Goal: Task Accomplishment & Management: Use online tool/utility

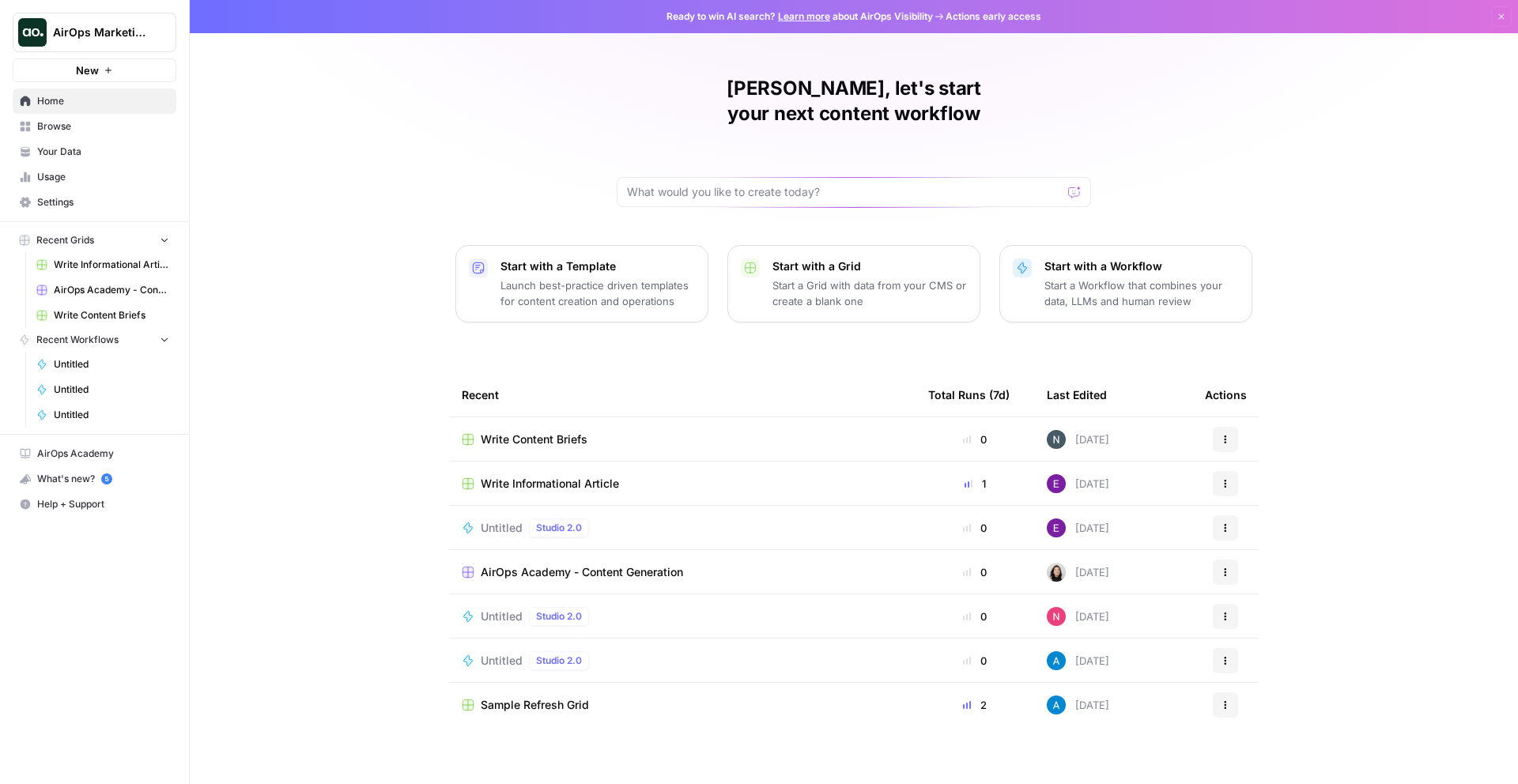
click at [1052, 430] on img at bounding box center [1056, 438] width 19 height 19
click at [1225, 434] on icon "button" at bounding box center [1226, 439] width 10 height 10
click at [1235, 486] on icon "button" at bounding box center [1232, 486] width 11 height 11
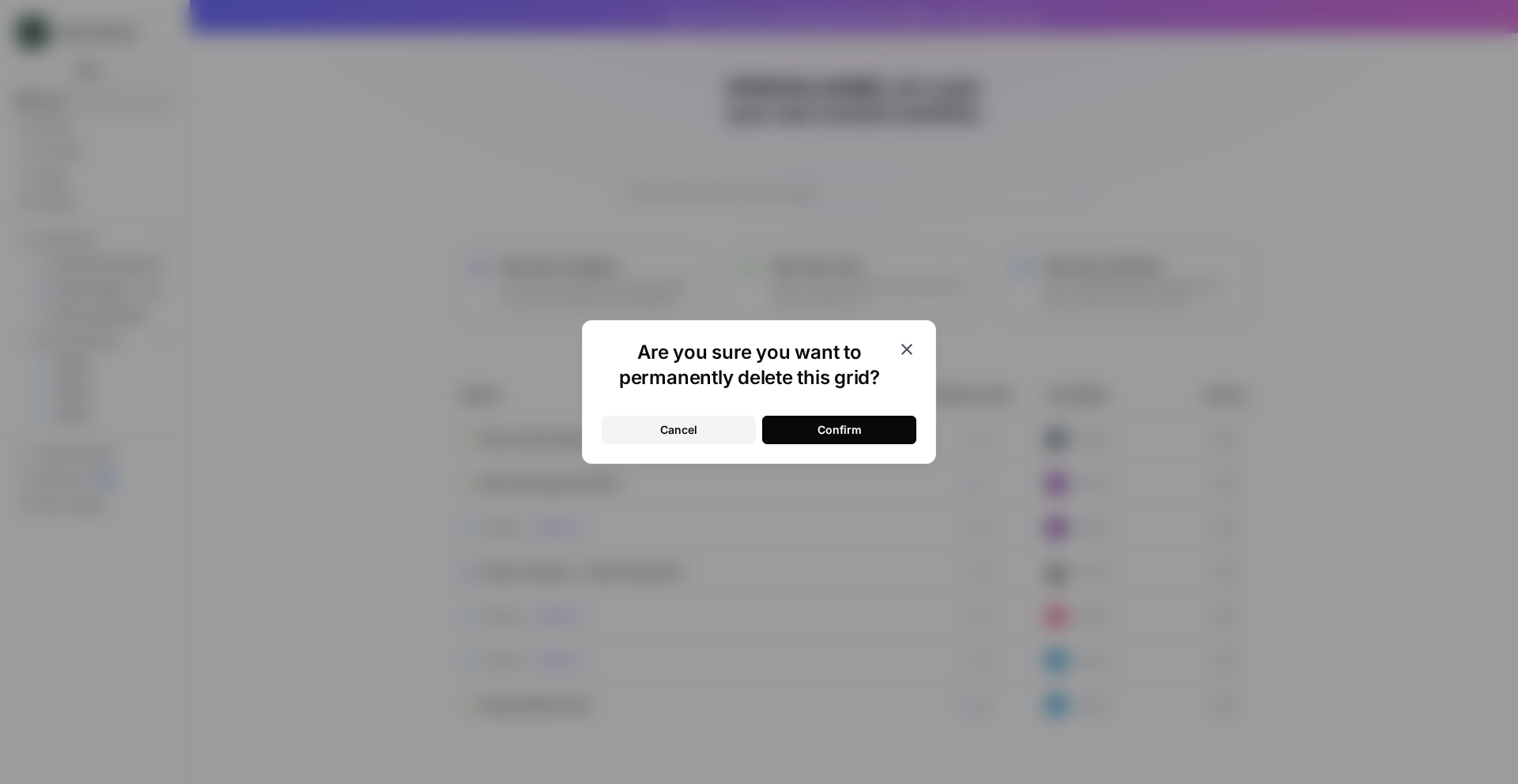
click at [806, 427] on button "Confirm" at bounding box center [839, 430] width 154 height 28
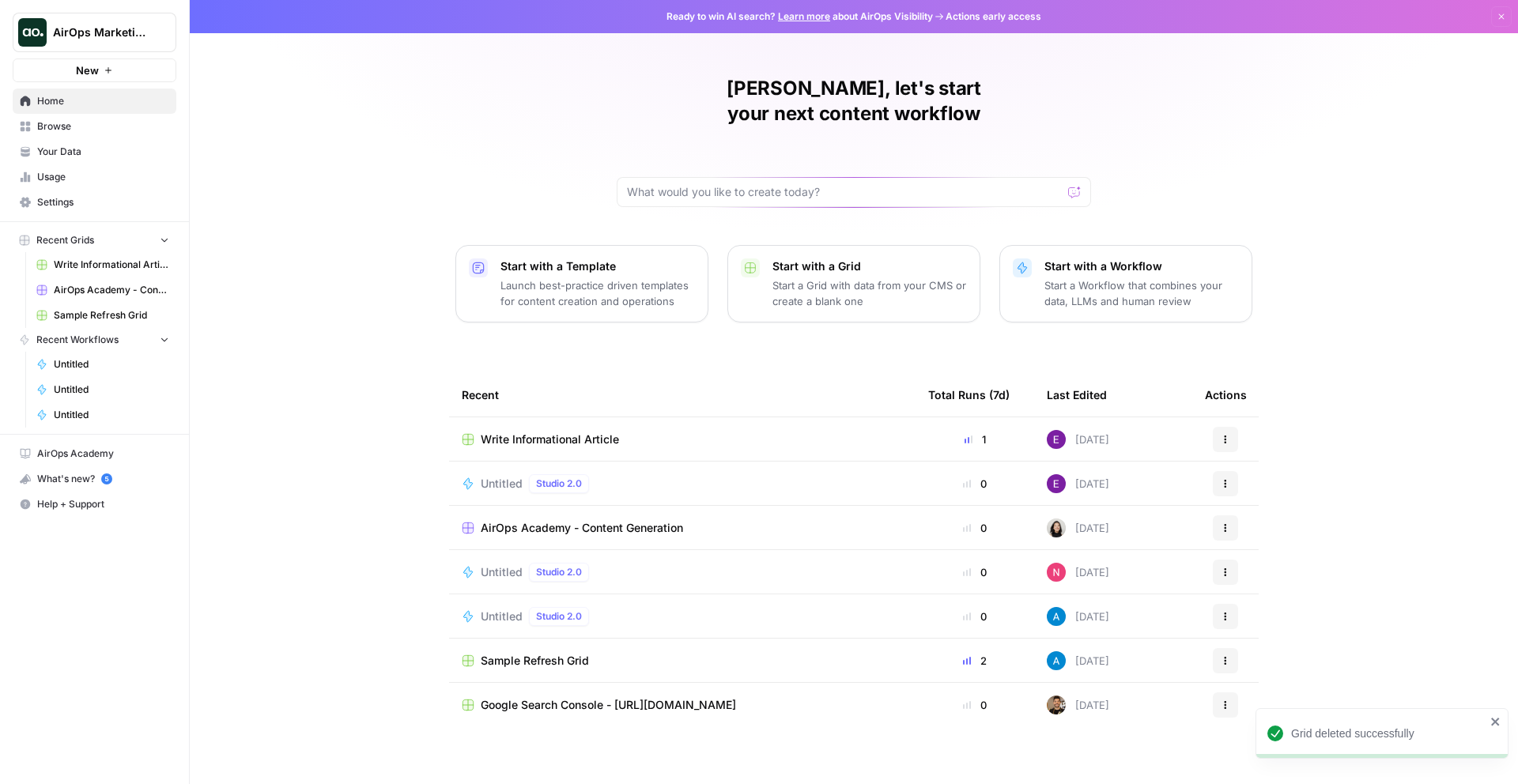
click at [1110, 296] on button "Start with a Workflow Start a Workflow that combines your data, LLMs and human …" at bounding box center [1125, 283] width 253 height 77
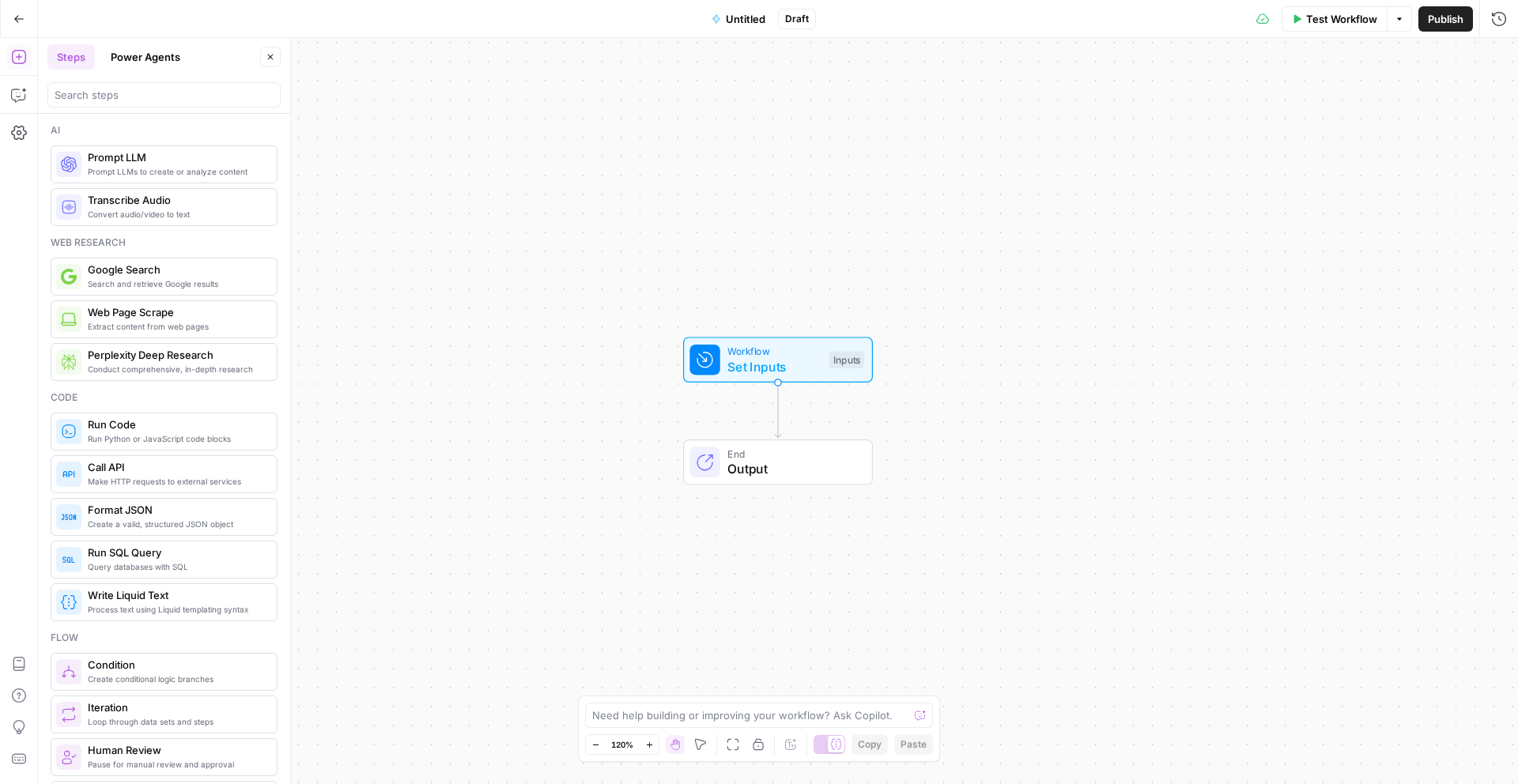
click at [807, 368] on span "Set Inputs" at bounding box center [775, 366] width 94 height 19
click at [1387, 107] on span "Add Field" at bounding box center [1371, 107] width 46 height 16
click at [1457, 52] on span "Back" at bounding box center [1464, 57] width 22 height 15
click at [1490, 107] on icon "button" at bounding box center [1493, 107] width 10 height 10
click at [1401, 100] on button "Add Field" at bounding box center [1378, 107] width 200 height 25
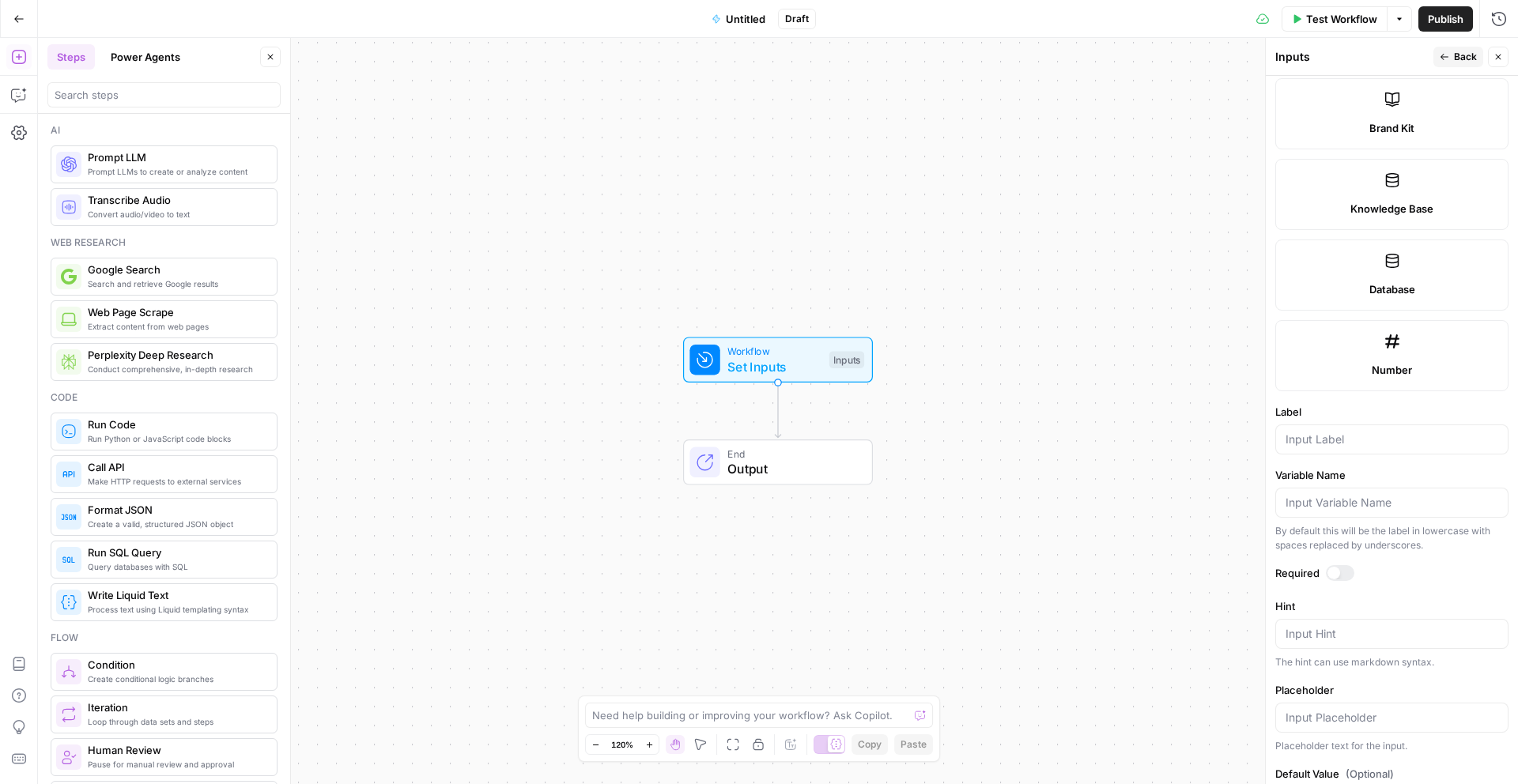
scroll to position [736, 0]
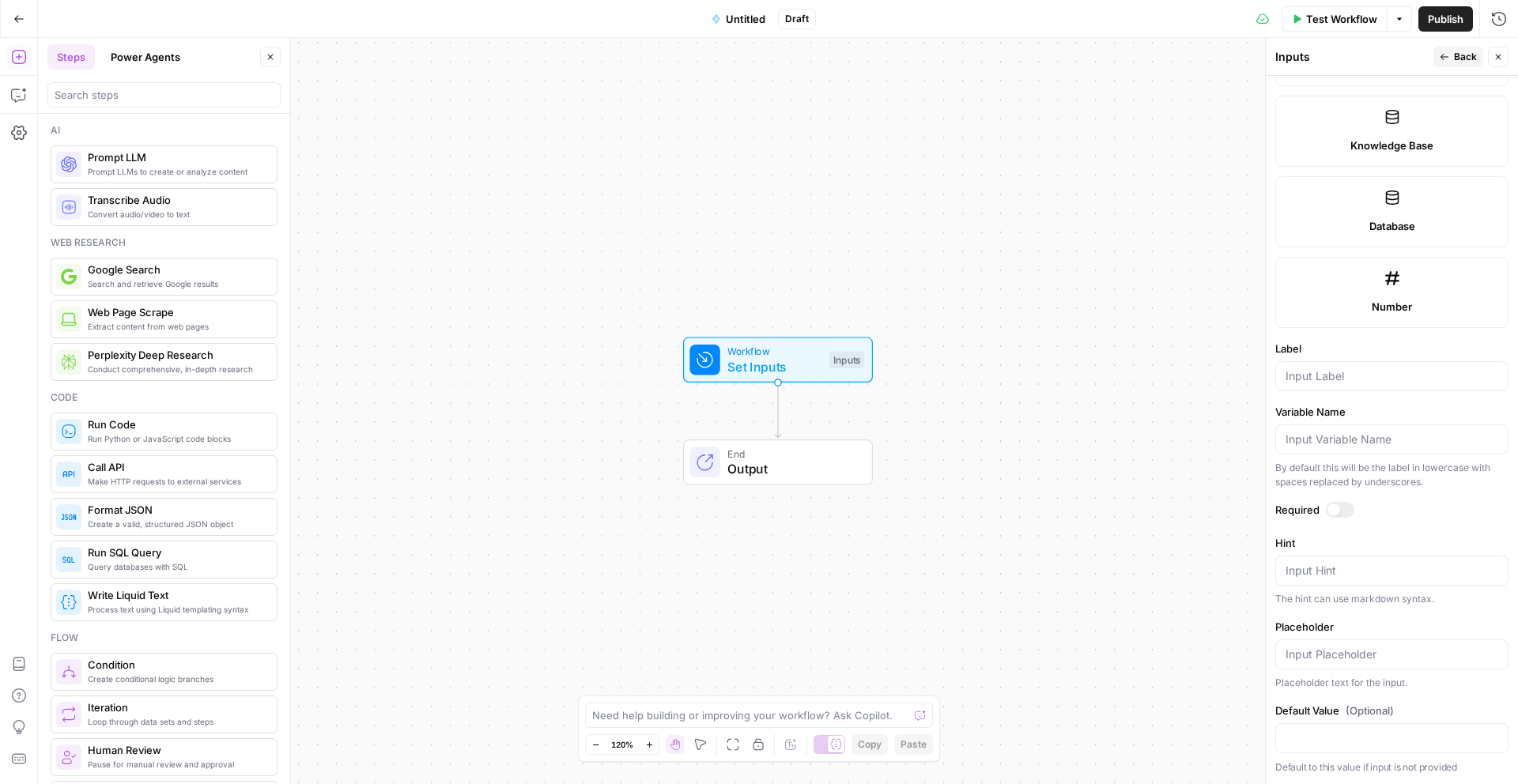
click at [1455, 52] on span "Back" at bounding box center [1464, 57] width 22 height 15
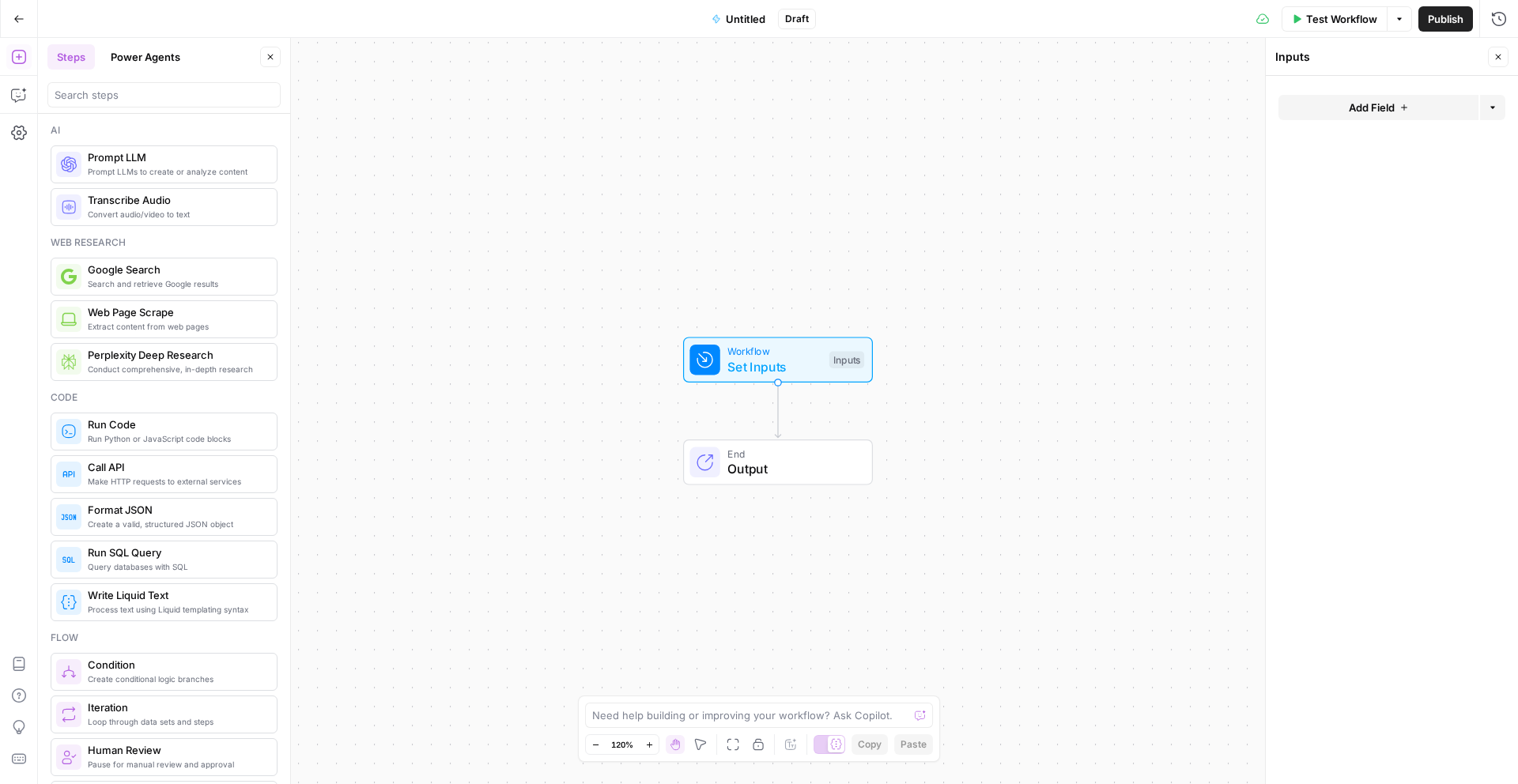
click at [16, 20] on icon "button" at bounding box center [20, 18] width 10 height 7
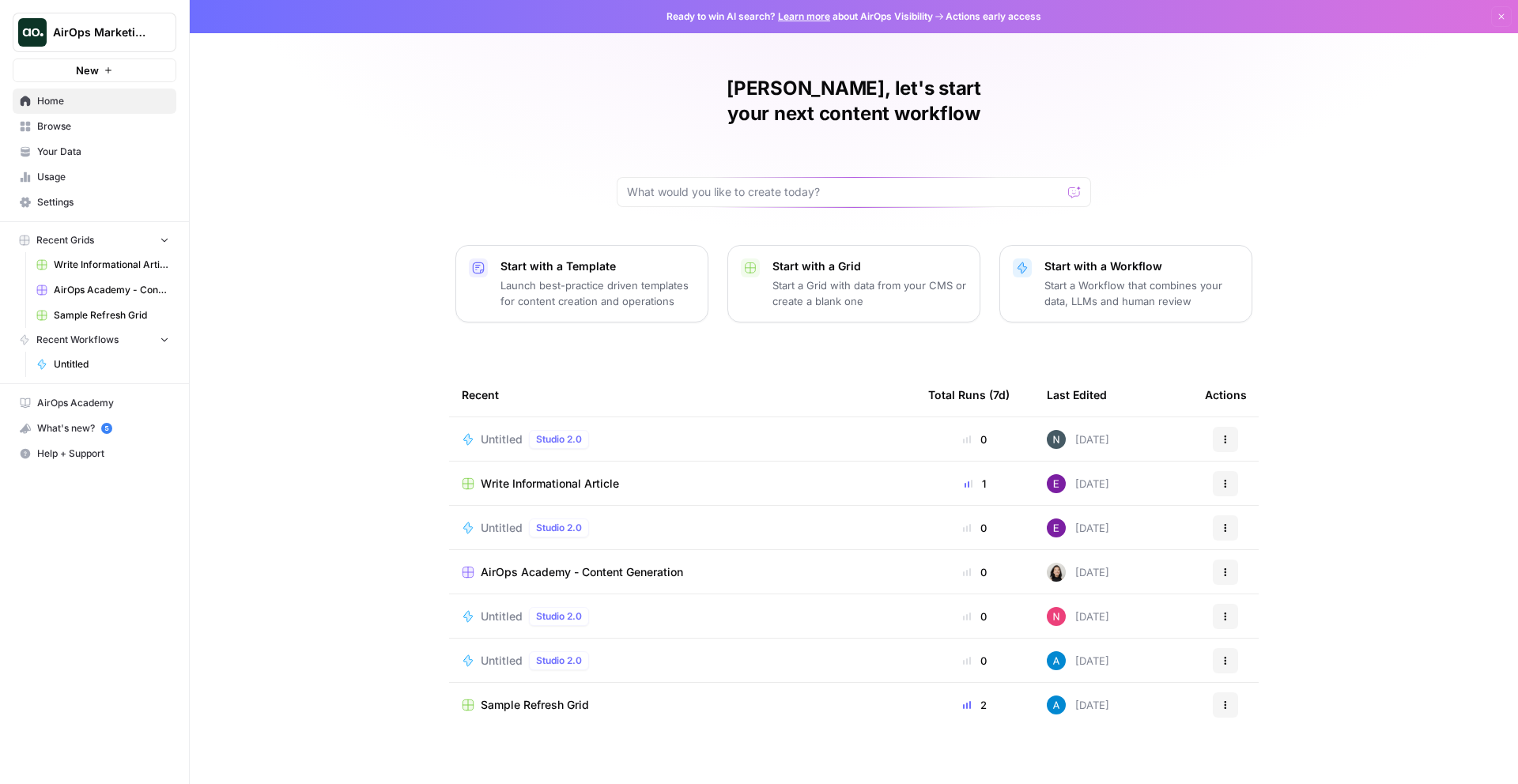
click at [108, 131] on span "Browse" at bounding box center [103, 126] width 132 height 15
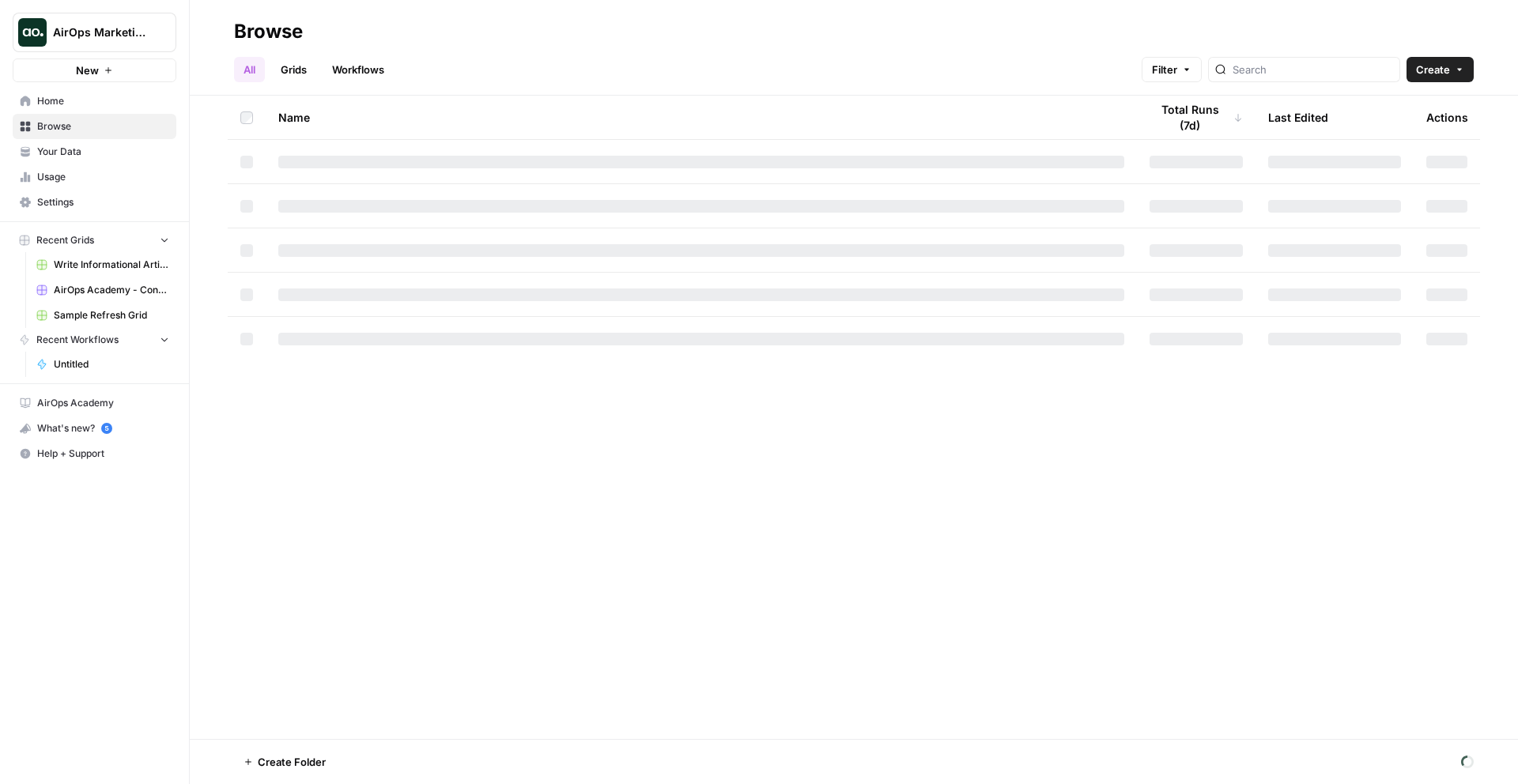
click at [103, 162] on link "Your Data" at bounding box center [95, 151] width 164 height 25
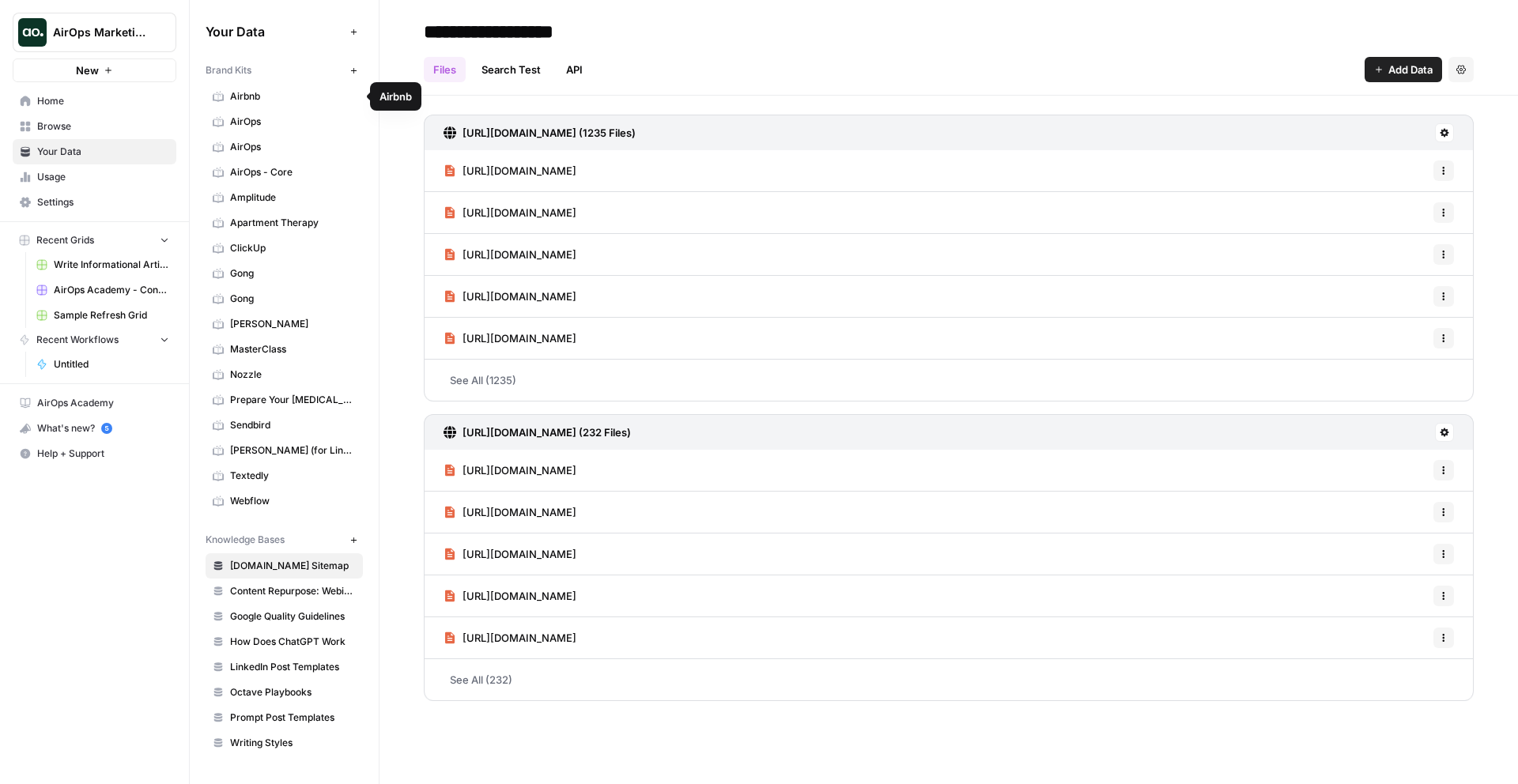
click at [358, 68] on icon "button" at bounding box center [354, 70] width 9 height 9
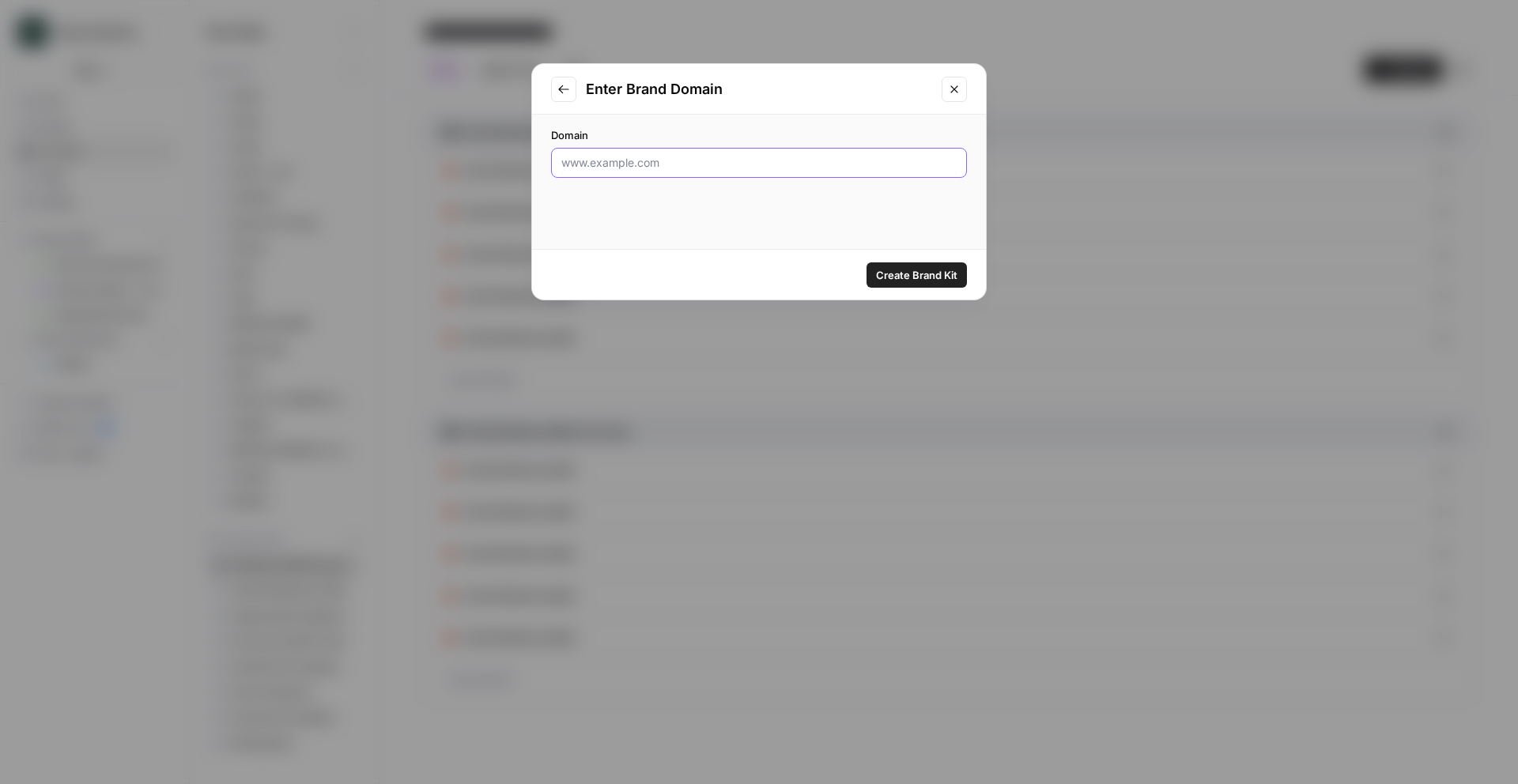
click at [701, 157] on input "Domain" at bounding box center [759, 163] width 396 height 16
paste input "[URL][DOMAIN_NAME]"
type input "[URL][DOMAIN_NAME]"
click at [913, 269] on span "Create Brand Kit" at bounding box center [916, 275] width 81 height 16
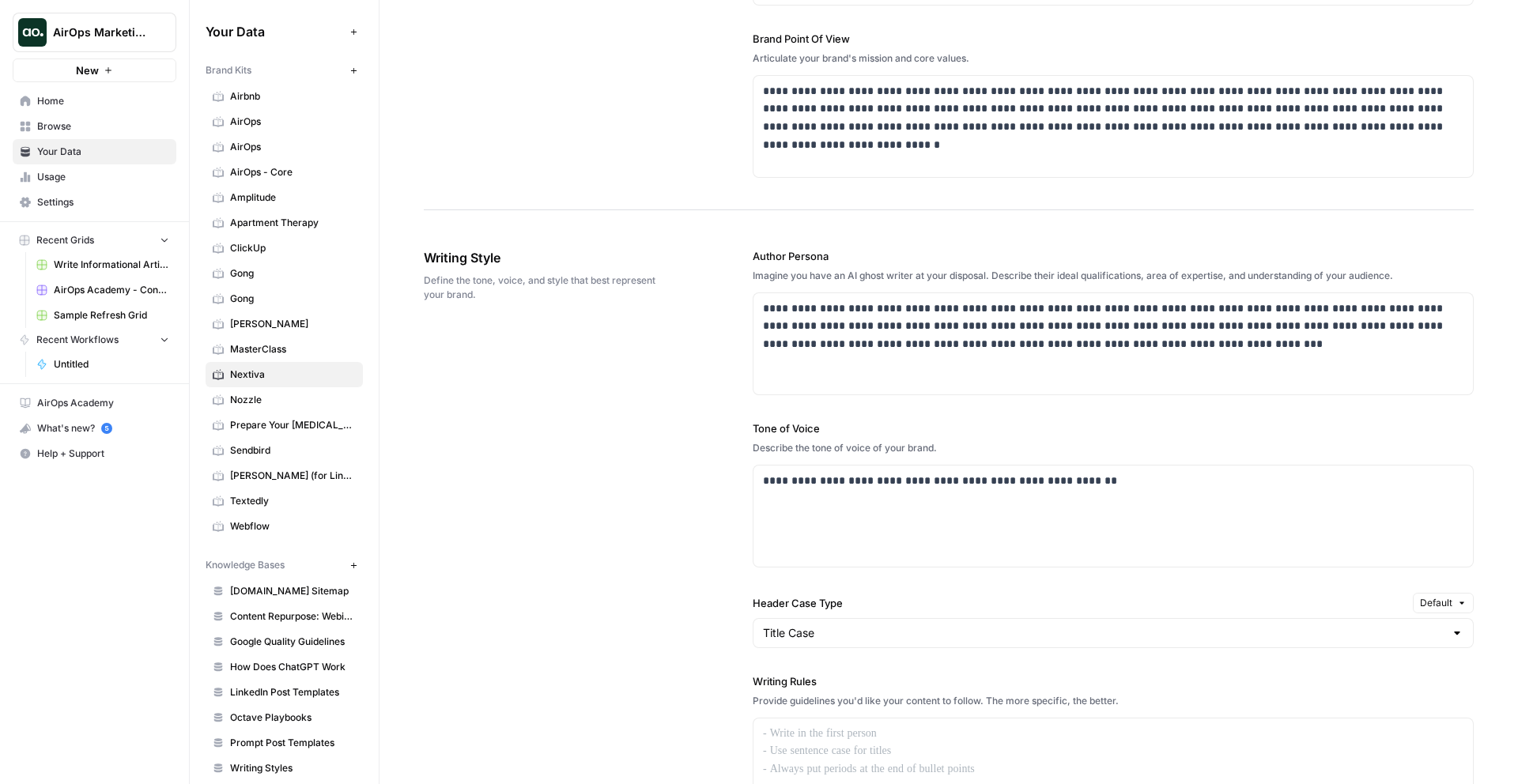
scroll to position [656, 0]
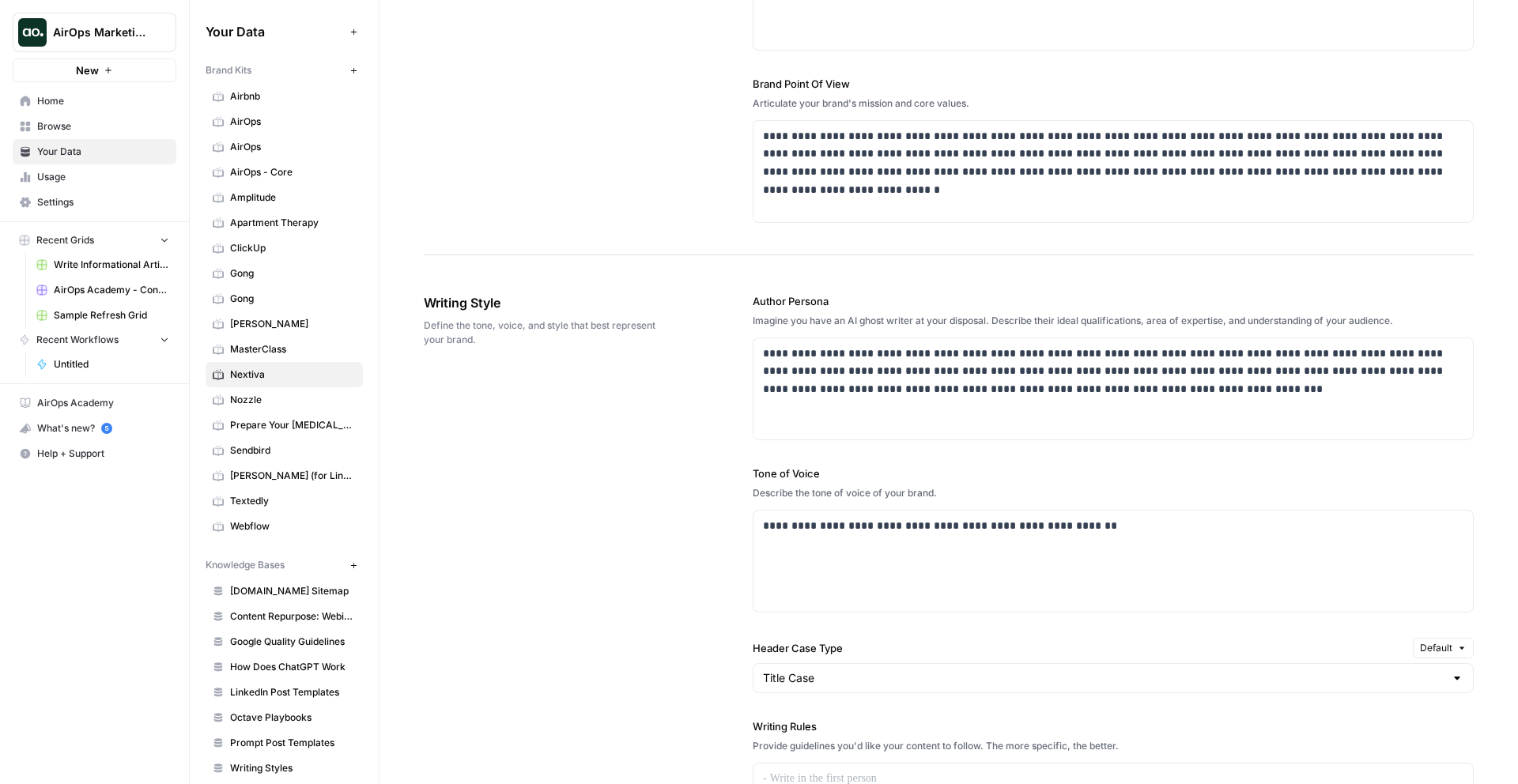
click at [63, 362] on span "Untitled" at bounding box center [111, 364] width 115 height 15
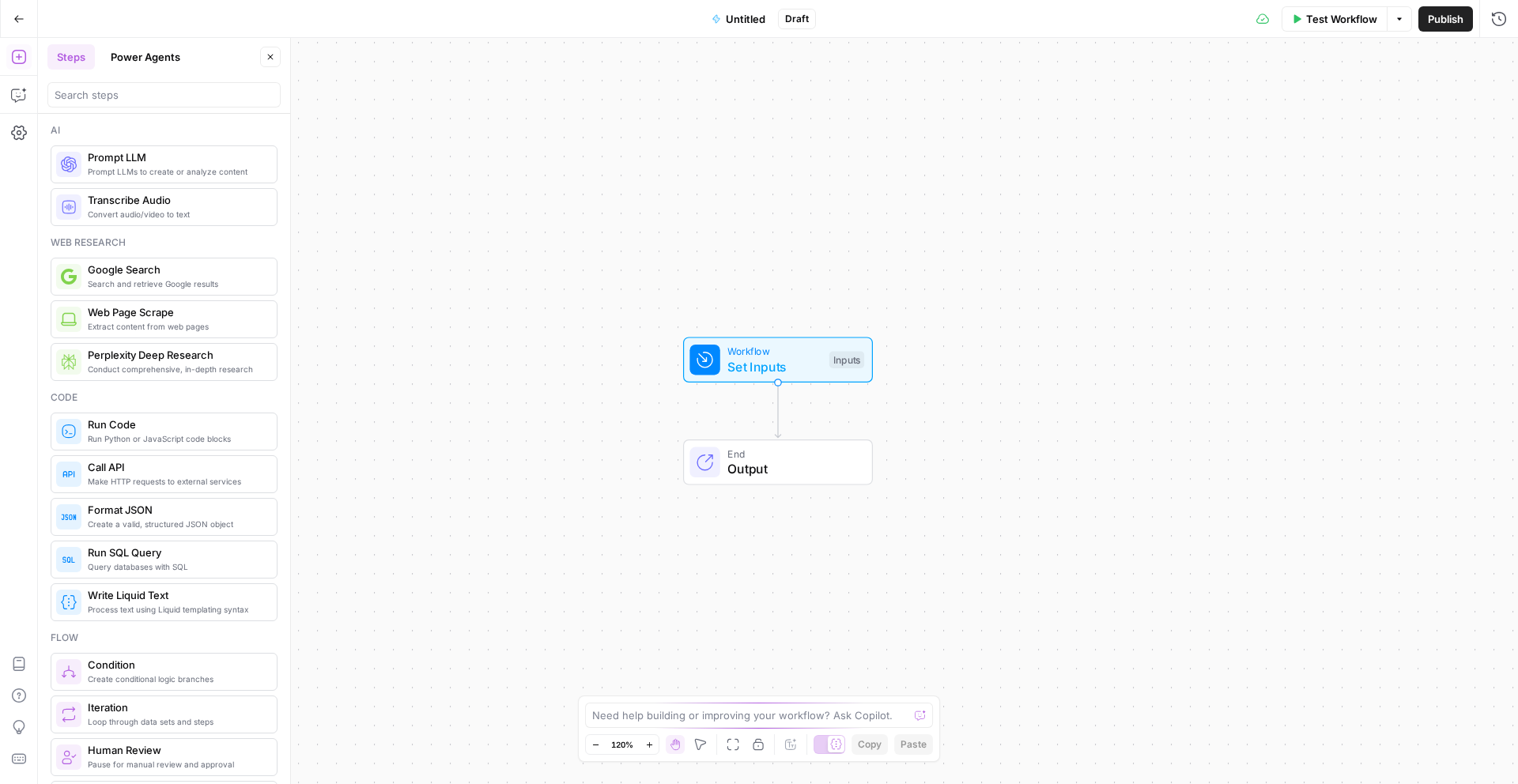
click at [749, 350] on span "Workflow" at bounding box center [775, 351] width 94 height 15
click at [1388, 105] on span "Add Field" at bounding box center [1371, 107] width 46 height 16
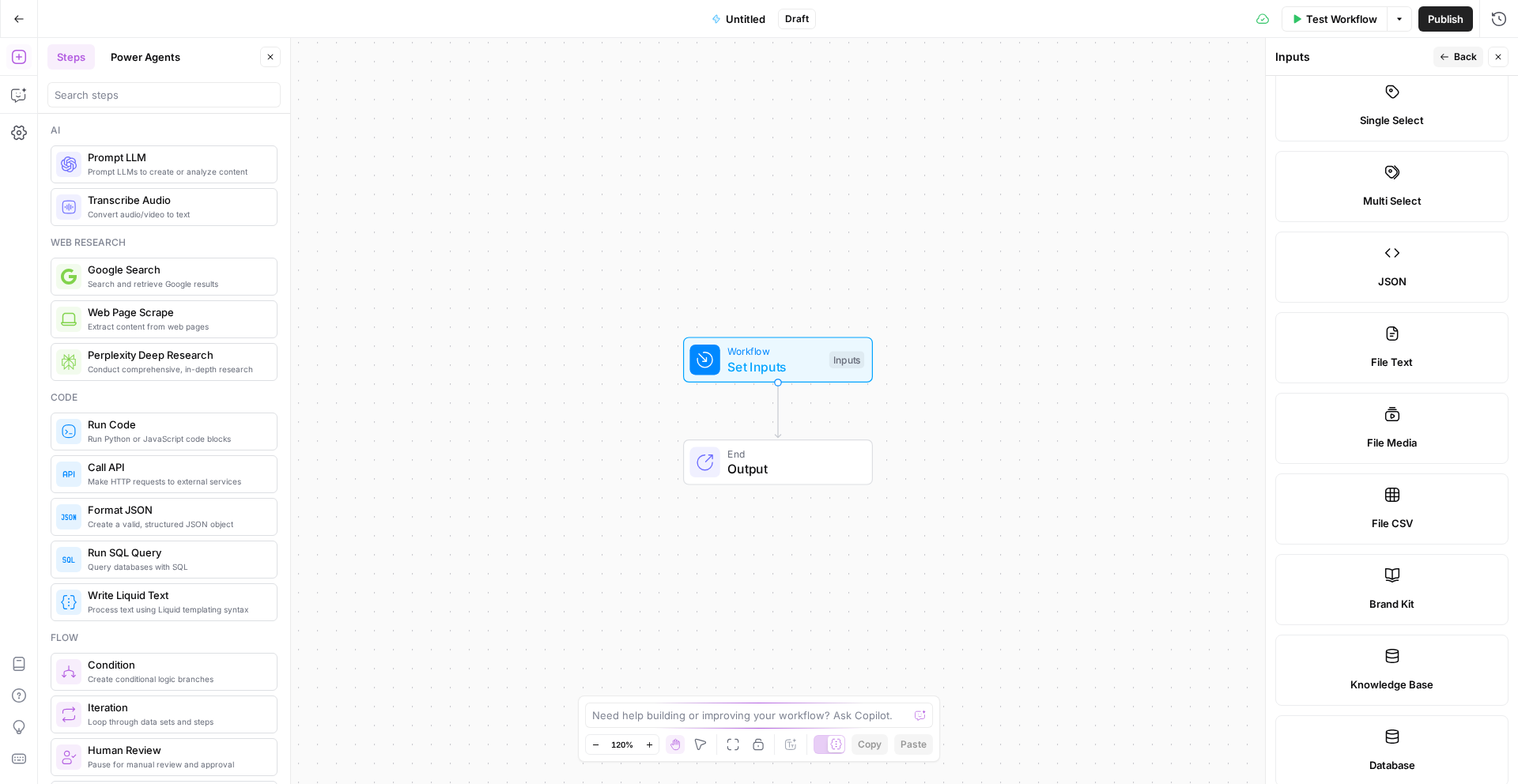
click at [1309, 554] on label "Brand Kit" at bounding box center [1391, 589] width 233 height 71
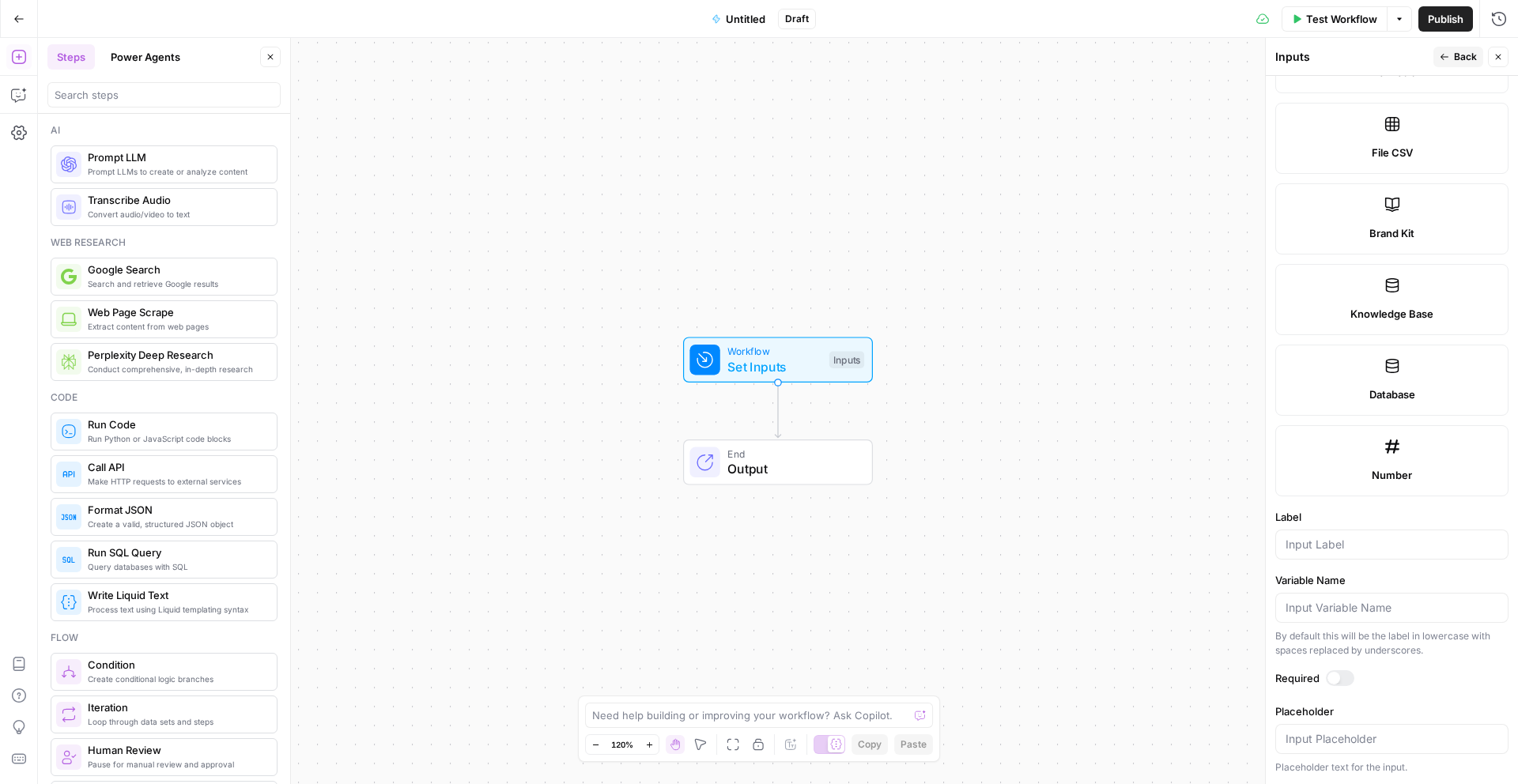
click at [1446, 63] on button "Back" at bounding box center [1457, 57] width 50 height 21
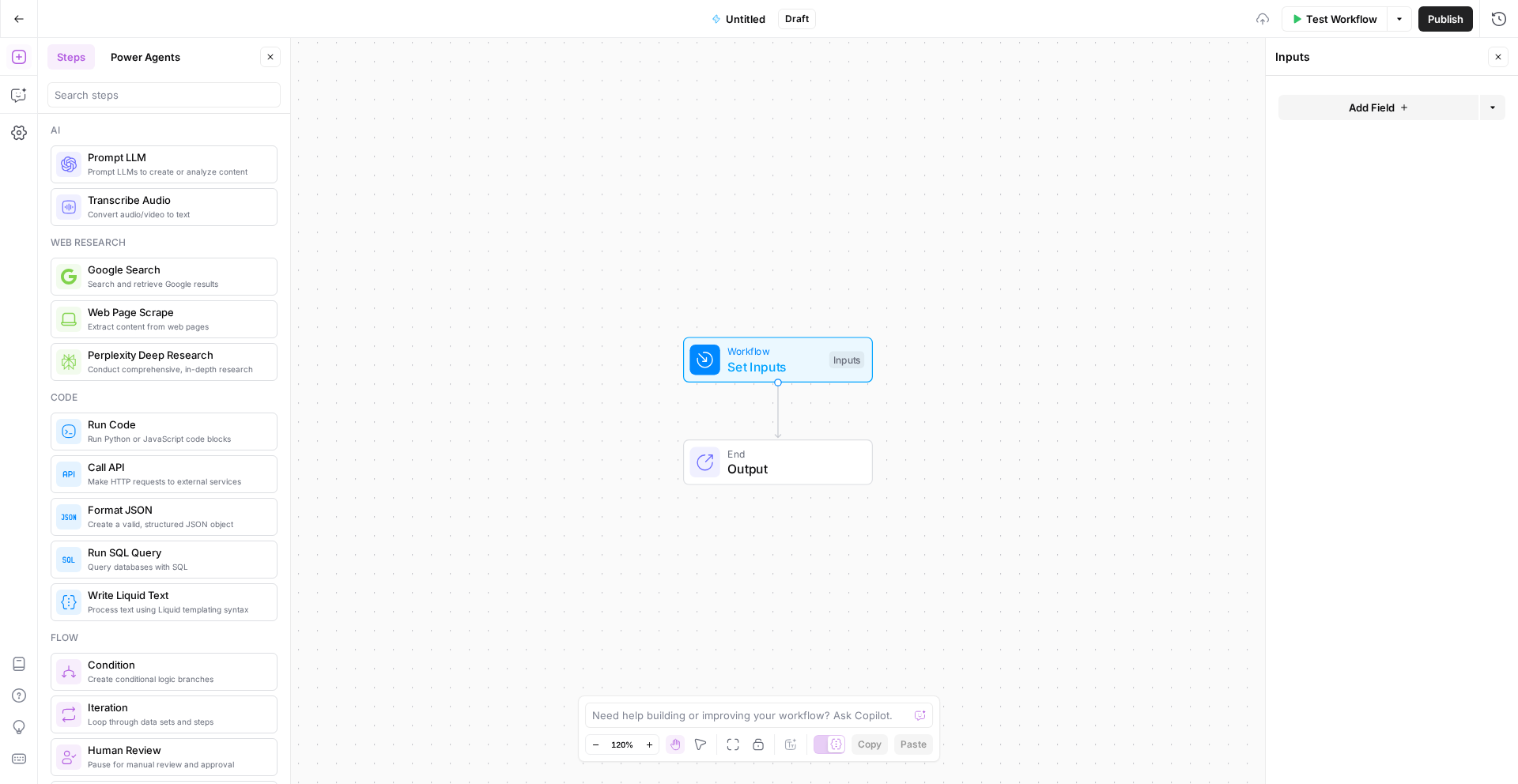
click at [1391, 100] on span "Add Field" at bounding box center [1371, 107] width 46 height 16
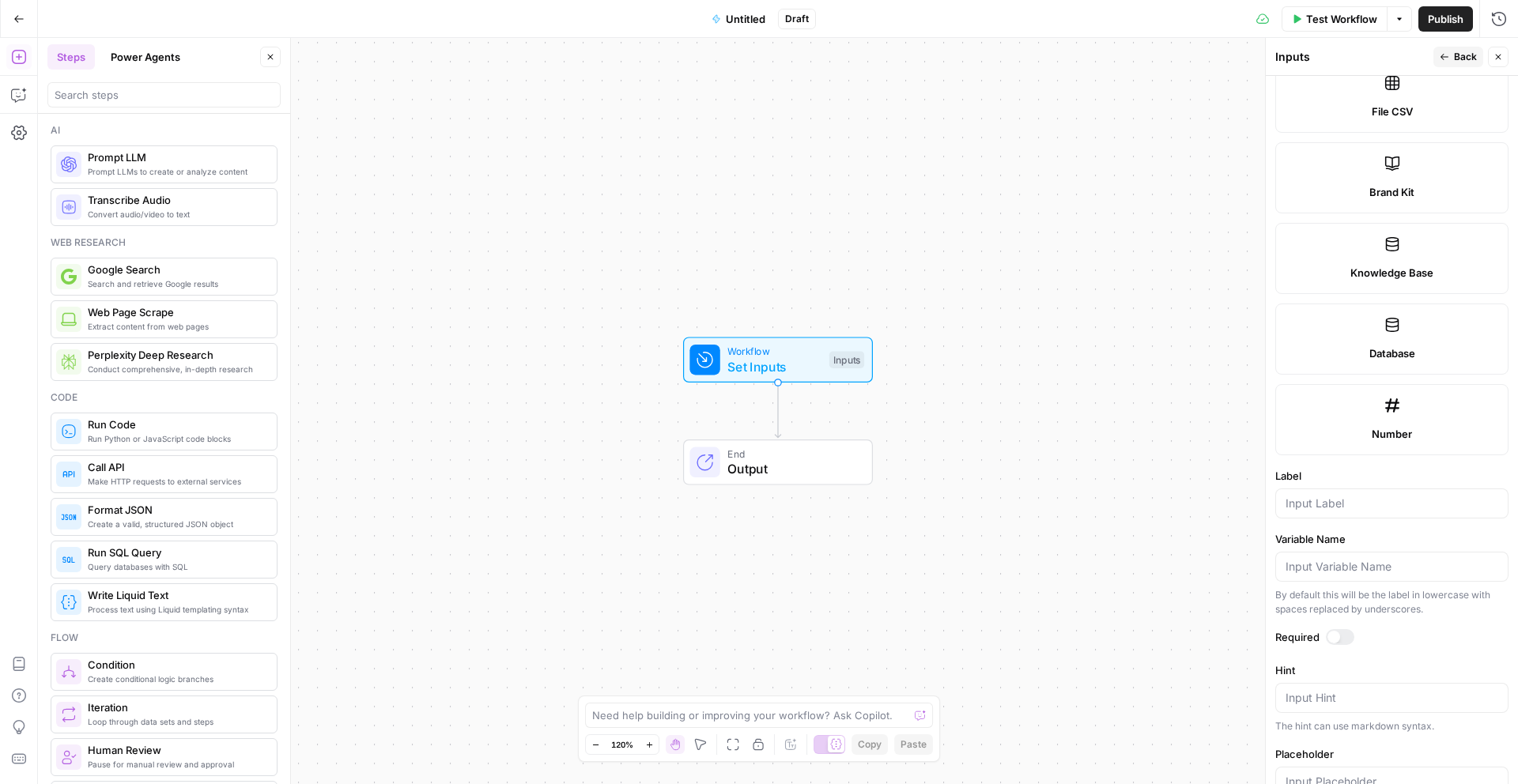
scroll to position [670, 0]
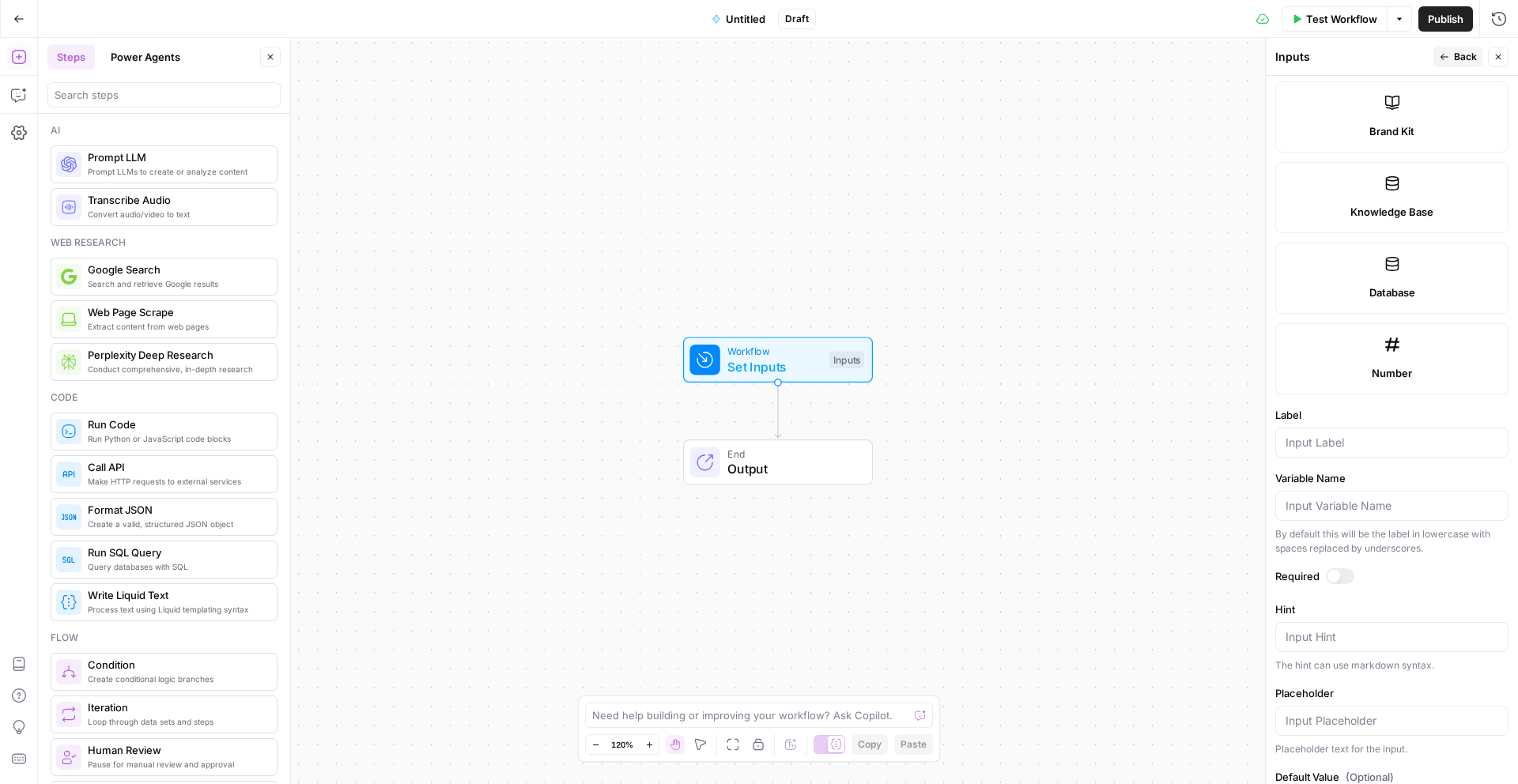
click at [1387, 218] on span "Knowledge Base" at bounding box center [1391, 212] width 83 height 16
click at [1387, 218] on label "Knowledge Base" at bounding box center [1391, 197] width 233 height 71
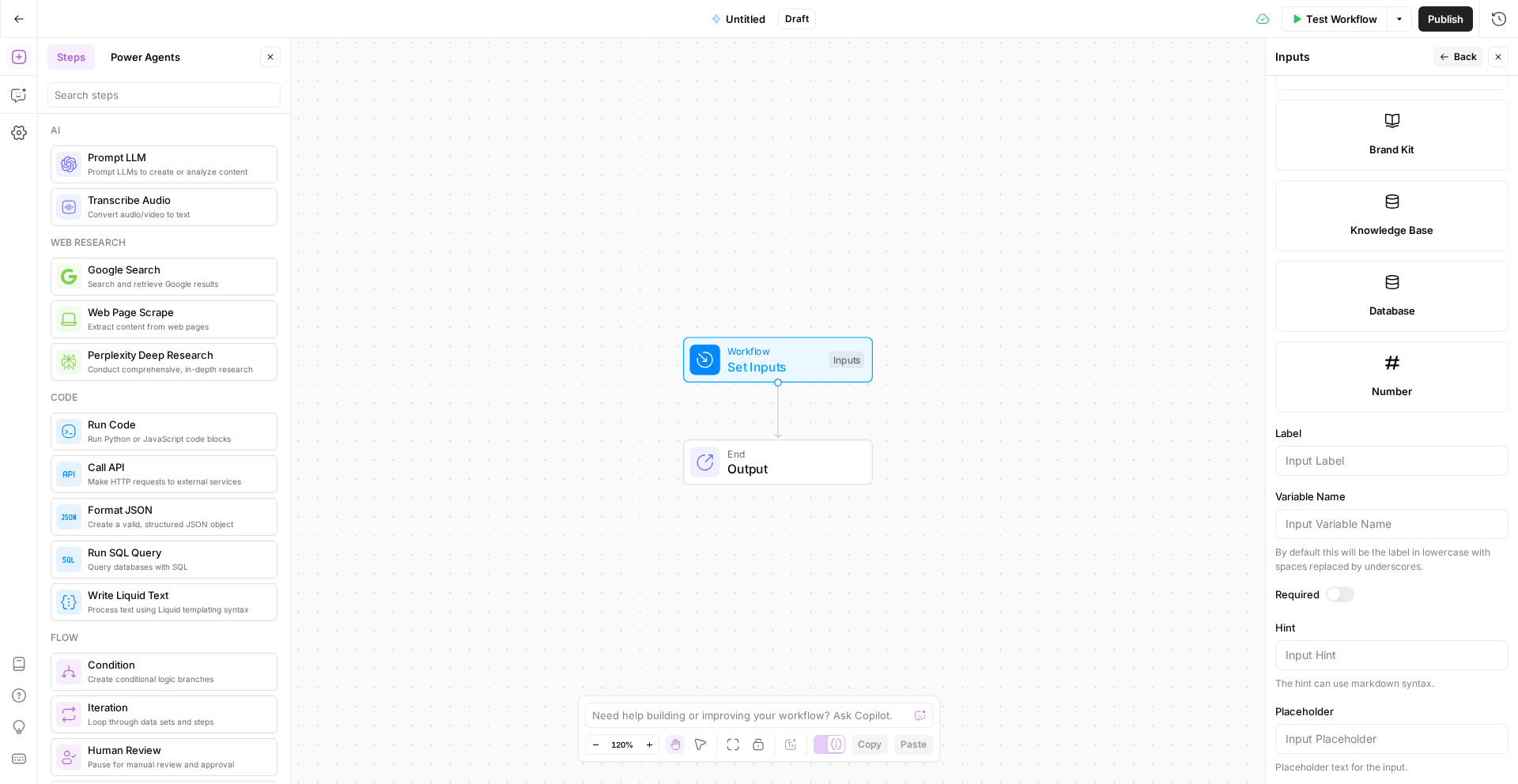
click at [1387, 218] on label "Knowledge Base" at bounding box center [1391, 216] width 233 height 71
click at [1450, 209] on label "Knowledge Base" at bounding box center [1391, 216] width 233 height 71
click at [1451, 209] on label "Knowledge Base" at bounding box center [1391, 216] width 233 height 71
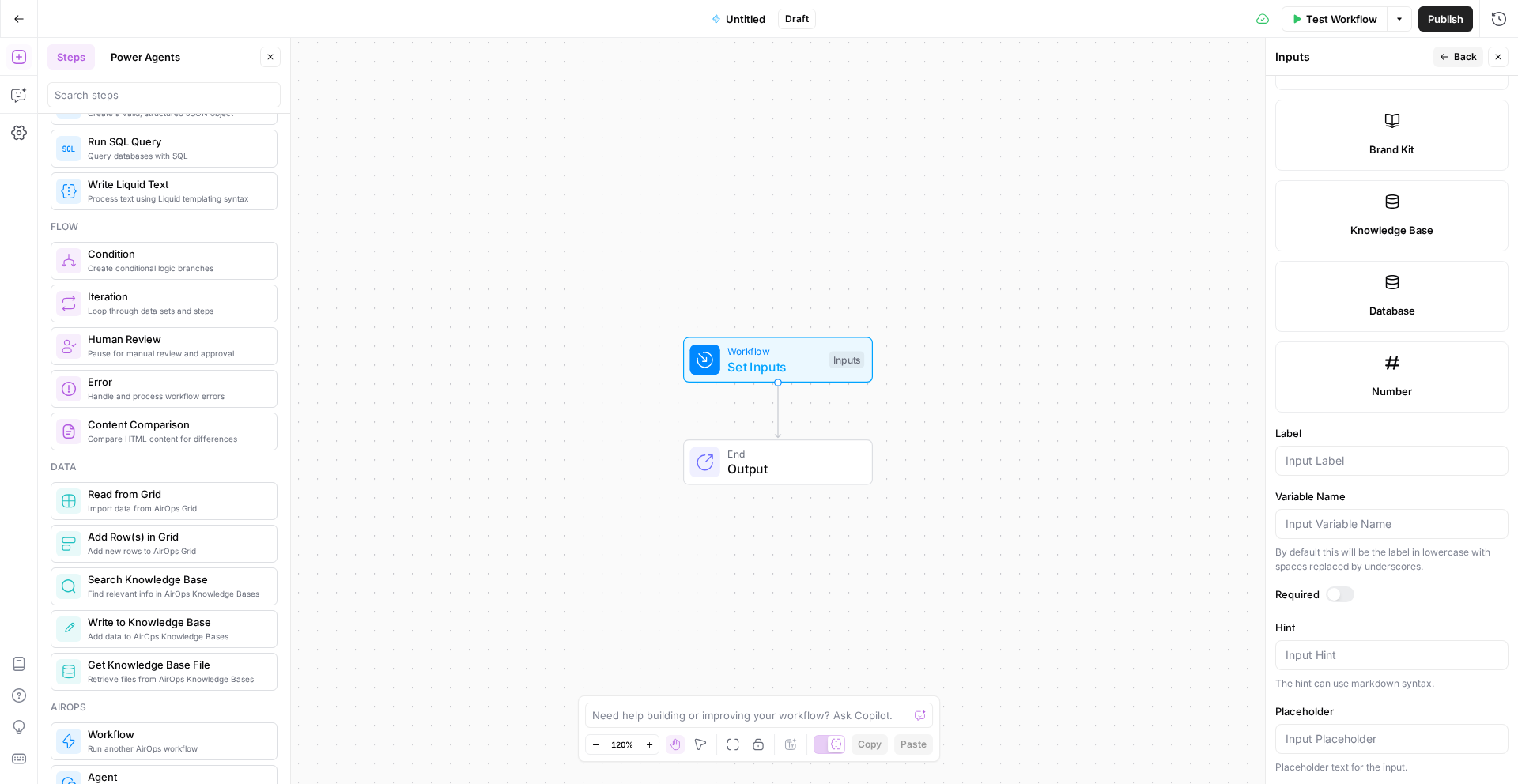
scroll to position [424, 0]
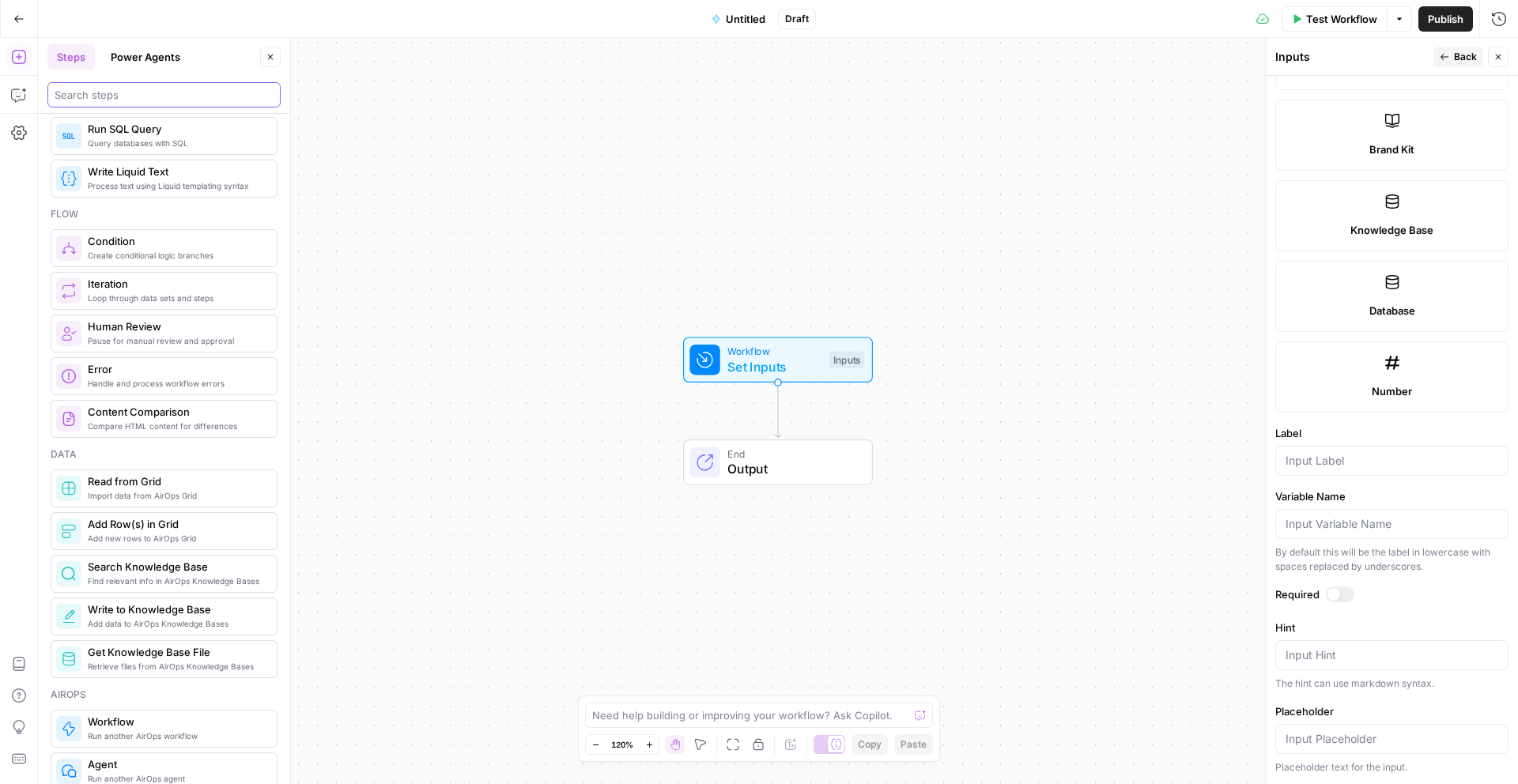
click at [109, 101] on input "search" at bounding box center [164, 95] width 219 height 16
type input "s"
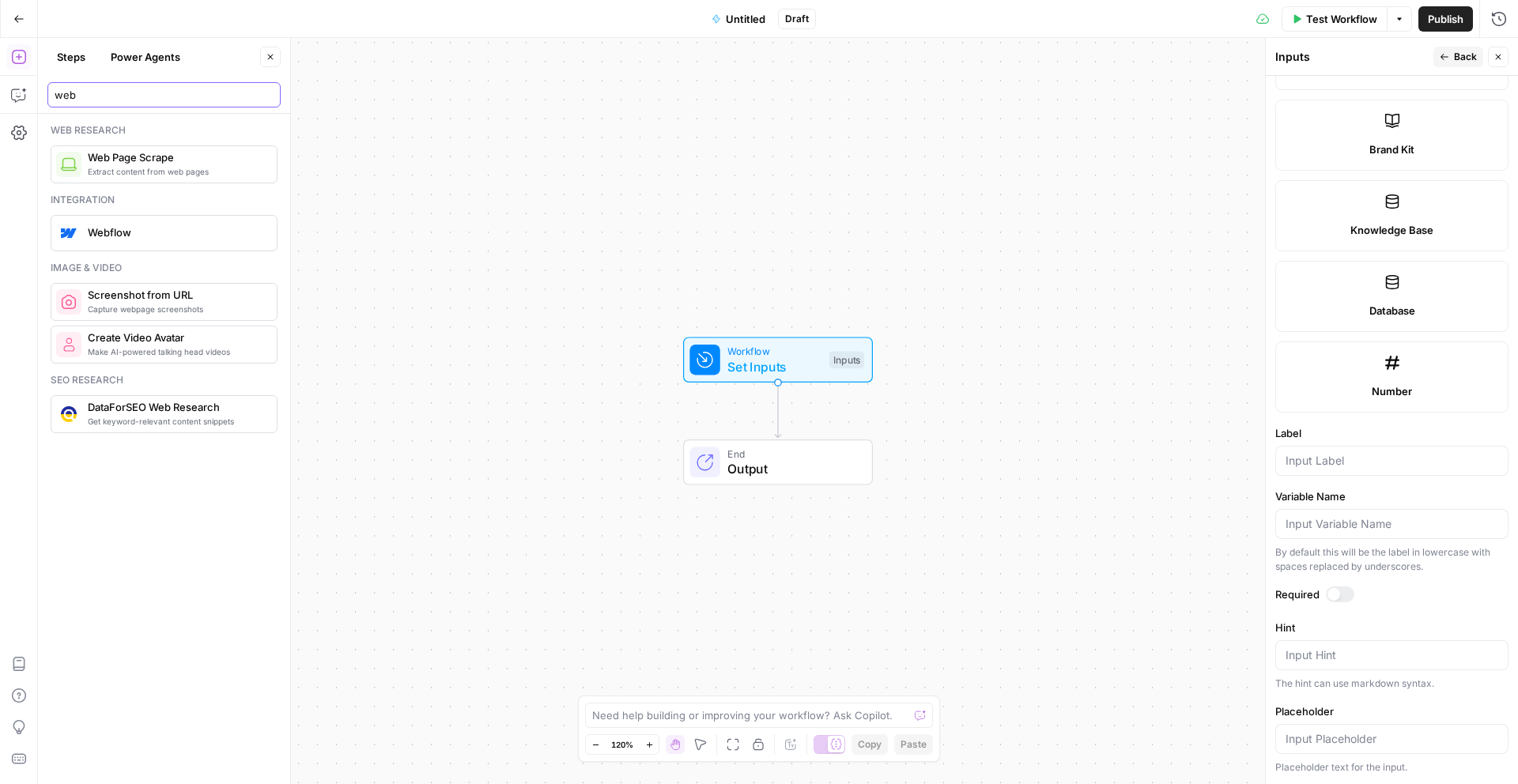
scroll to position [0, 0]
type input "web"
click at [17, 89] on icon "button" at bounding box center [19, 95] width 16 height 16
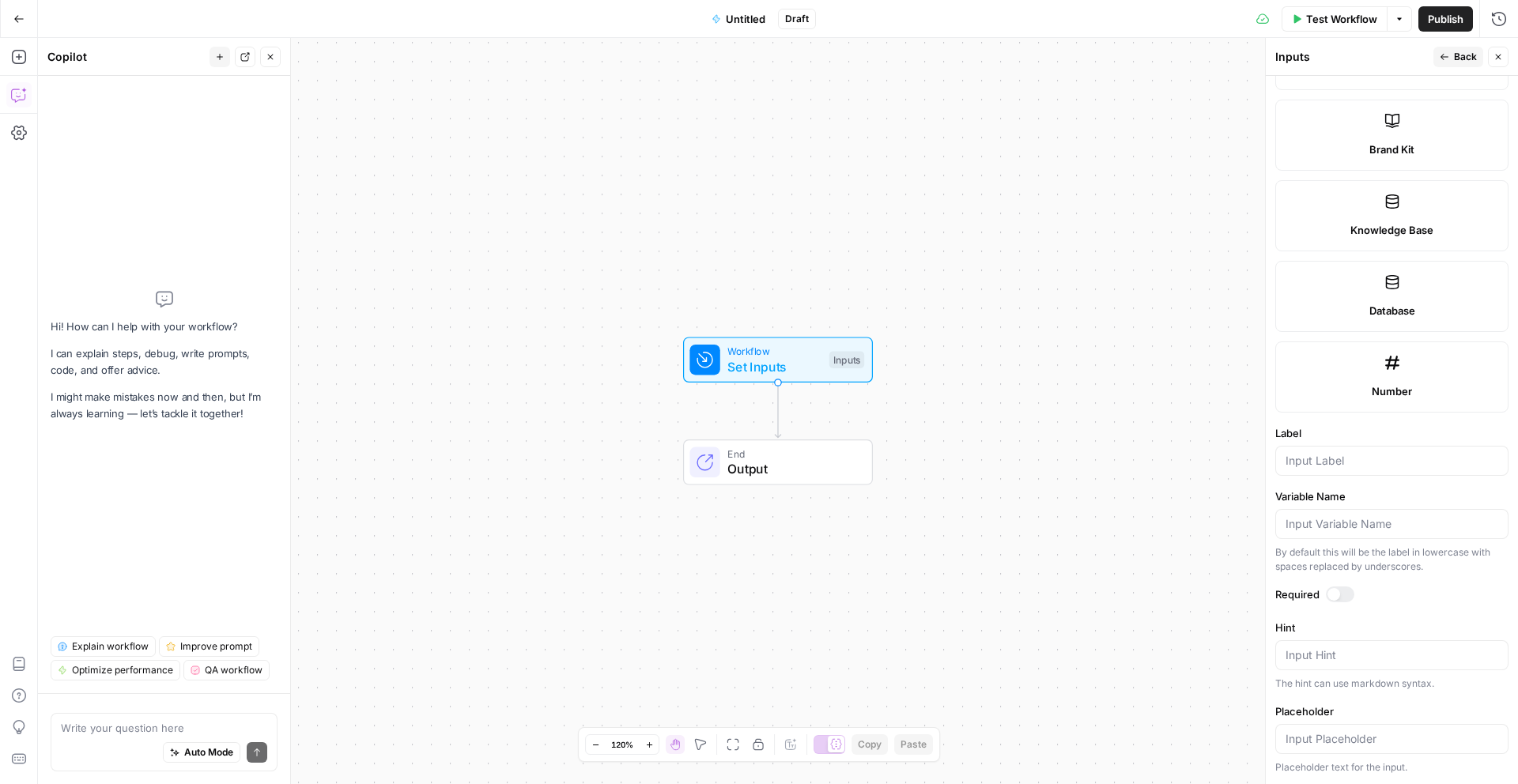
click at [113, 727] on textarea at bounding box center [163, 727] width 206 height 16
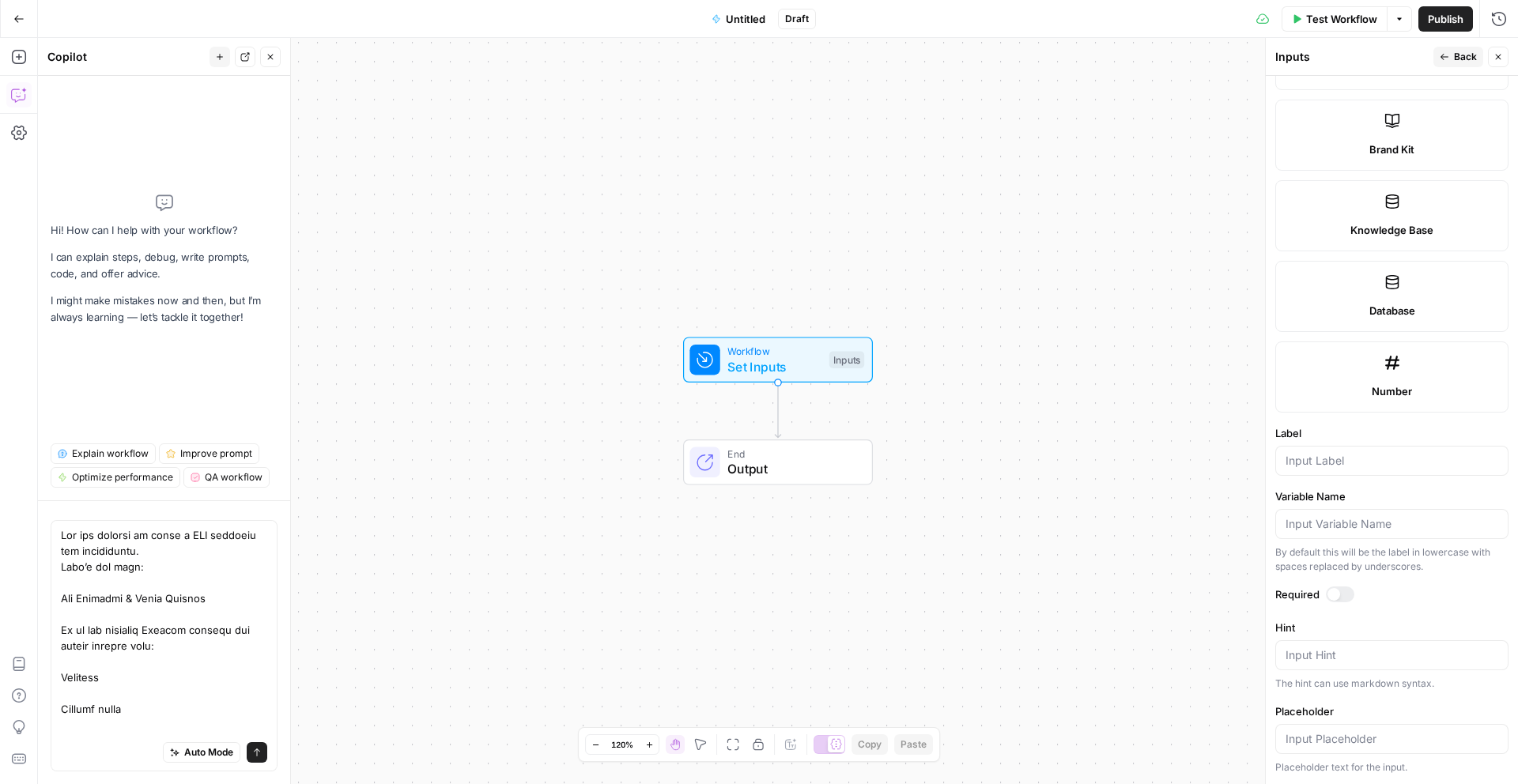
click at [97, 748] on div "Auto Mode Send" at bounding box center [163, 754] width 206 height 35
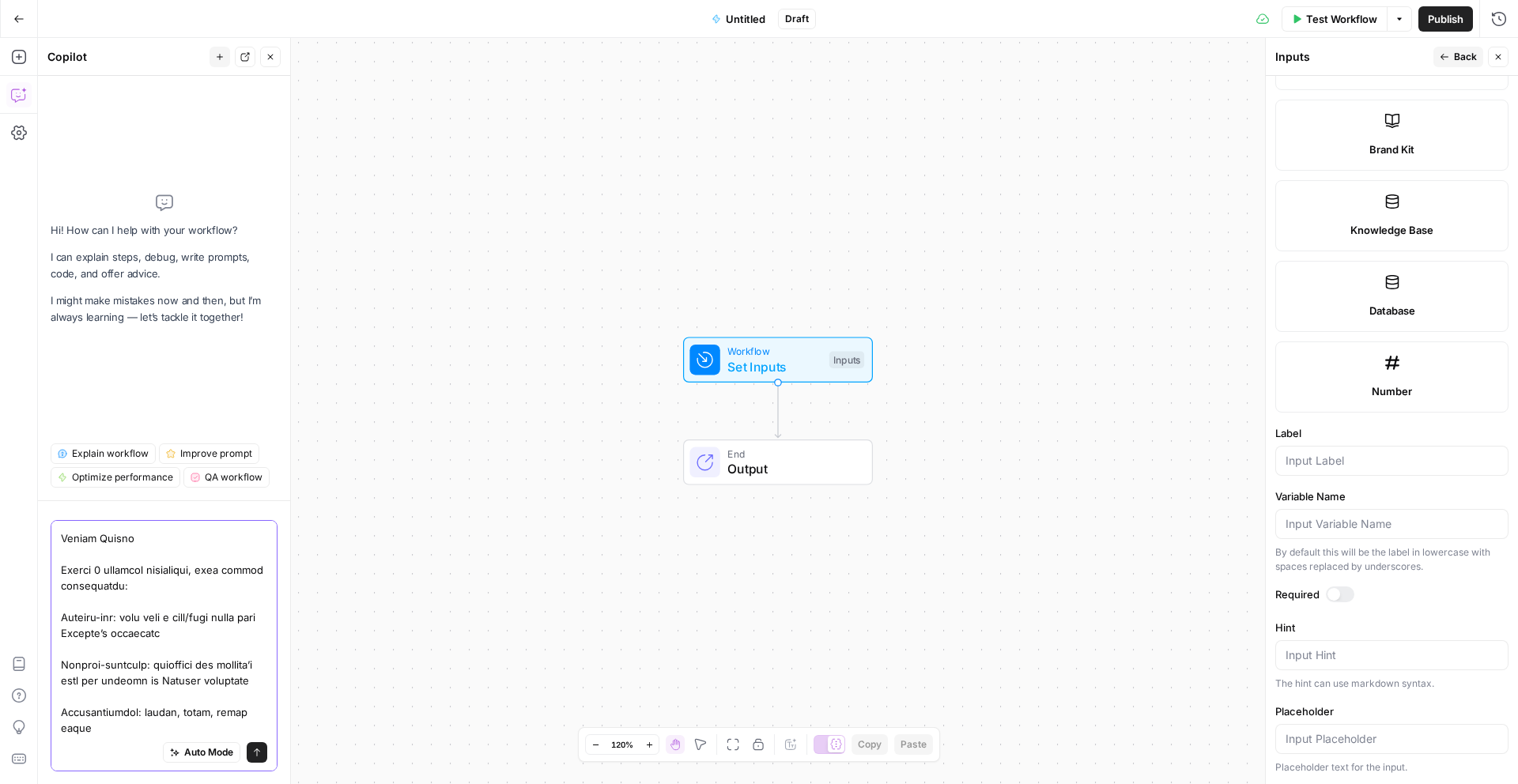
click at [87, 696] on textarea at bounding box center [163, 143] width 206 height 1185
paste textarea "Scrape Nextiva’s brand kit and website. Extract their messaging pillars, positi…"
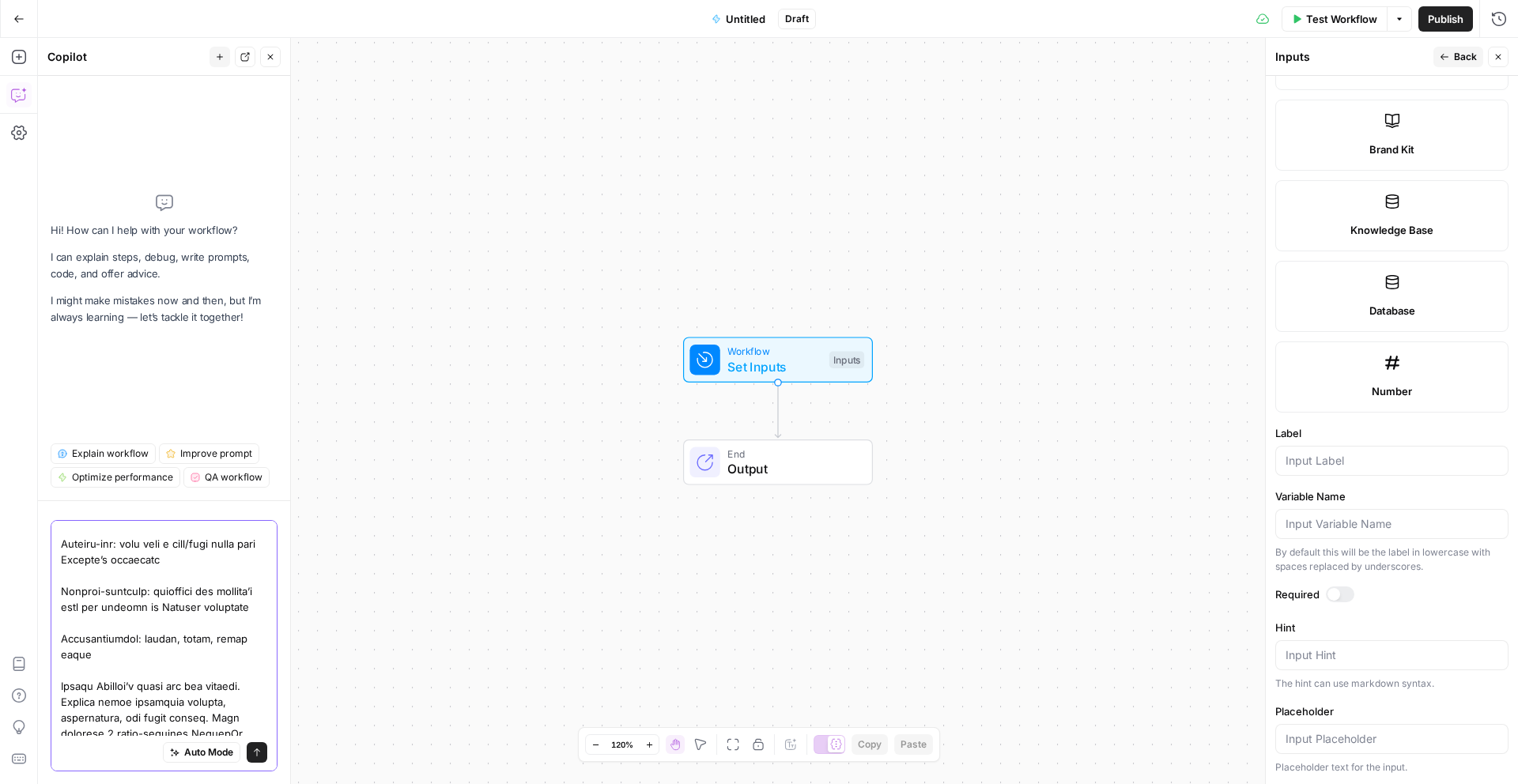
type textarea "Lor ips dolorsi am conse a ELI seddoeiu tem incididuntu. Labo’e dol magn: Ali E…"
click at [253, 755] on icon "submit" at bounding box center [257, 753] width 10 height 10
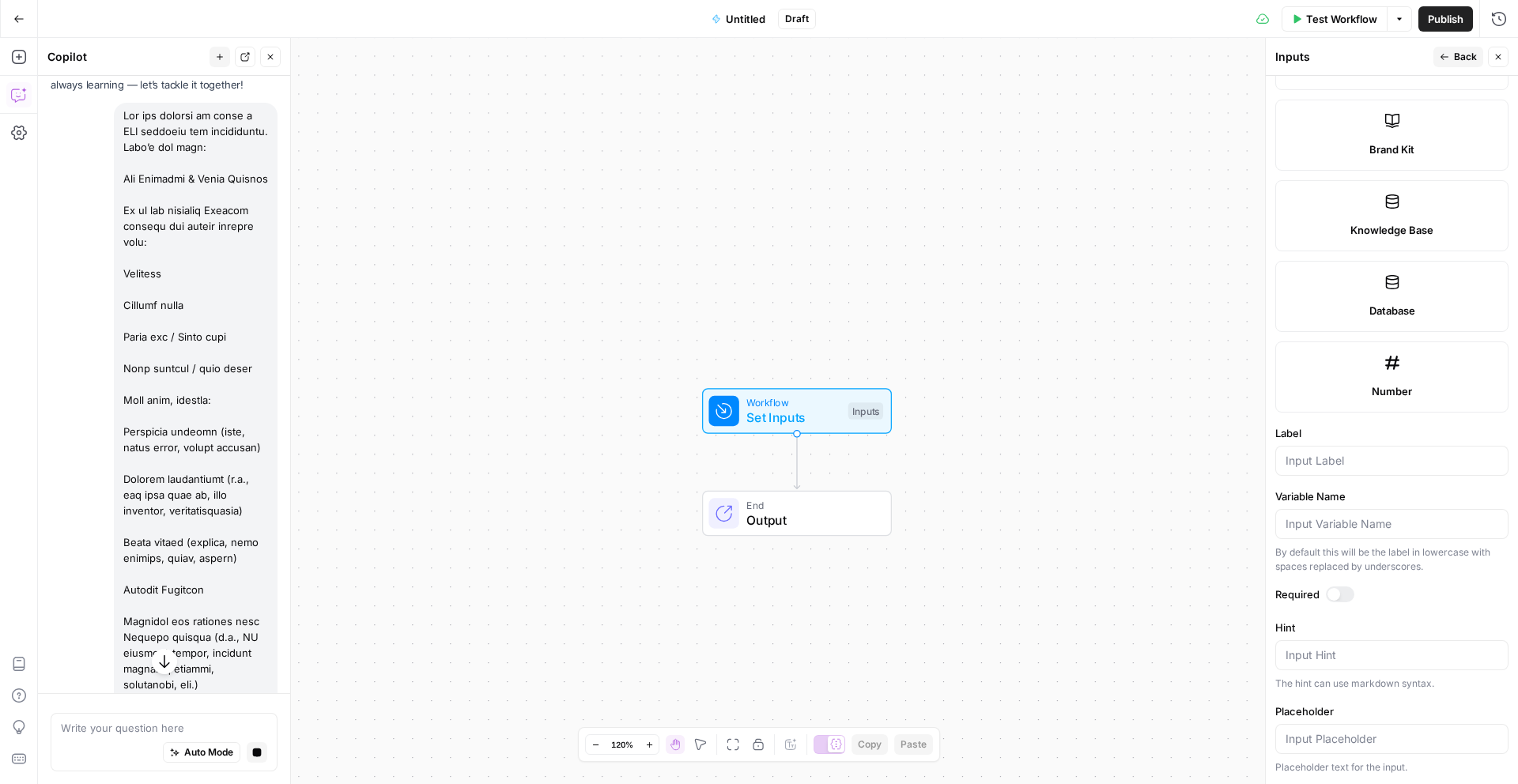
scroll to position [0, 0]
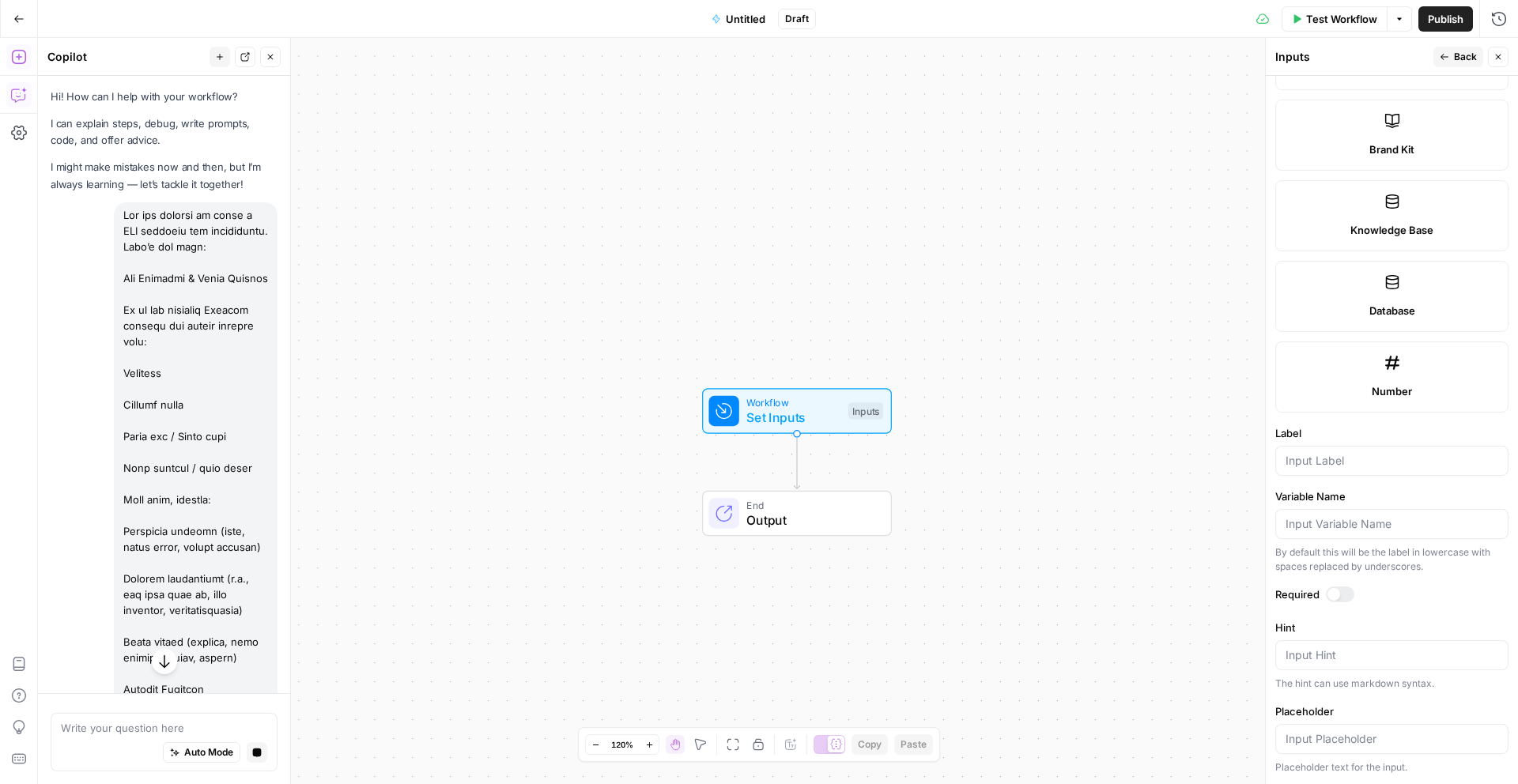
click at [16, 51] on icon "button" at bounding box center [19, 57] width 16 height 16
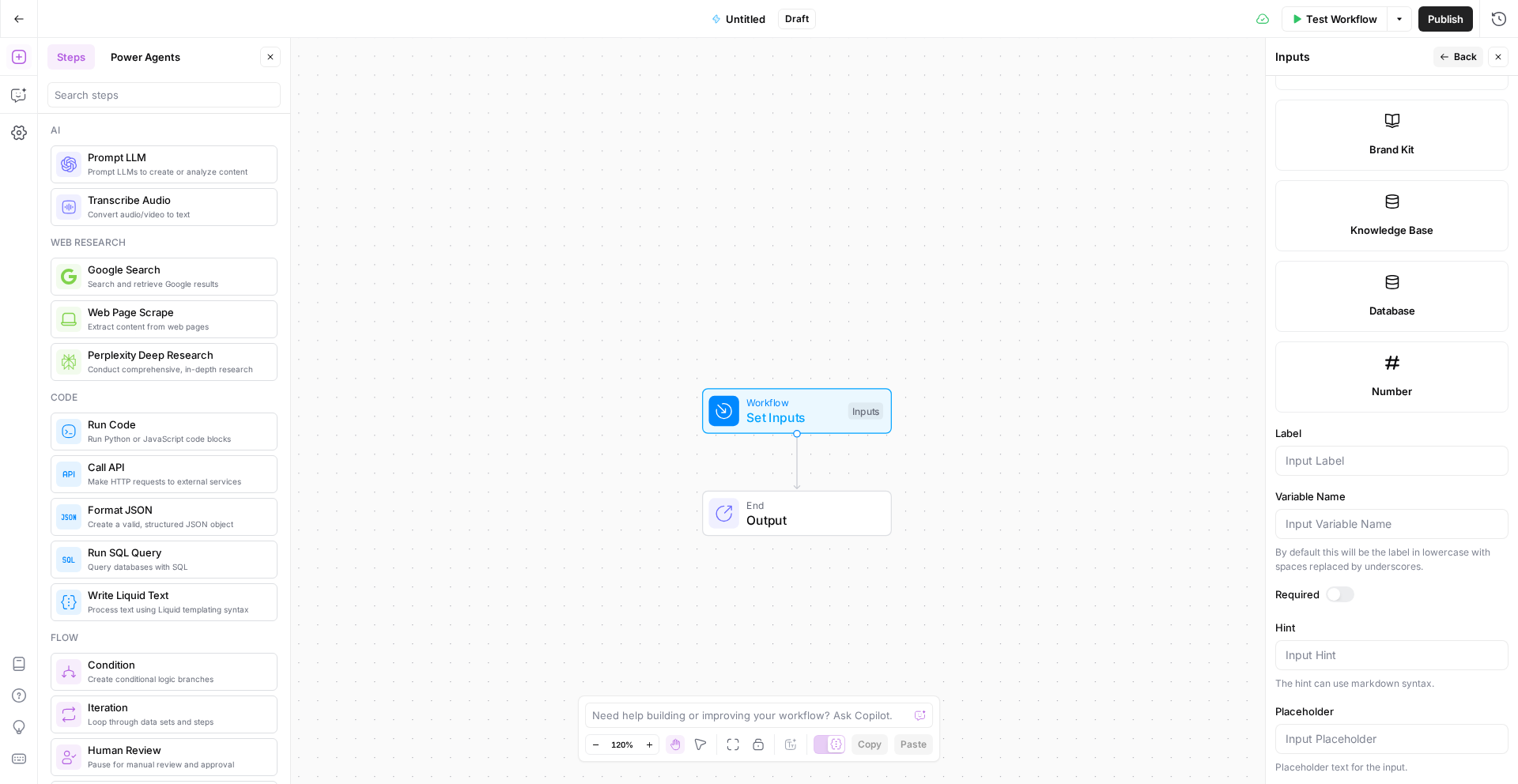
click at [268, 51] on button "Close" at bounding box center [270, 57] width 21 height 21
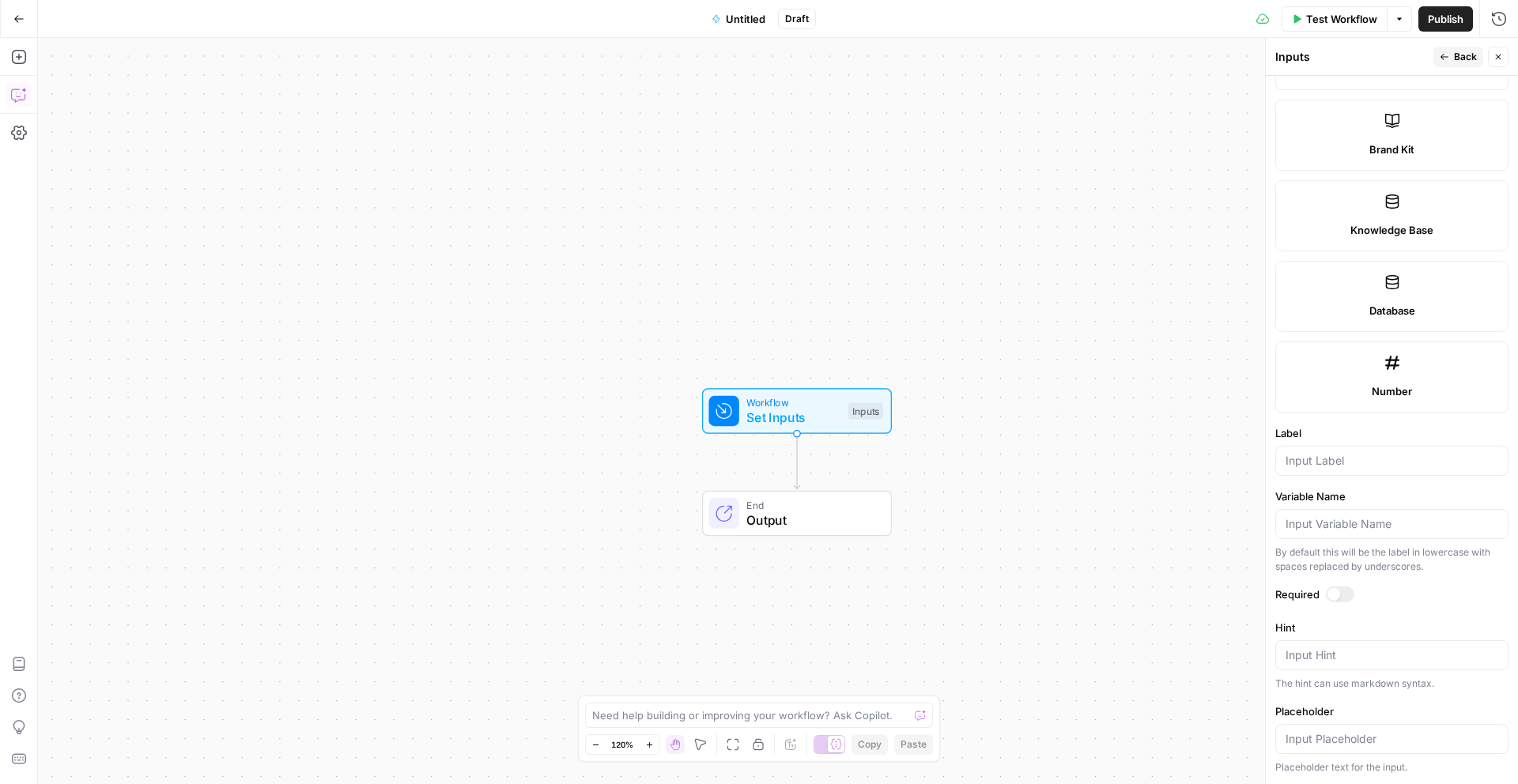
click at [24, 89] on icon "button" at bounding box center [19, 95] width 16 height 16
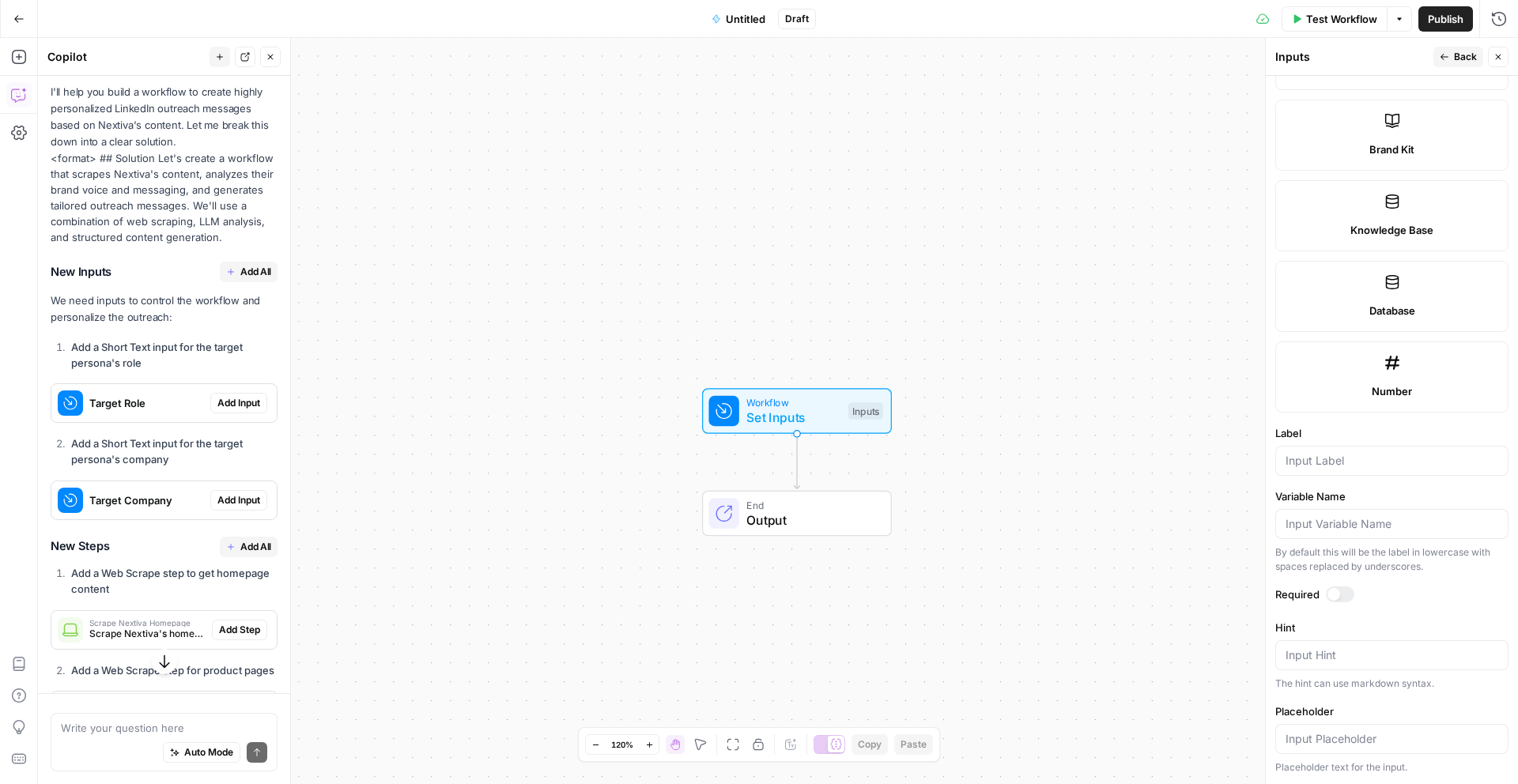
scroll to position [1513, 0]
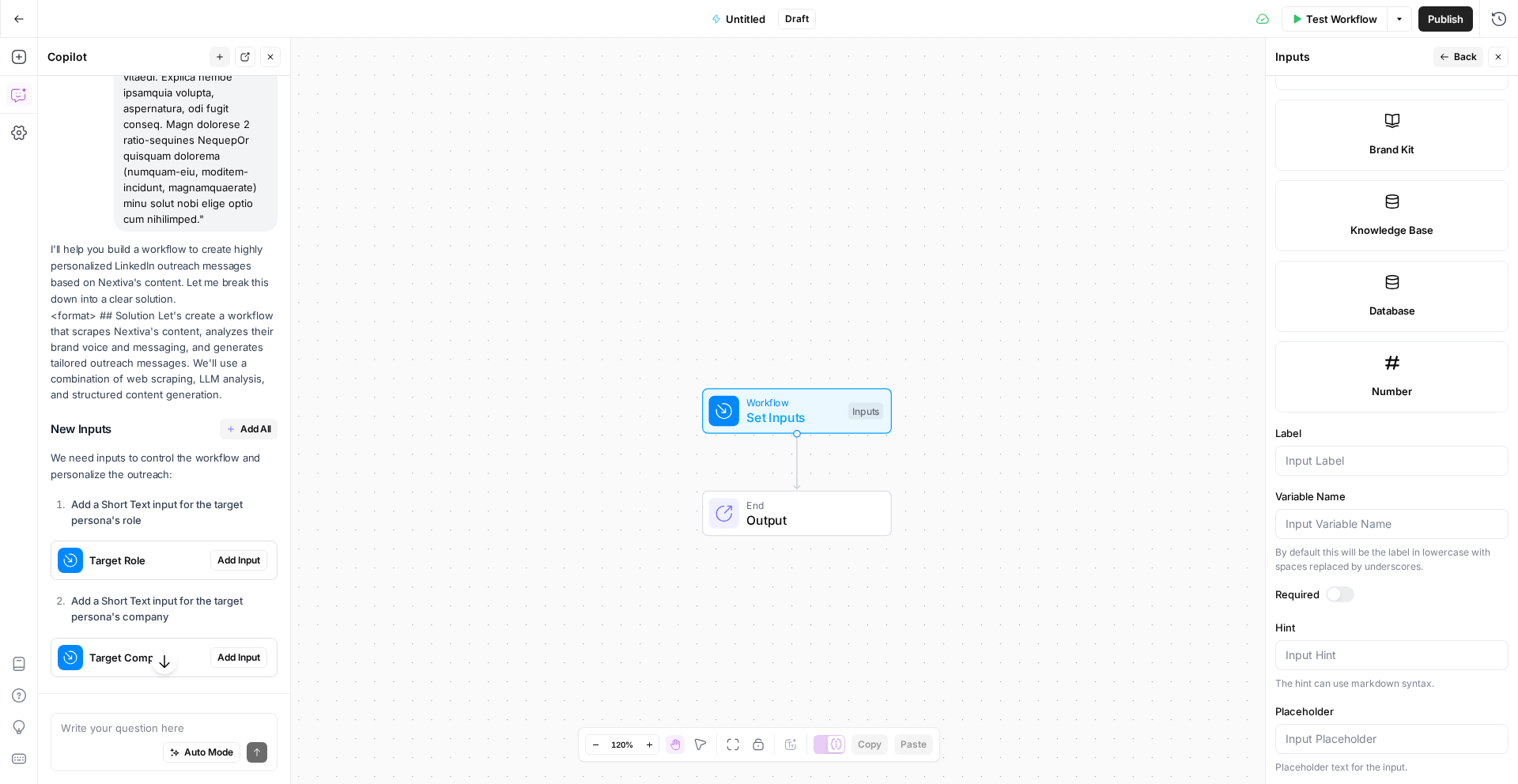
click at [239, 439] on button "Add All" at bounding box center [248, 429] width 58 height 21
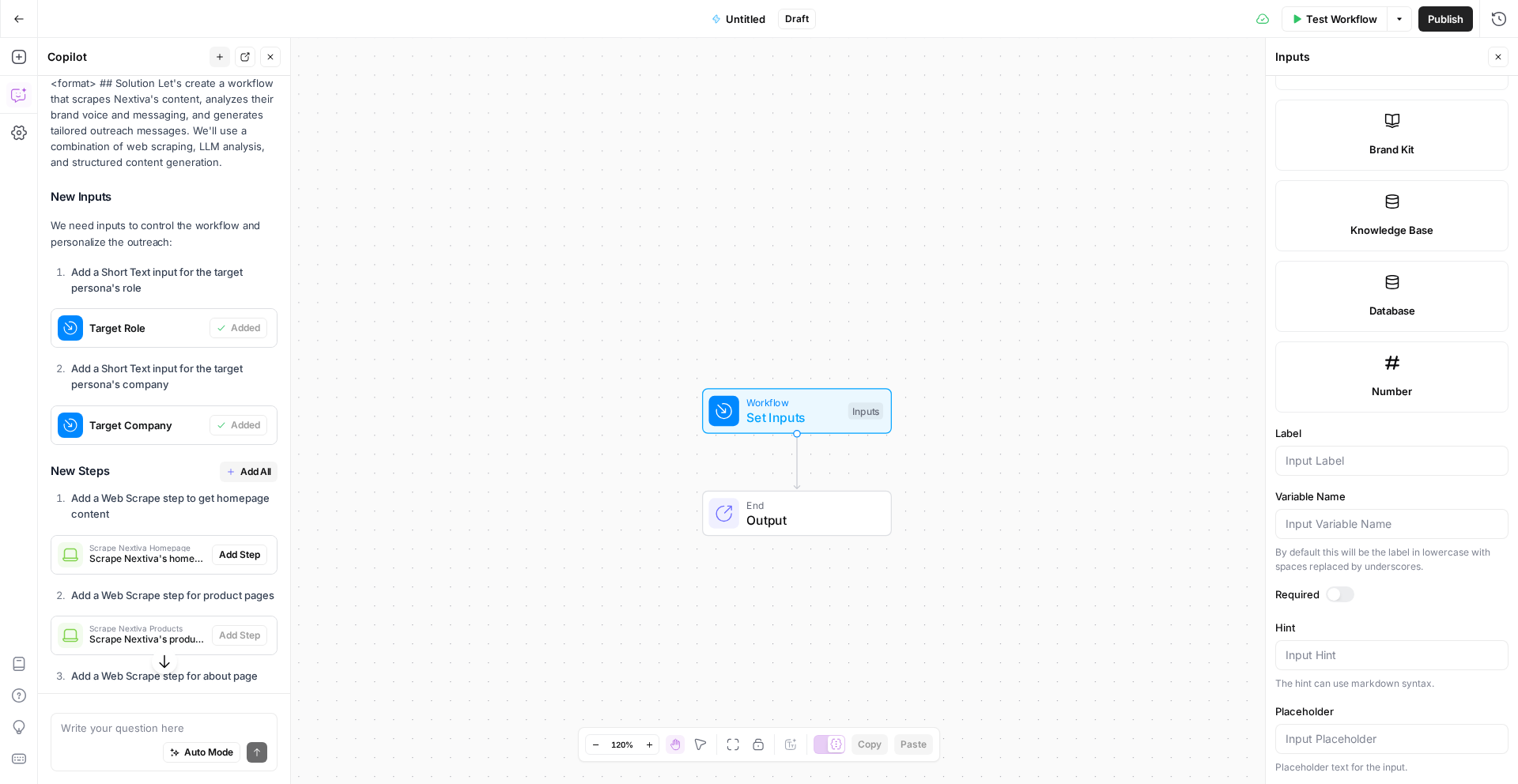
scroll to position [1790, 0]
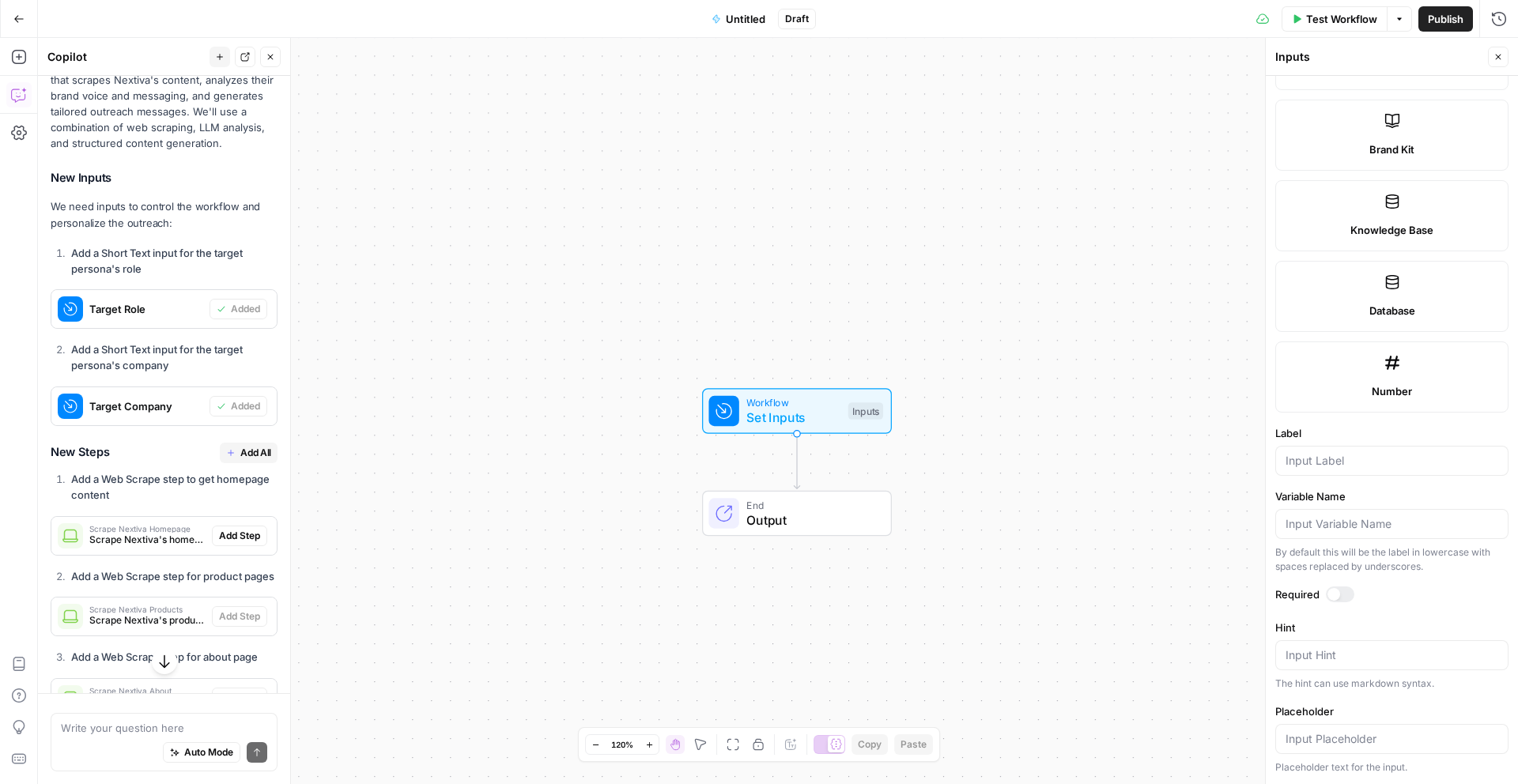
click at [242, 460] on span "Add All" at bounding box center [256, 452] width 31 height 15
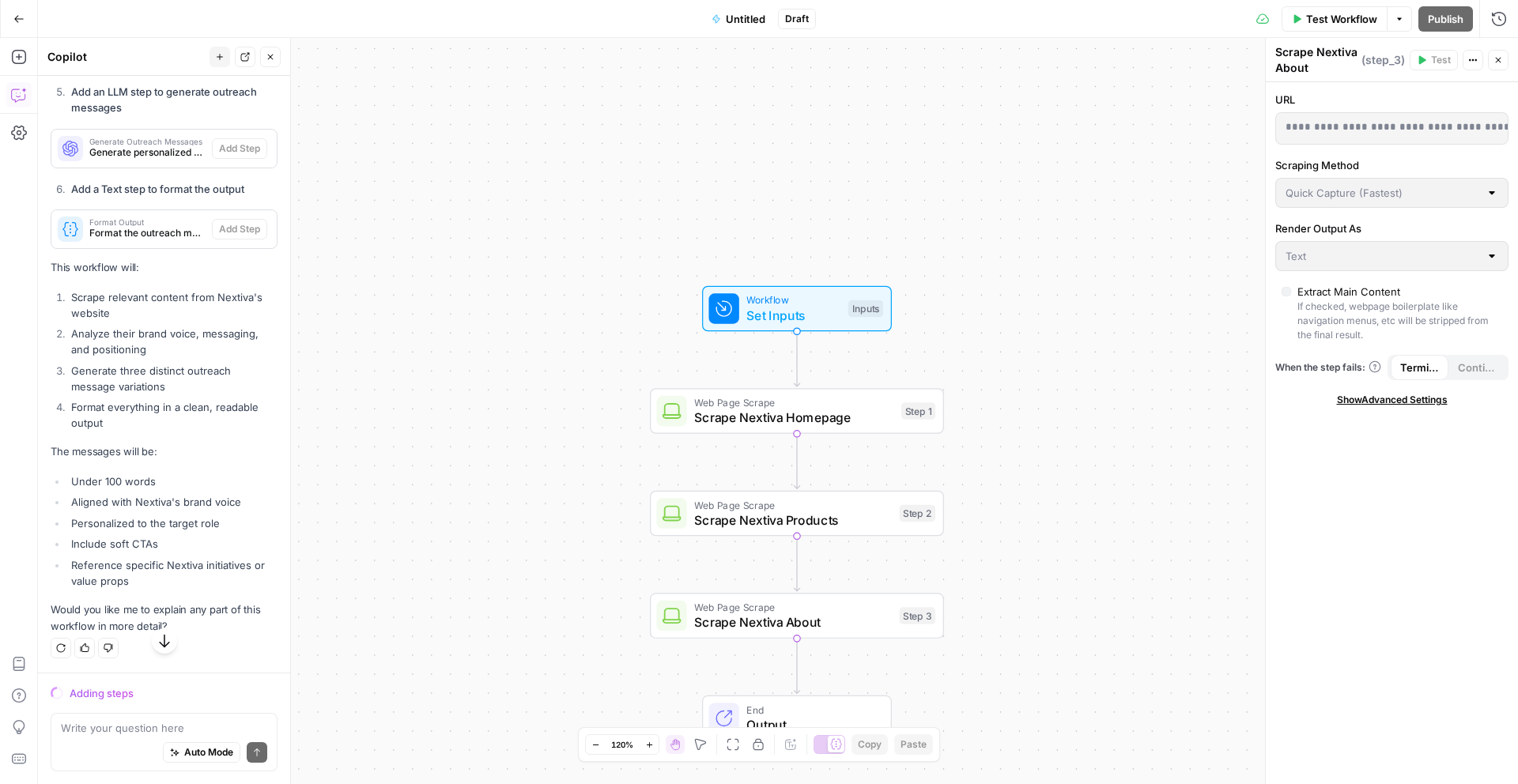
scroll to position [2602, 0]
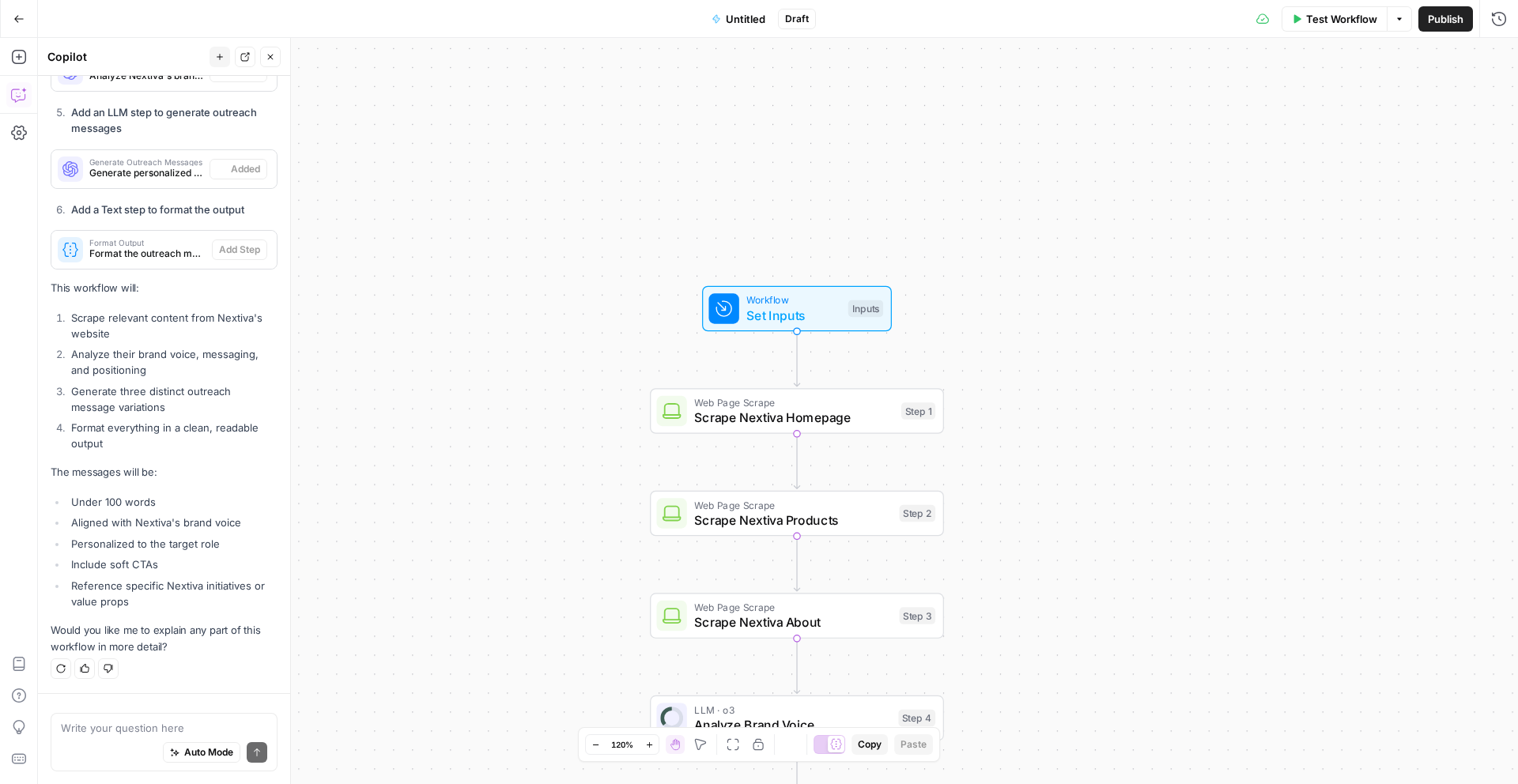
type textarea "Format Output"
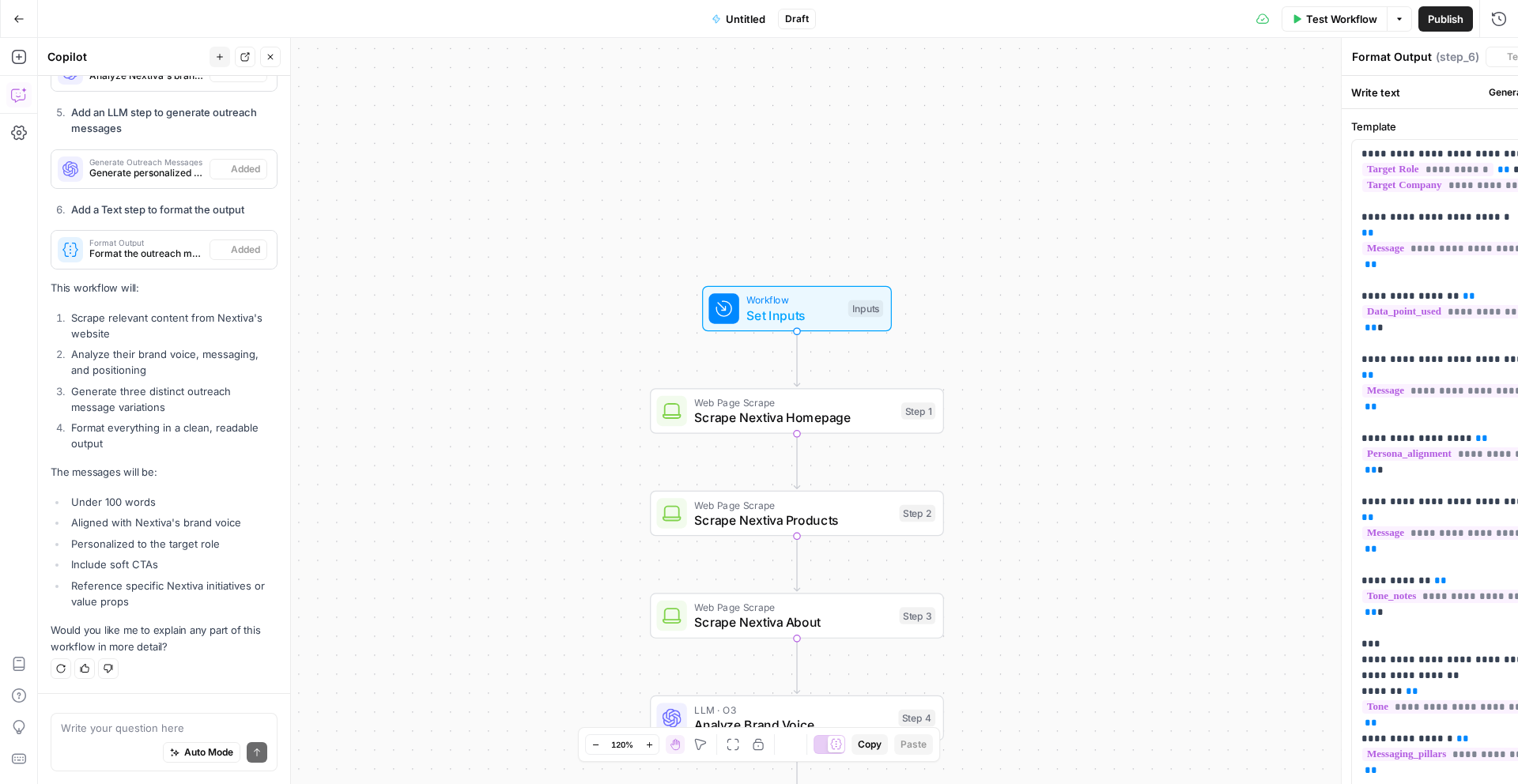
scroll to position [2607, 0]
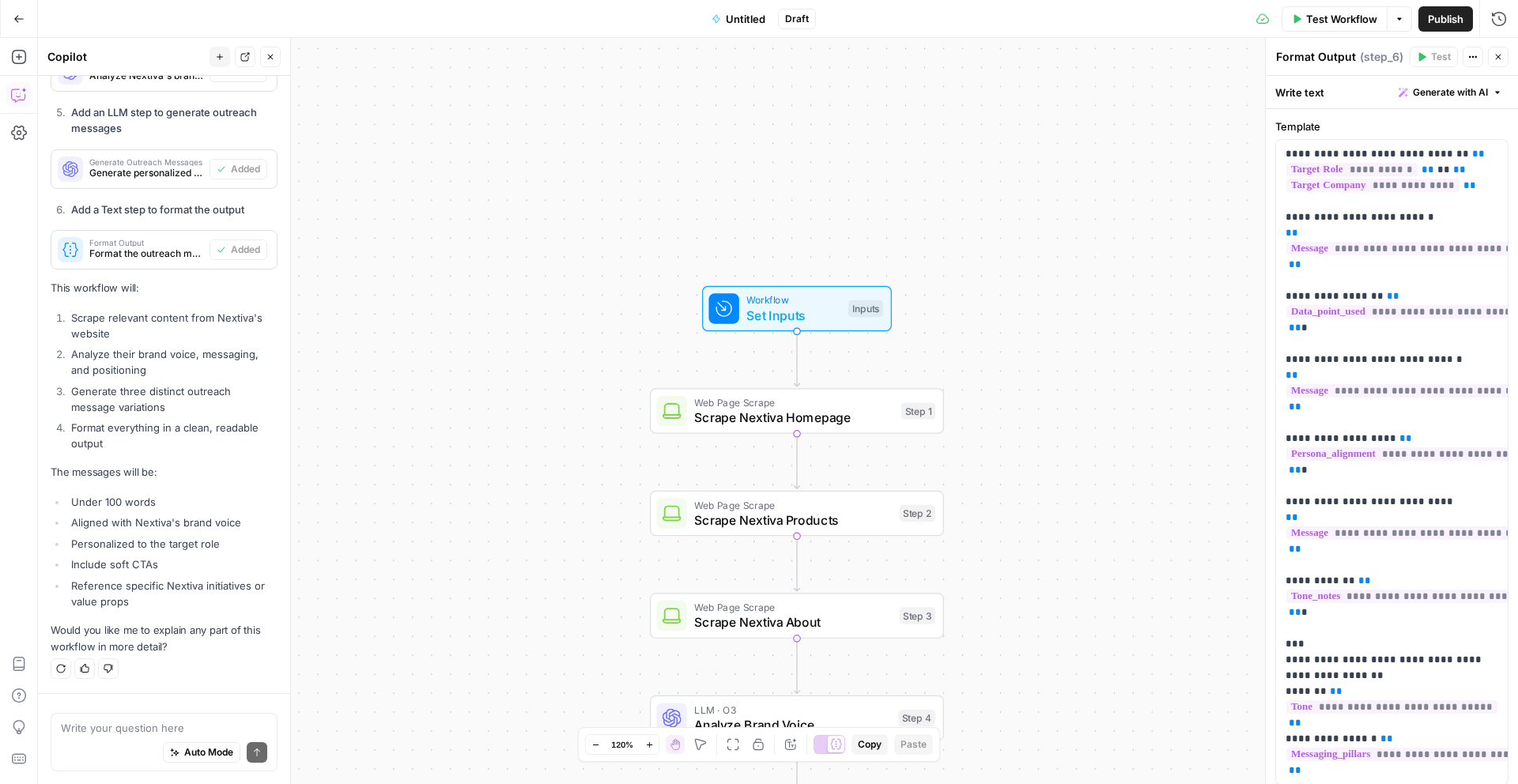
click at [795, 294] on span "Workflow" at bounding box center [793, 299] width 94 height 15
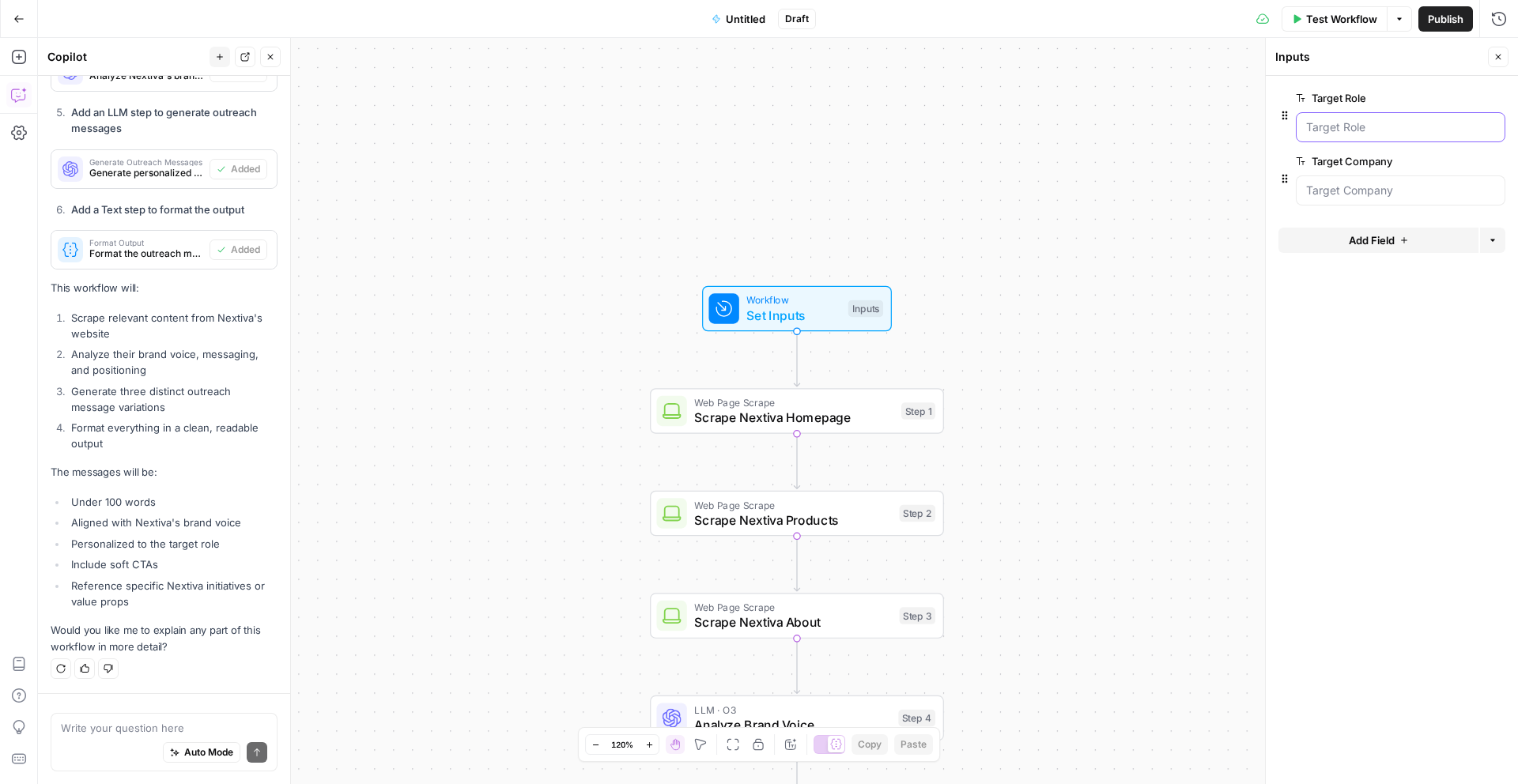
click at [1390, 125] on Role "Target Role" at bounding box center [1400, 127] width 189 height 16
click at [1372, 191] on Company "Target Company" at bounding box center [1400, 190] width 189 height 16
click at [1420, 193] on Company "Target Company" at bounding box center [1400, 190] width 189 height 16
click at [1359, 26] on span "Test Workflow" at bounding box center [1341, 19] width 71 height 16
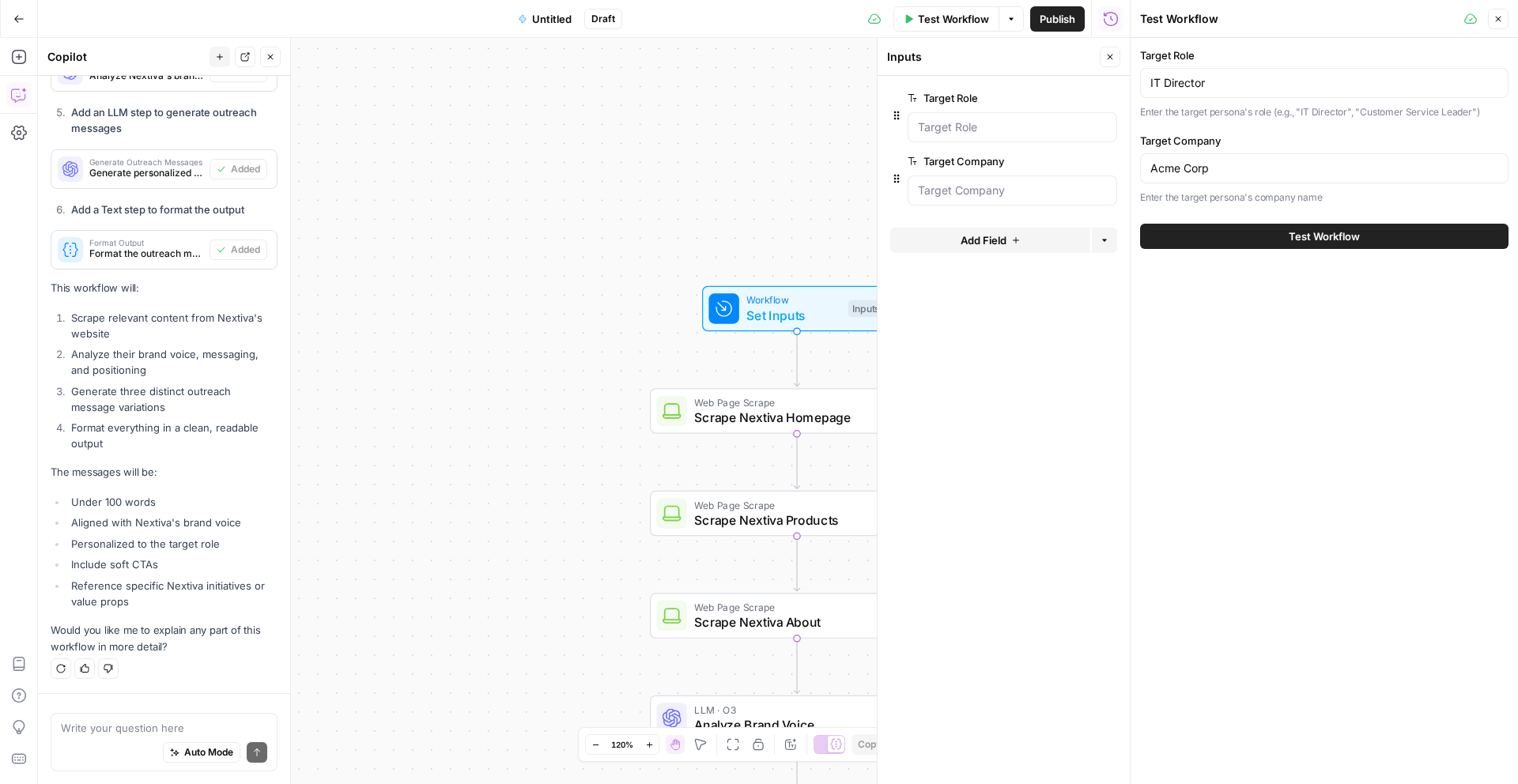
click at [1293, 70] on div "IT Director" at bounding box center [1324, 83] width 368 height 30
click at [1293, 81] on input "IT Director" at bounding box center [1325, 83] width 348 height 16
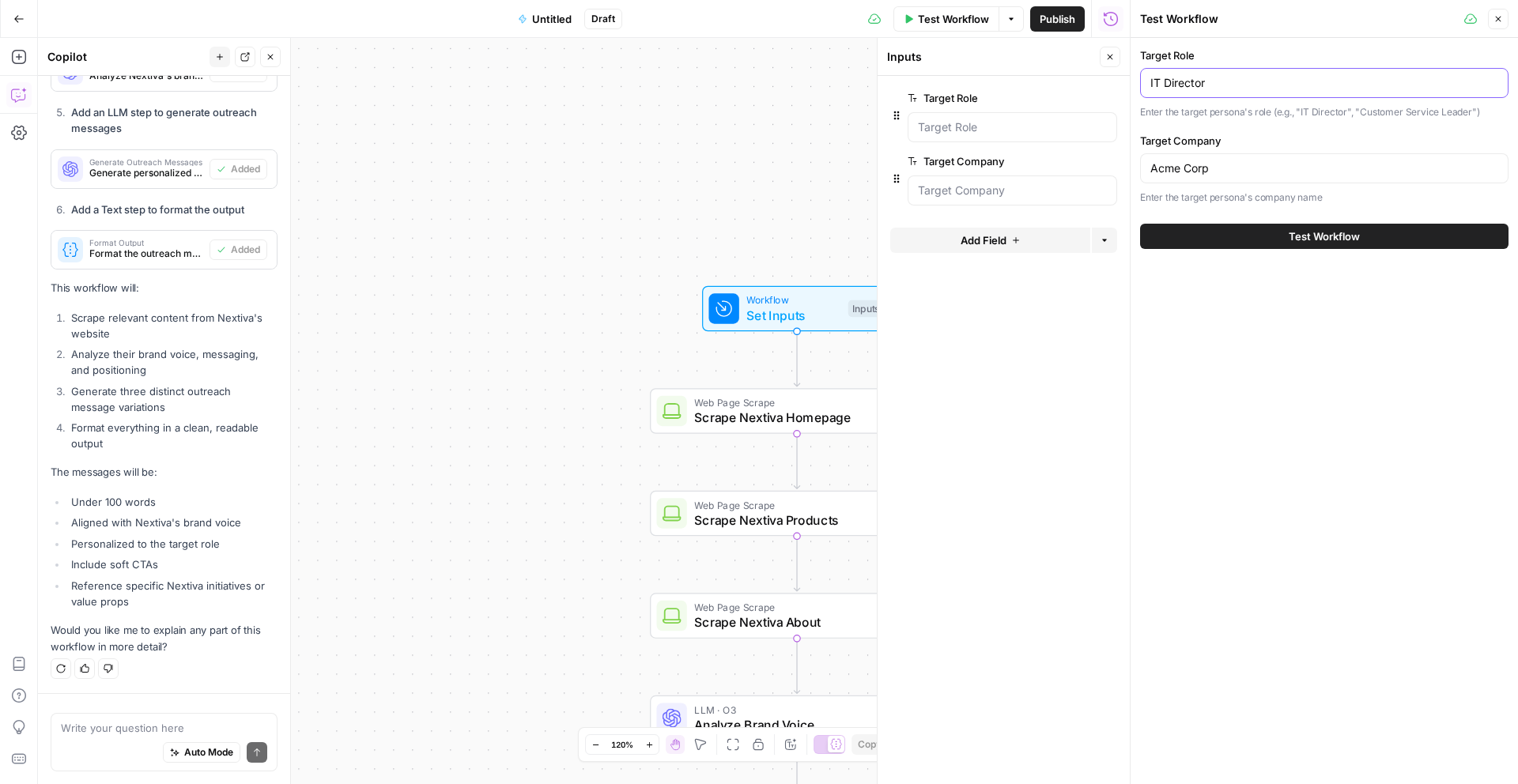
click at [1293, 81] on input "IT Director" at bounding box center [1325, 83] width 348 height 16
paste input "VP of Marketing"
type input "VP of Marketing"
click at [1261, 143] on label "Target Company" at bounding box center [1324, 141] width 368 height 16
click at [1261, 160] on input "Acme Corp" at bounding box center [1325, 168] width 348 height 16
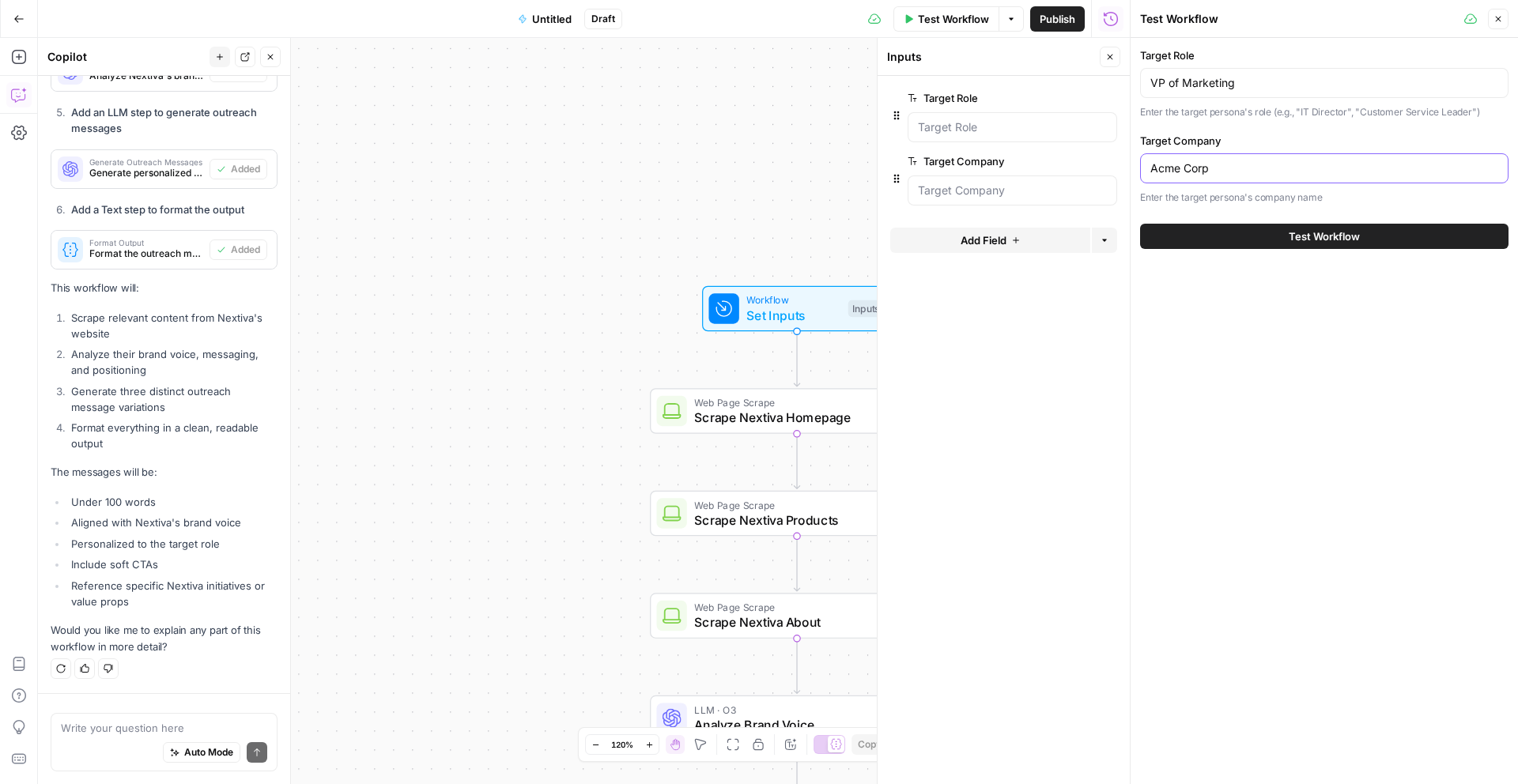
click at [1261, 161] on input "Acme Corp" at bounding box center [1325, 168] width 348 height 16
type input "Nextiva"
click at [1280, 232] on button "Test Workflow" at bounding box center [1324, 236] width 368 height 25
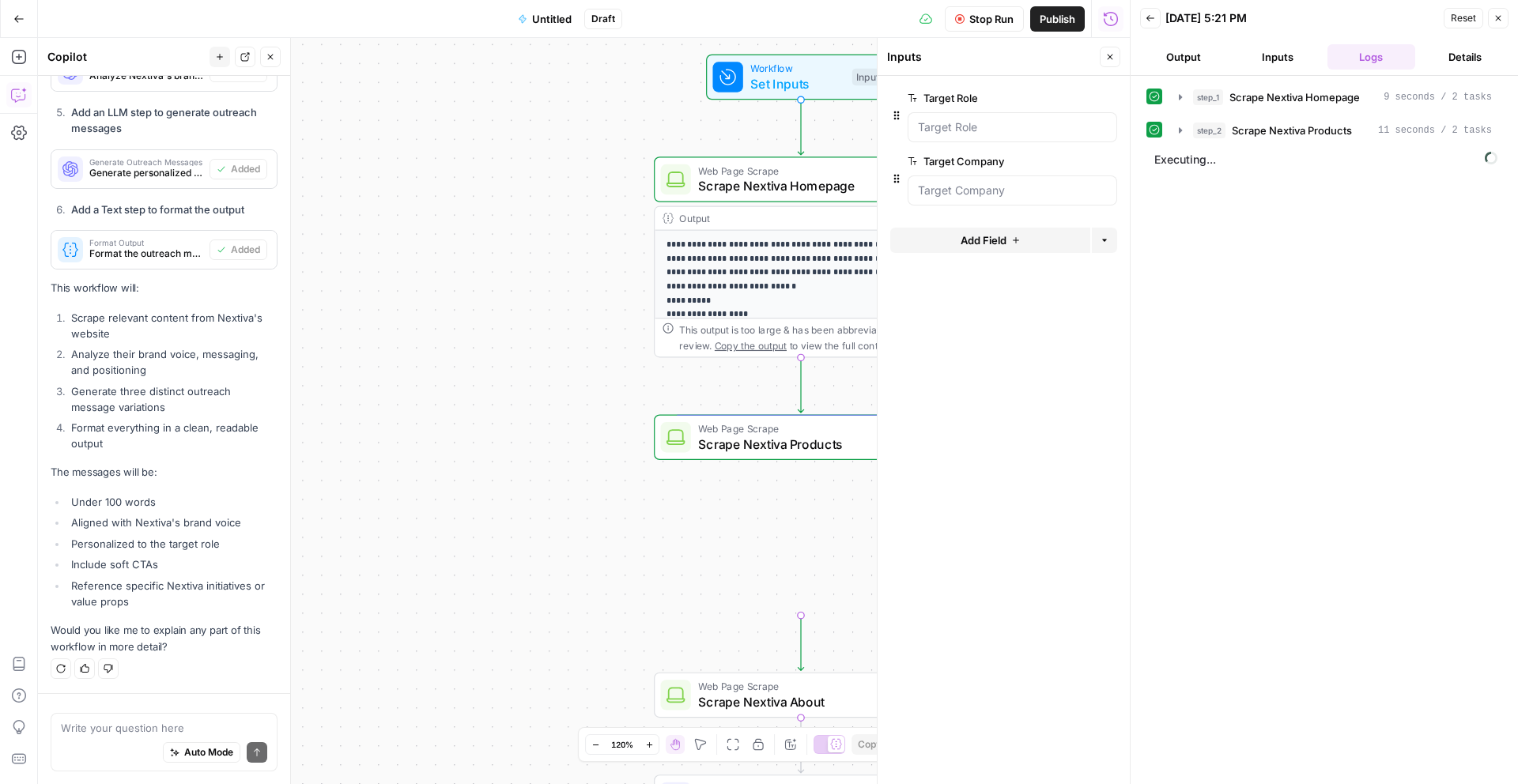
drag, startPoint x: 572, startPoint y: 417, endPoint x: 570, endPoint y: 167, distance: 250.0
click at [570, 167] on div "**********" at bounding box center [584, 411] width 1092 height 746
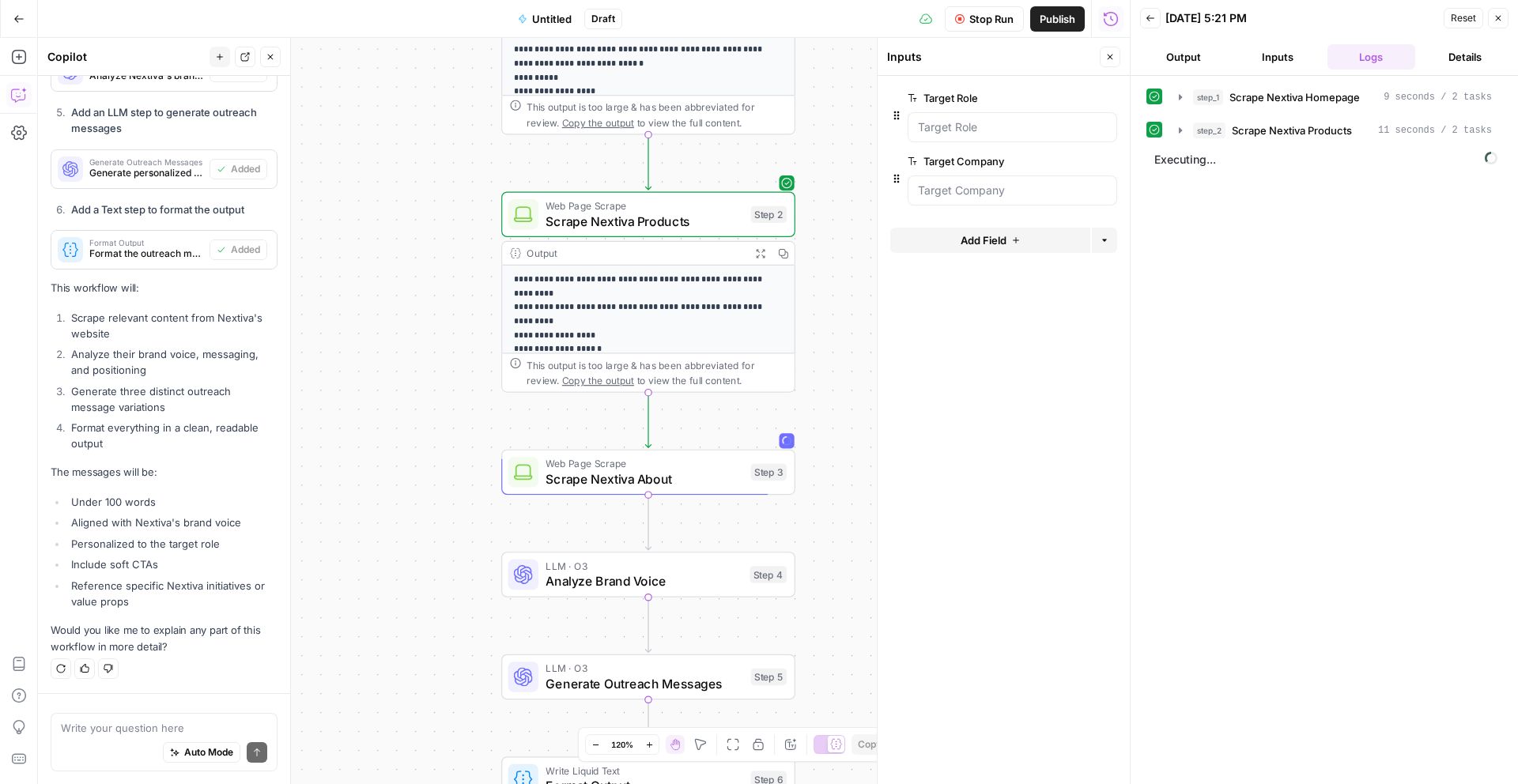
drag, startPoint x: 546, startPoint y: 347, endPoint x: 390, endPoint y: 122, distance: 273.8
click at [390, 122] on div "**********" at bounding box center [584, 411] width 1092 height 746
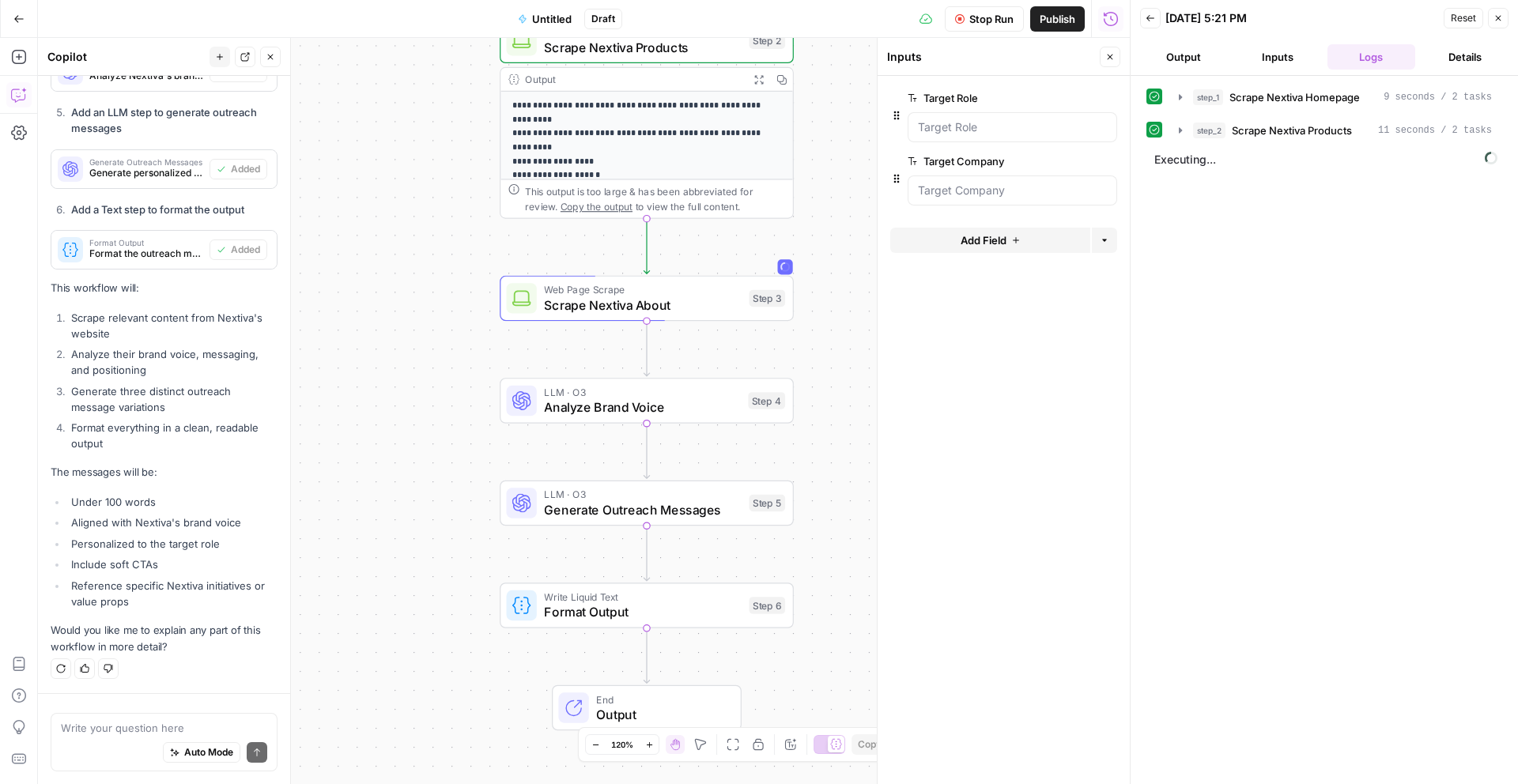
drag, startPoint x: 412, startPoint y: 309, endPoint x: 421, endPoint y: 145, distance: 164.2
click at [421, 145] on div "**********" at bounding box center [584, 411] width 1092 height 746
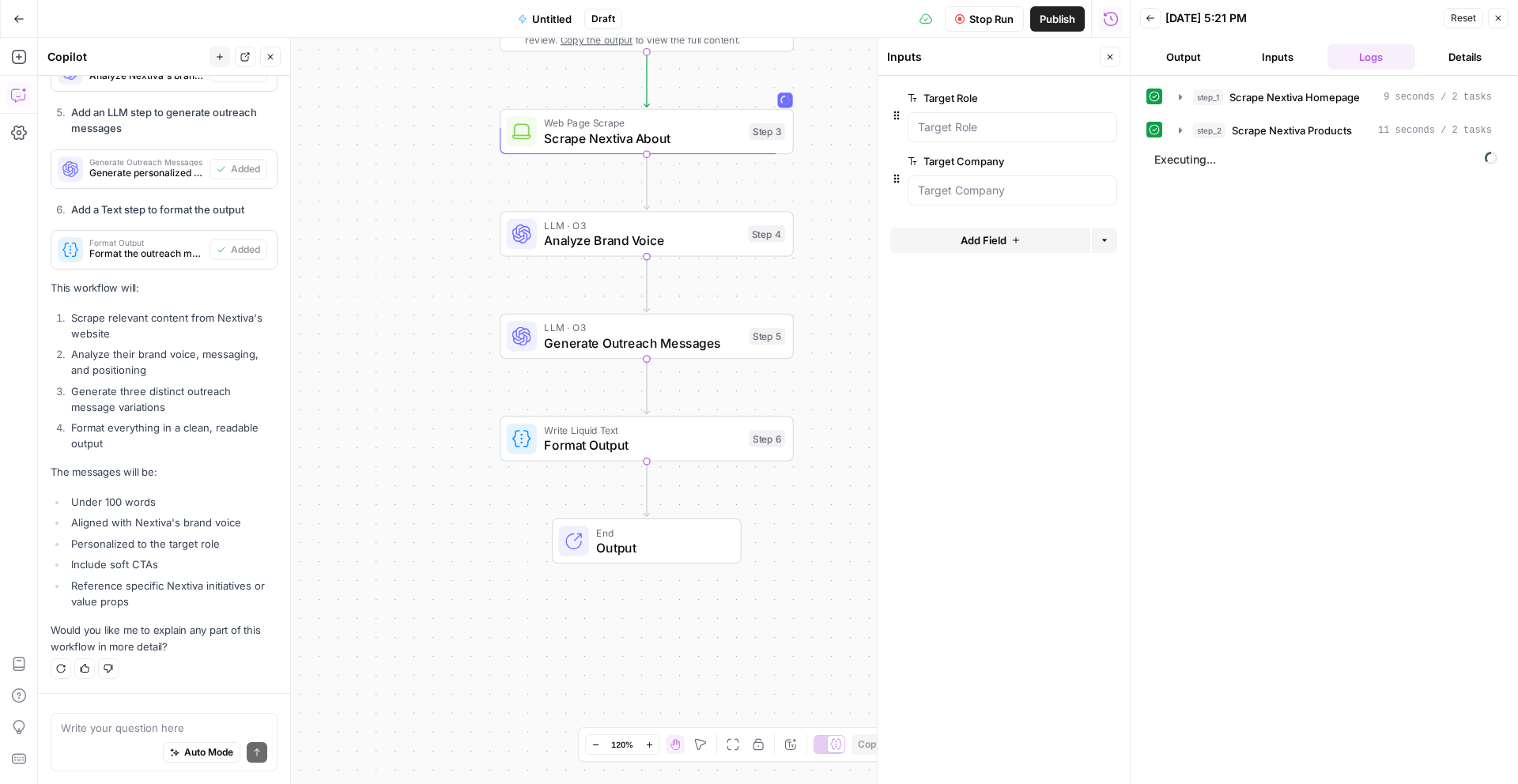
drag, startPoint x: 407, startPoint y: 288, endPoint x: 407, endPoint y: 131, distance: 157.0
click at [407, 131] on div "**********" at bounding box center [584, 411] width 1092 height 746
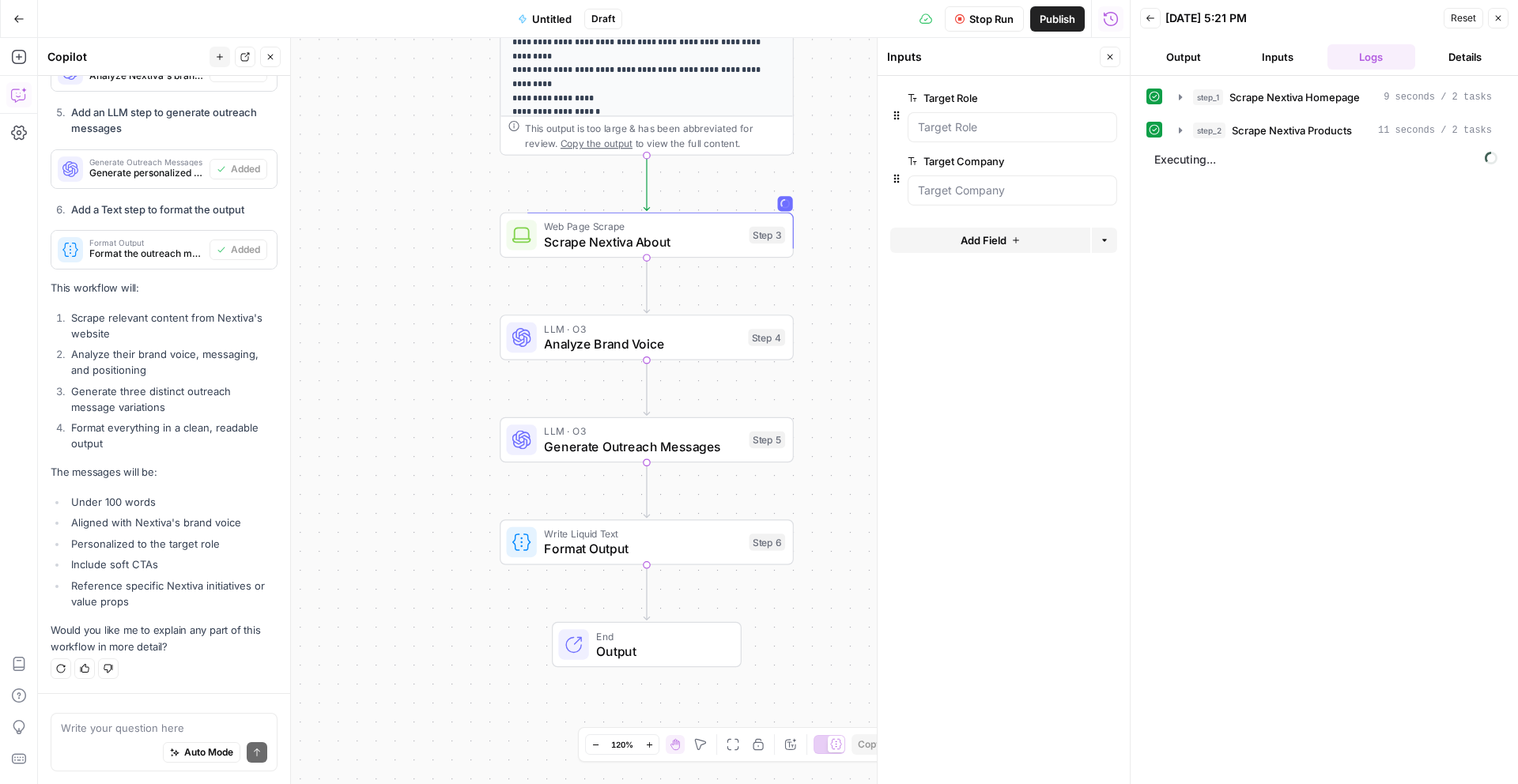
drag, startPoint x: 407, startPoint y: 131, endPoint x: 406, endPoint y: 242, distance: 111.0
click at [406, 242] on div "**********" at bounding box center [584, 411] width 1092 height 746
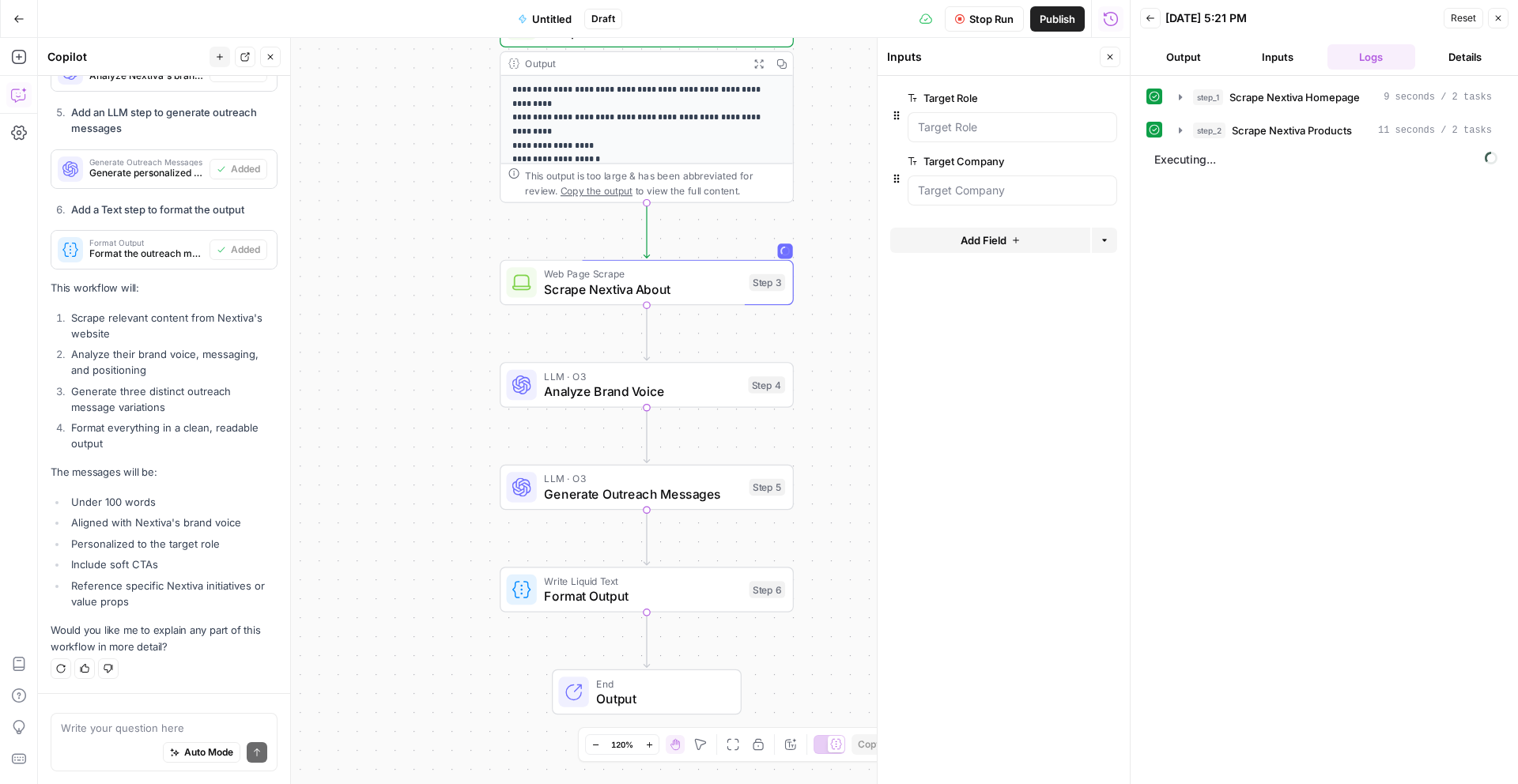
drag, startPoint x: 406, startPoint y: 242, endPoint x: 401, endPoint y: 263, distance: 21.6
click at [401, 266] on div "**********" at bounding box center [584, 411] width 1092 height 746
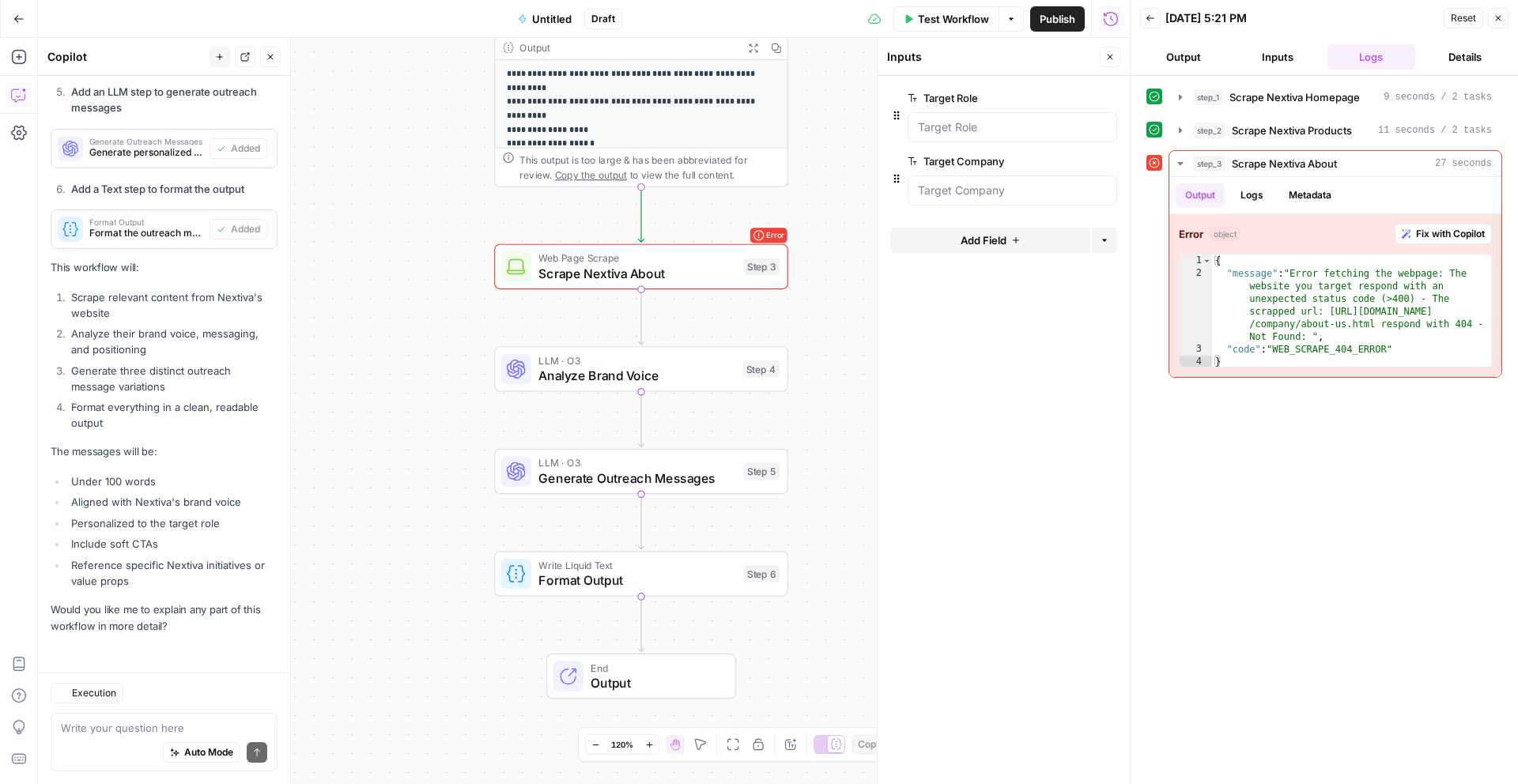
scroll to position [2627, 0]
click at [654, 268] on span "Scrape Nextiva About" at bounding box center [637, 272] width 197 height 19
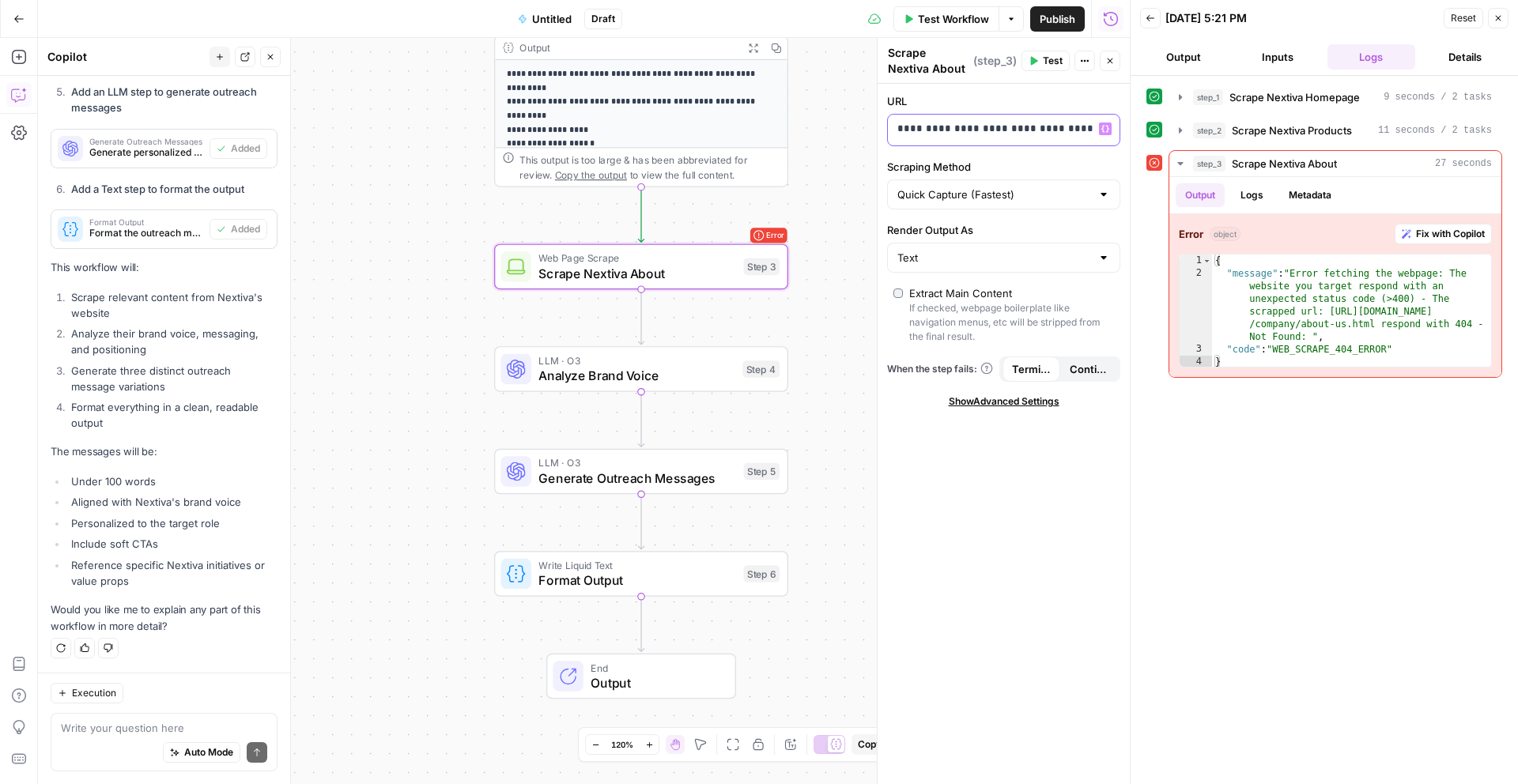
scroll to position [0, 44]
drag, startPoint x: 1032, startPoint y: 130, endPoint x: 1114, endPoint y: 117, distance: 83.0
click at [1114, 117] on div "**********" at bounding box center [1003, 130] width 232 height 31
click at [1047, 98] on label "URL" at bounding box center [1003, 102] width 233 height 16
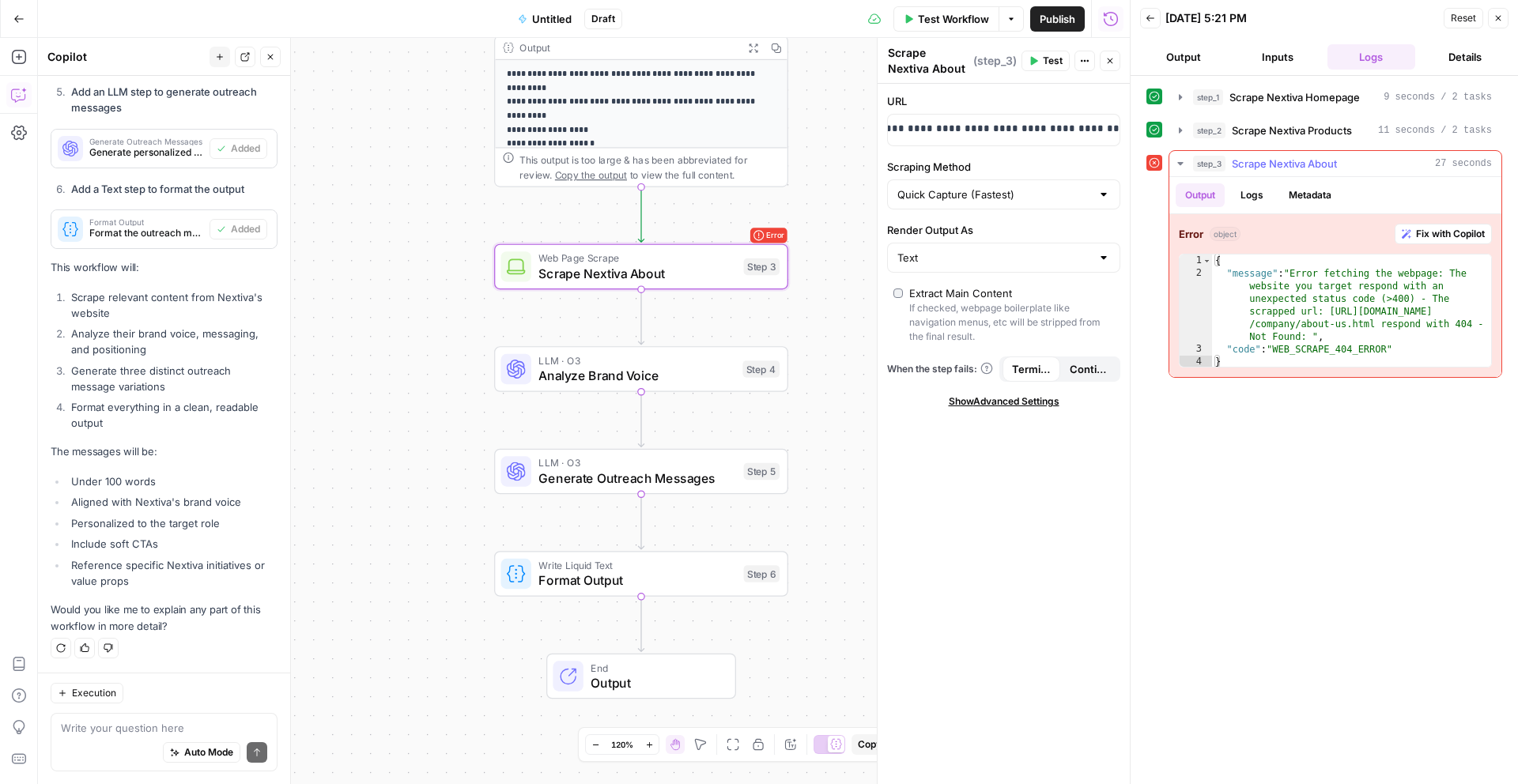
click at [1446, 220] on div "Error object Fix with Copilot 1 2 3 4 { "message" : "Error fetching the webpage…" at bounding box center [1335, 295] width 332 height 163
click at [1446, 226] on button "Fix with Copilot" at bounding box center [1444, 233] width 98 height 21
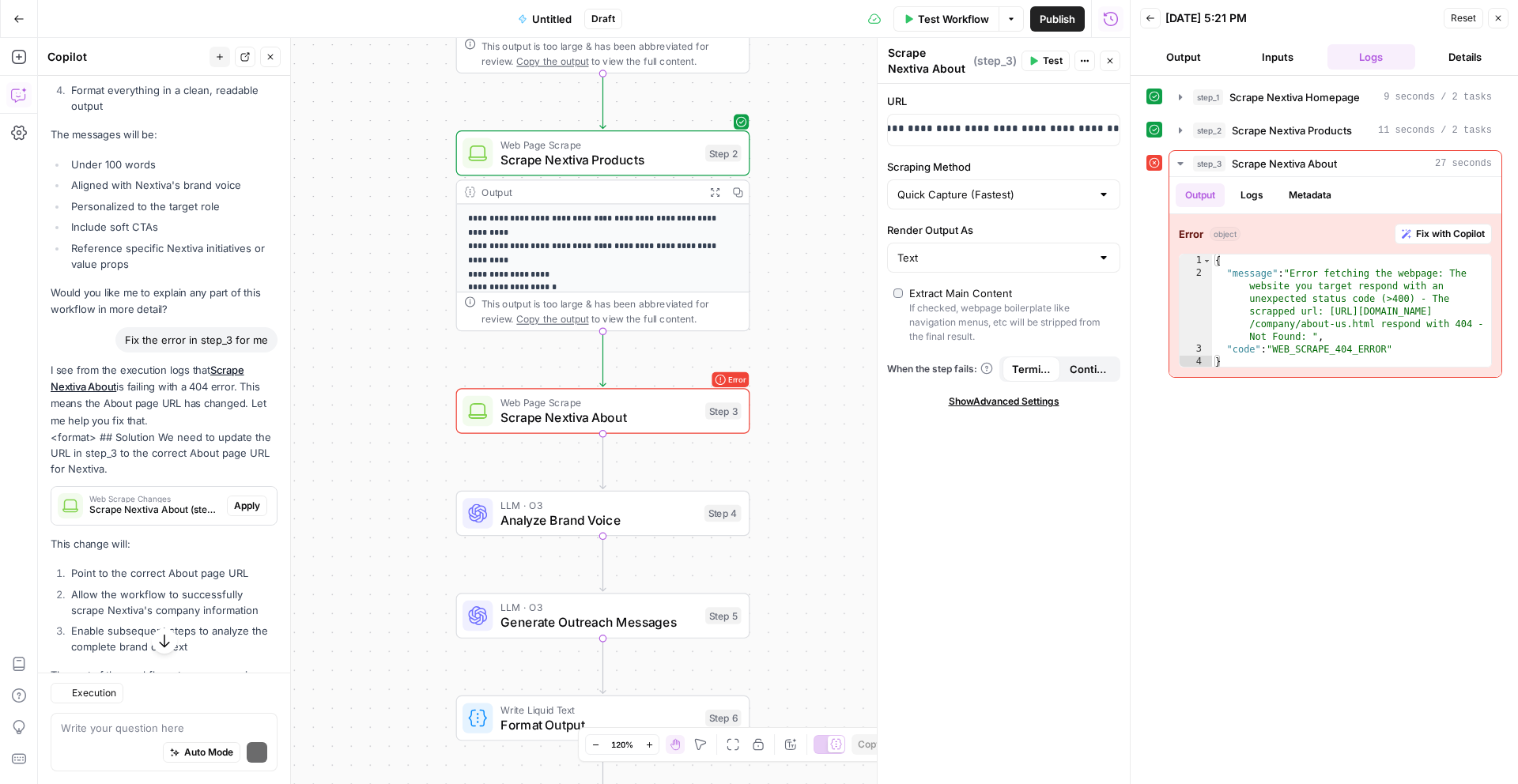
scroll to position [2886, 0]
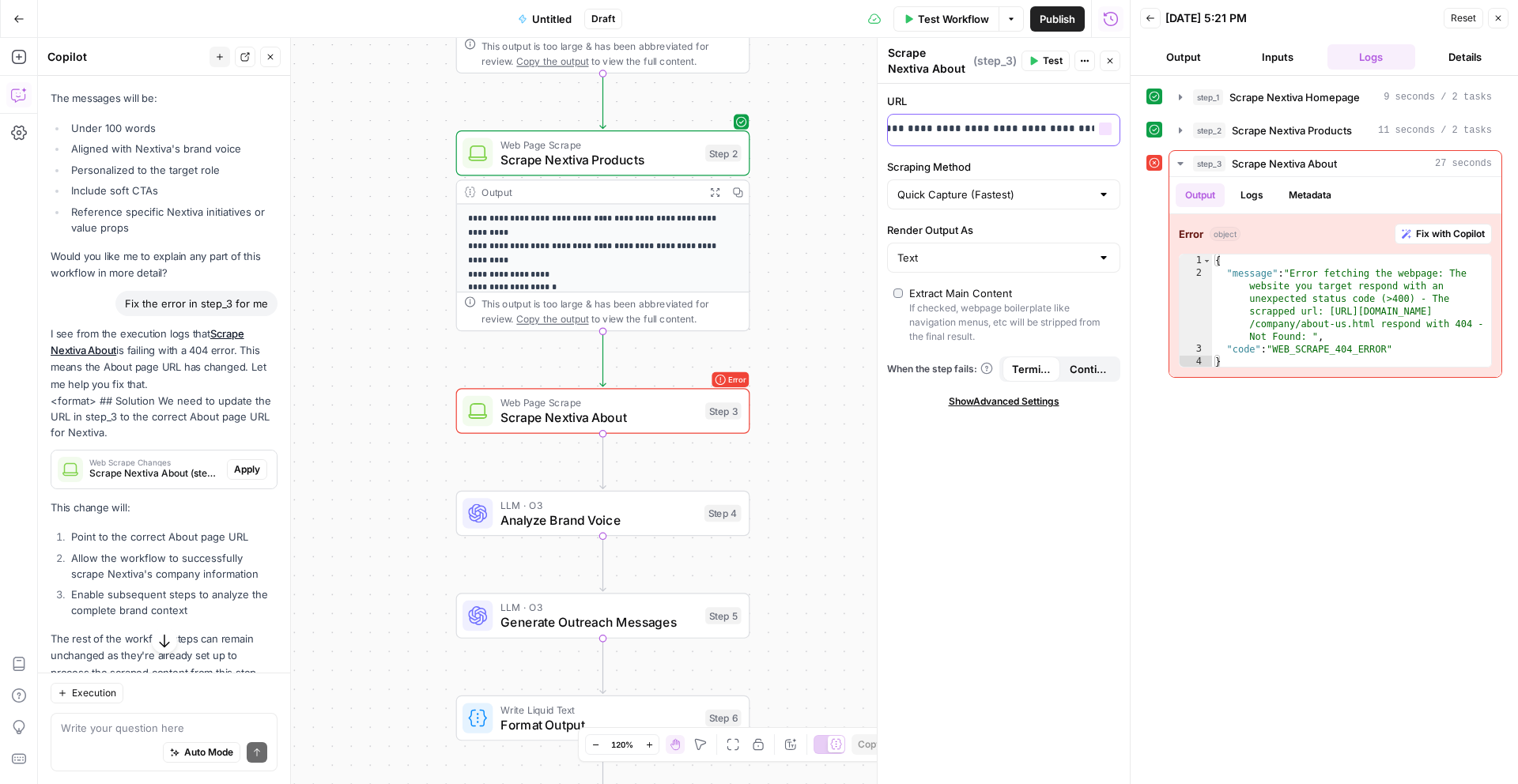
click at [997, 131] on p "**********" at bounding box center [986, 129] width 213 height 16
click at [997, 131] on p "**********" at bounding box center [973, 129] width 188 height 16
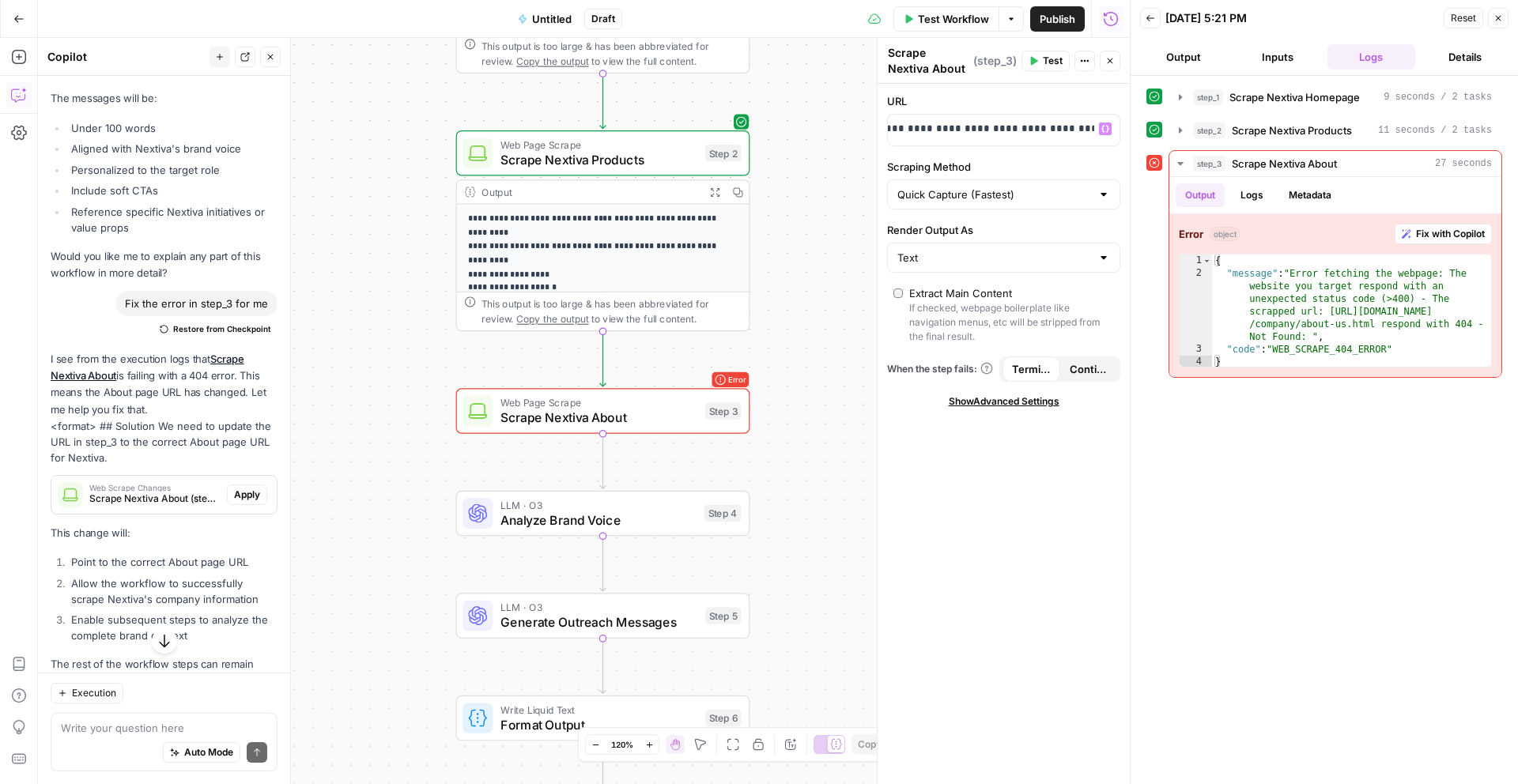
click at [955, 21] on span "Test Workflow" at bounding box center [953, 19] width 71 height 16
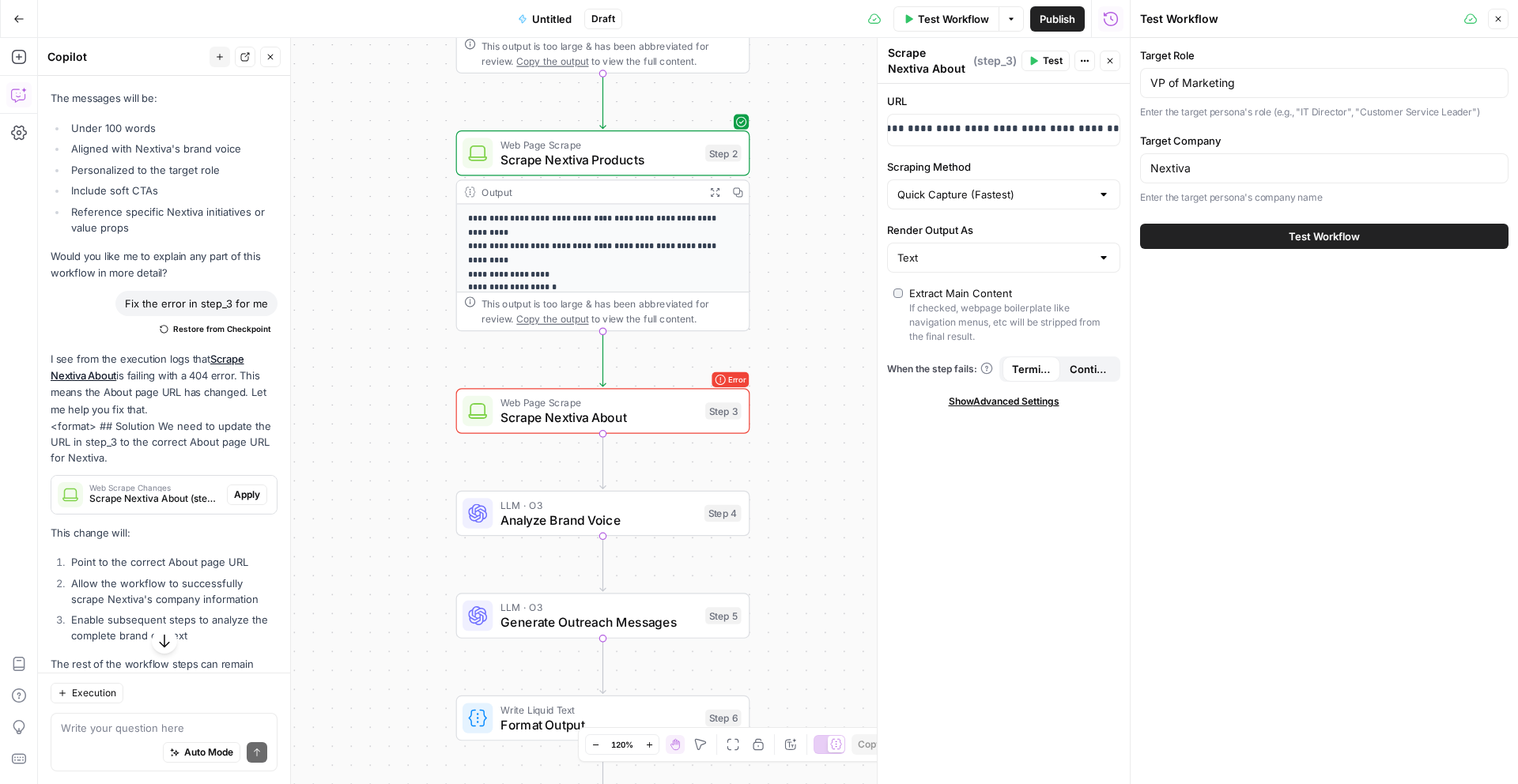
click at [1232, 236] on button "Test Workflow" at bounding box center [1324, 236] width 368 height 25
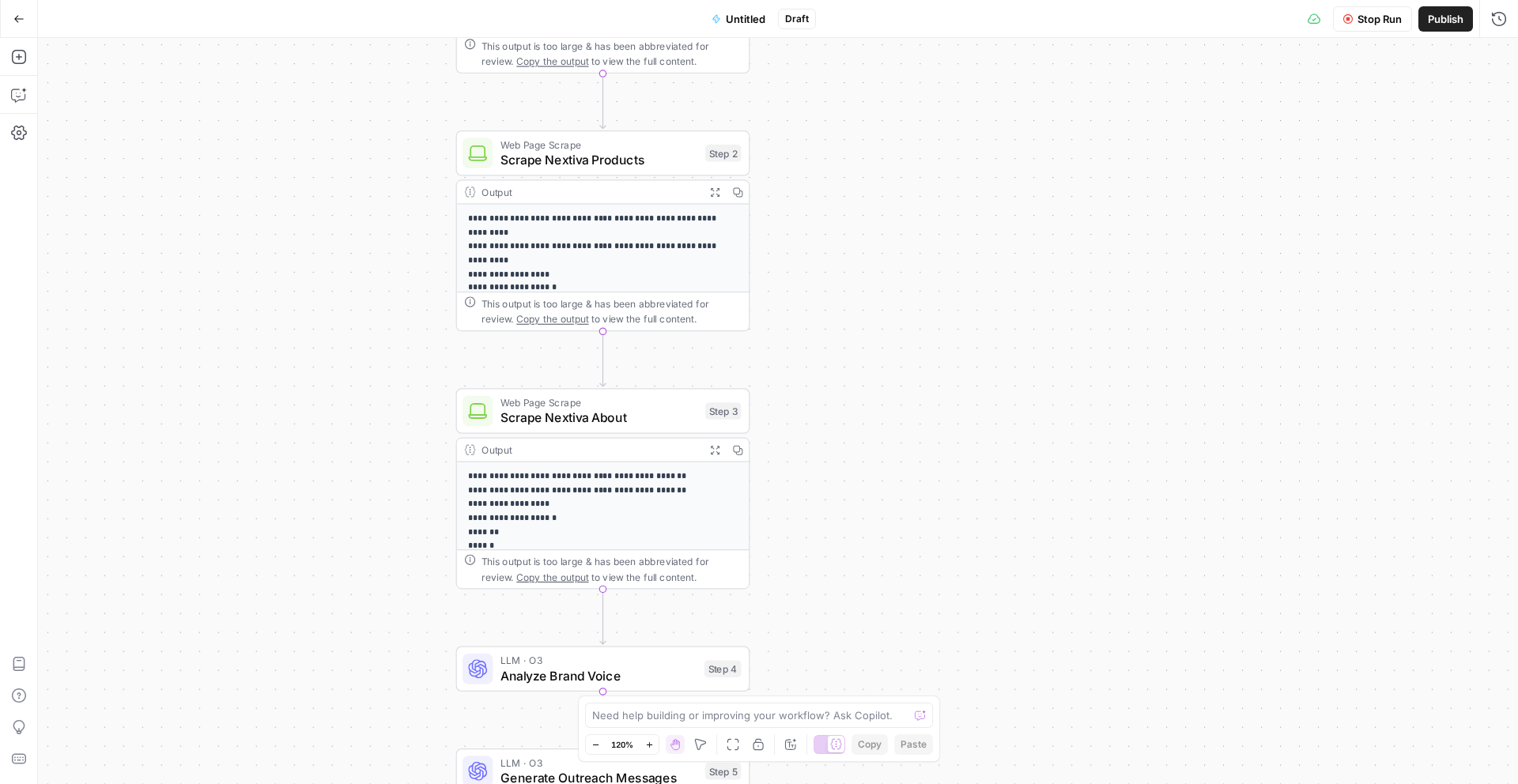
click at [1312, 19] on icon at bounding box center [1314, 19] width 13 height 13
click at [1497, 14] on icon "button" at bounding box center [1498, 19] width 16 height 16
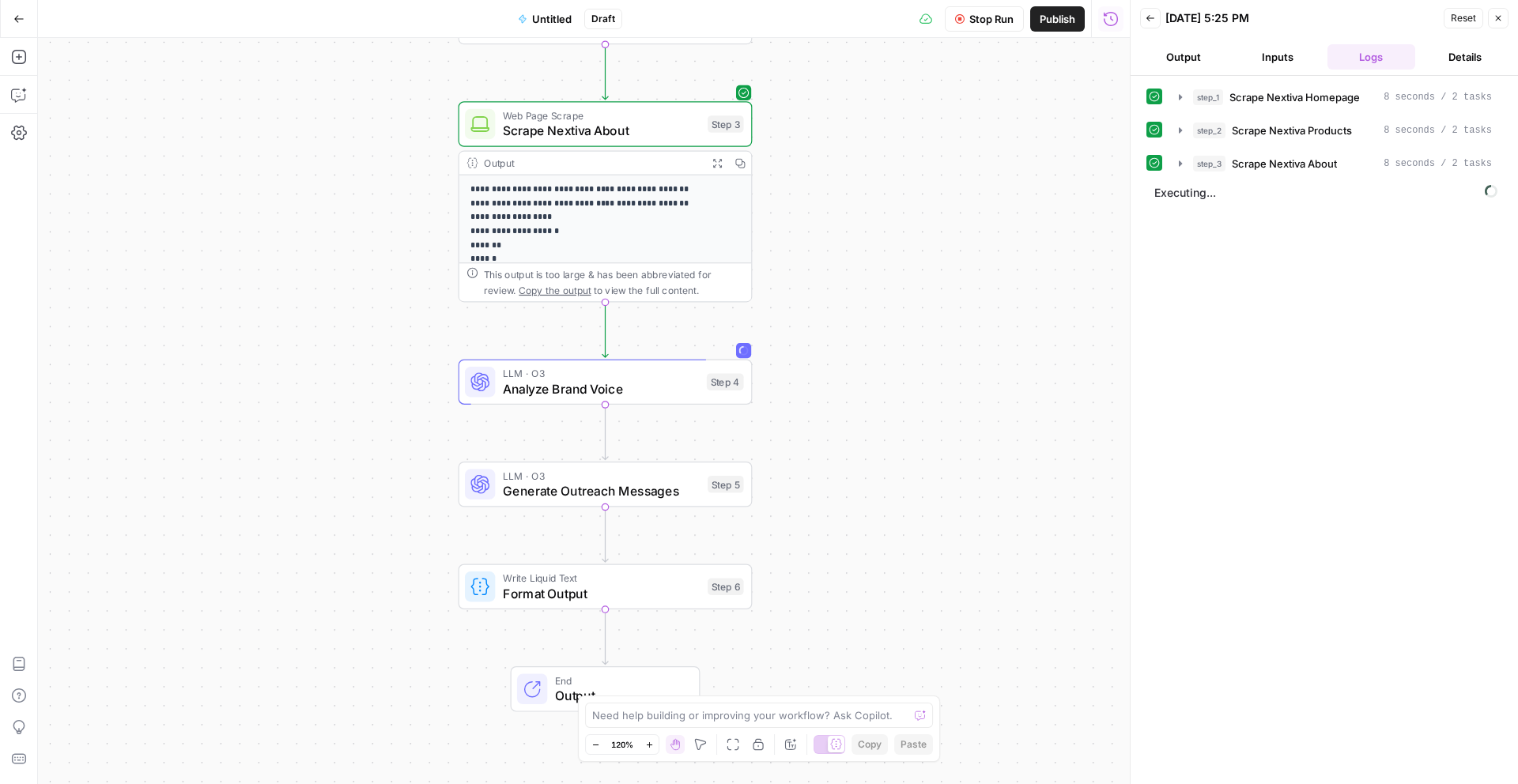
drag, startPoint x: 902, startPoint y: 439, endPoint x: 904, endPoint y: 126, distance: 313.0
click at [904, 126] on div "**********" at bounding box center [584, 411] width 1092 height 746
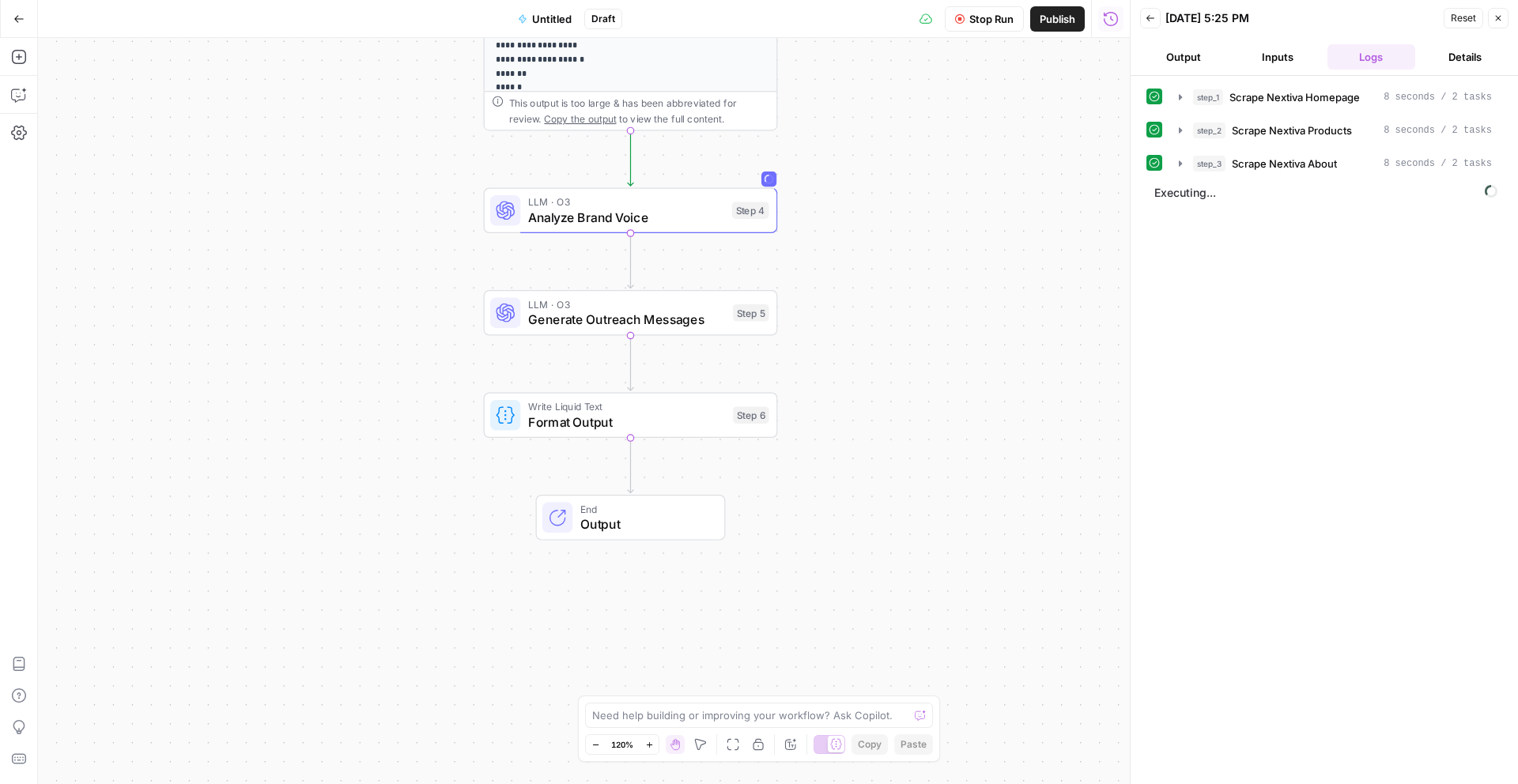
drag, startPoint x: 875, startPoint y: 343, endPoint x: 910, endPoint y: 151, distance: 195.2
click at [910, 151] on div "**********" at bounding box center [584, 411] width 1092 height 746
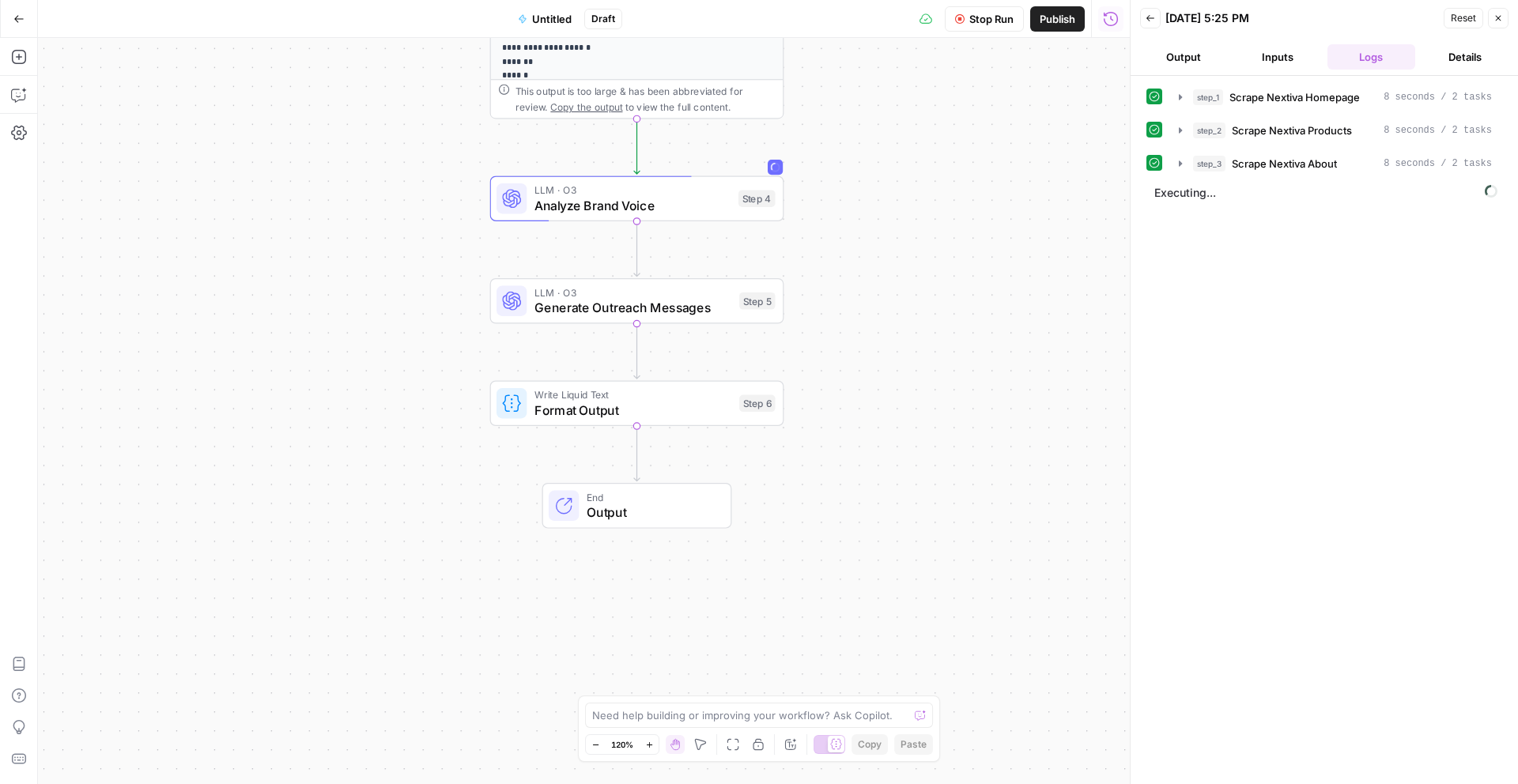
drag, startPoint x: 910, startPoint y: 151, endPoint x: 907, endPoint y: 187, distance: 36.1
click at [907, 187] on div "**********" at bounding box center [584, 411] width 1092 height 746
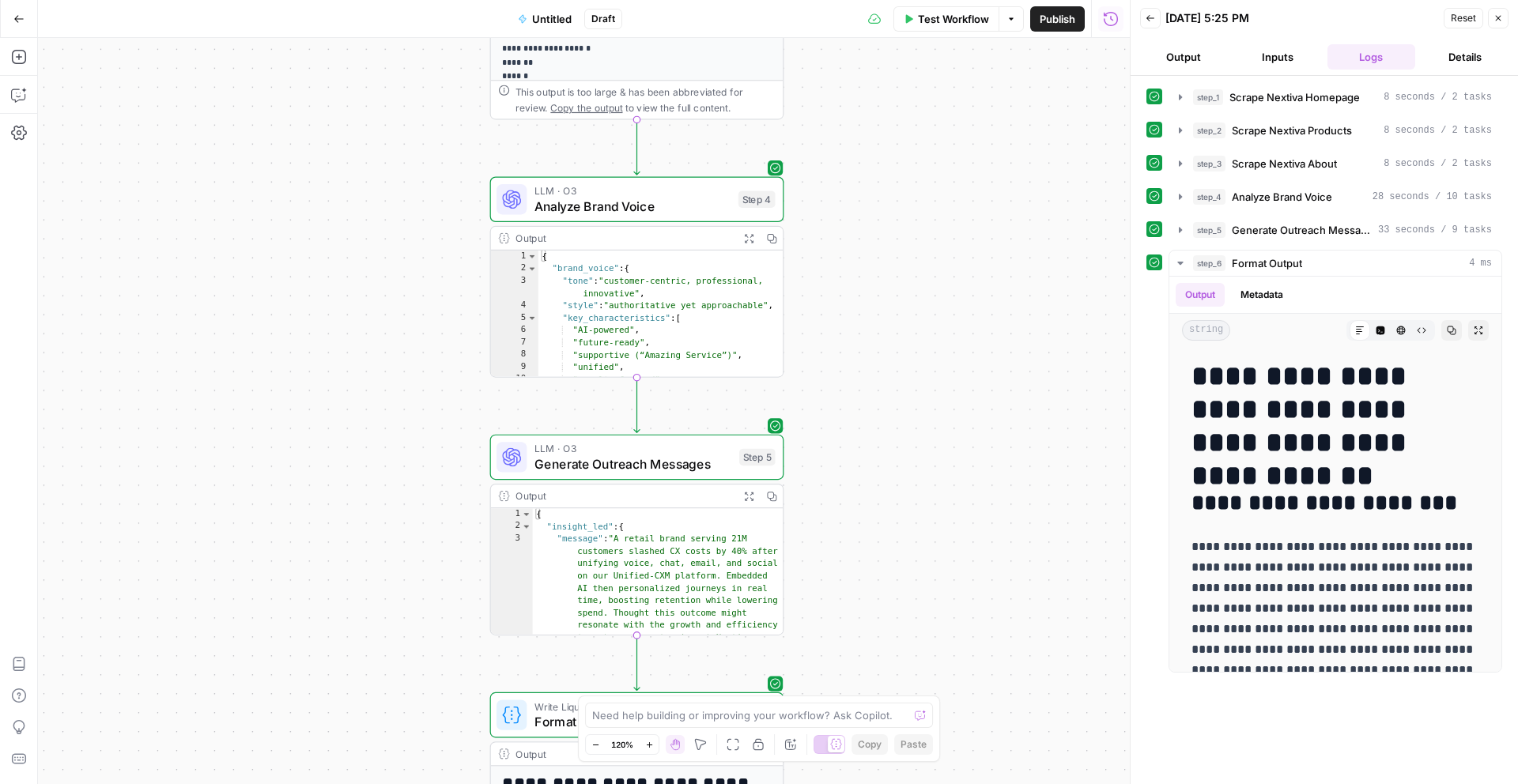
scroll to position [40, 0]
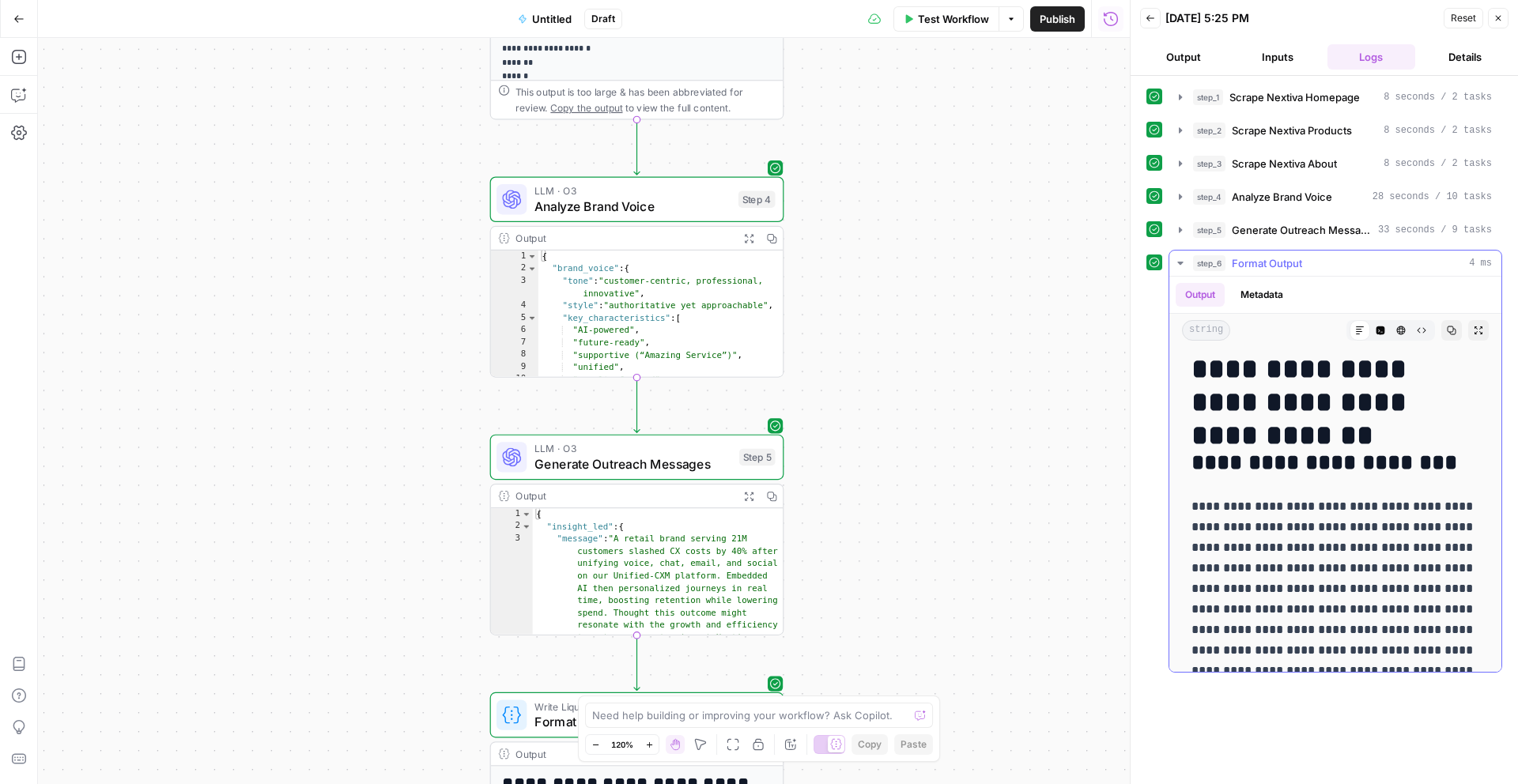
click at [1479, 332] on icon "button" at bounding box center [1479, 330] width 10 height 10
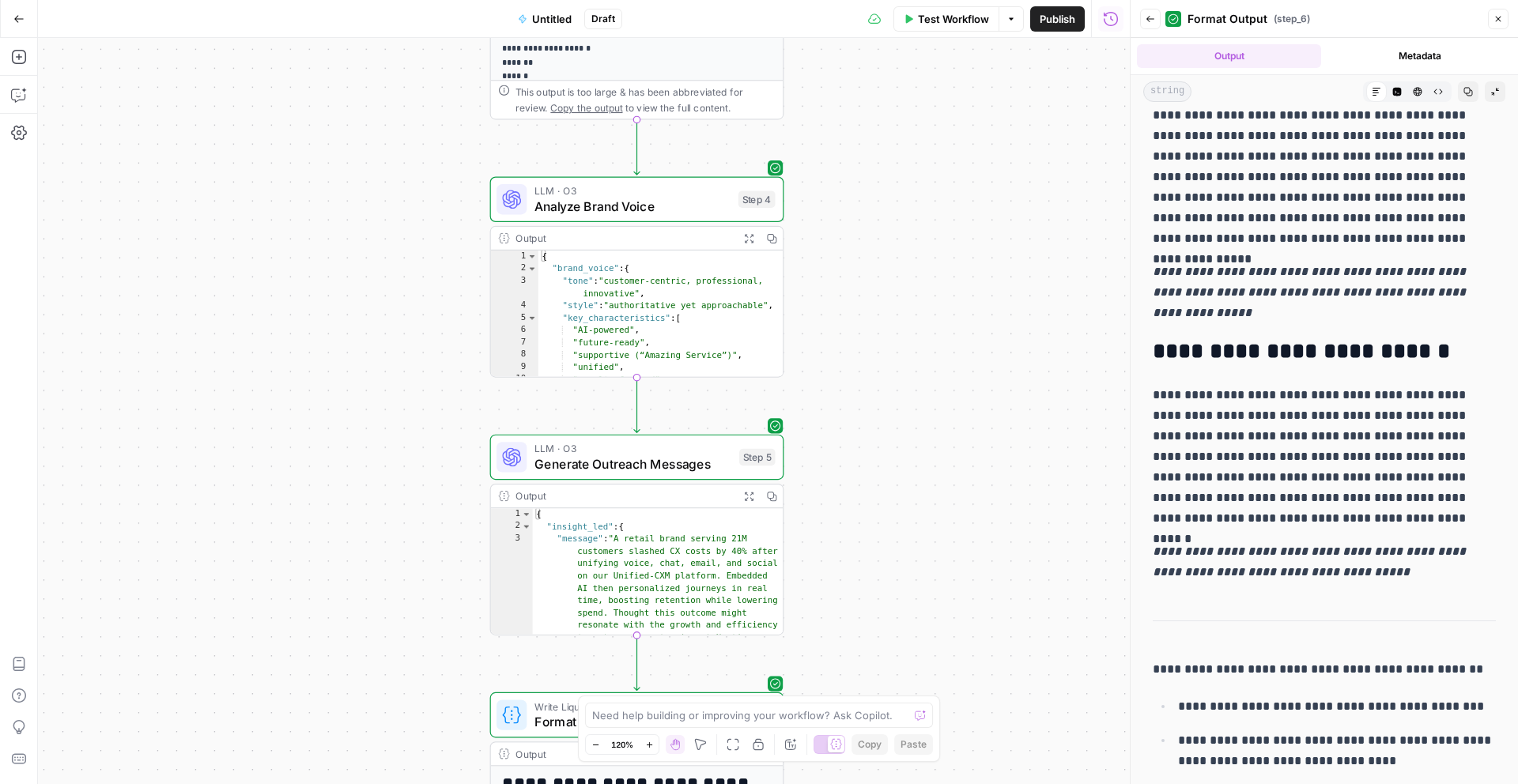
scroll to position [500, 0]
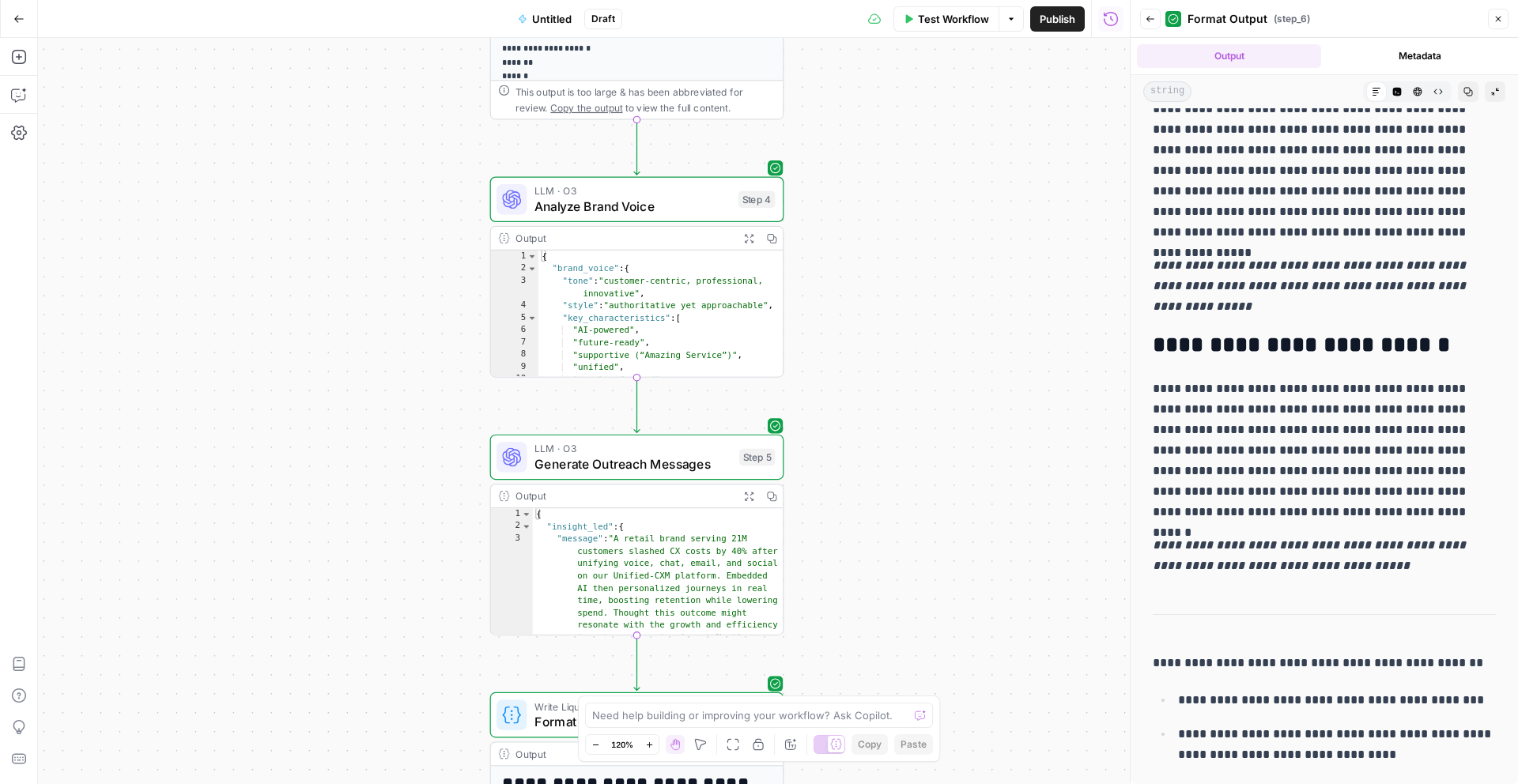
click at [1383, 763] on p "**********" at bounding box center [1336, 744] width 317 height 41
drag, startPoint x: 1386, startPoint y: 757, endPoint x: 1219, endPoint y: 262, distance: 522.4
click at [1219, 262] on div "**********" at bounding box center [1324, 195] width 362 height 1163
click at [1271, 255] on p "**********" at bounding box center [1324, 285] width 343 height 62
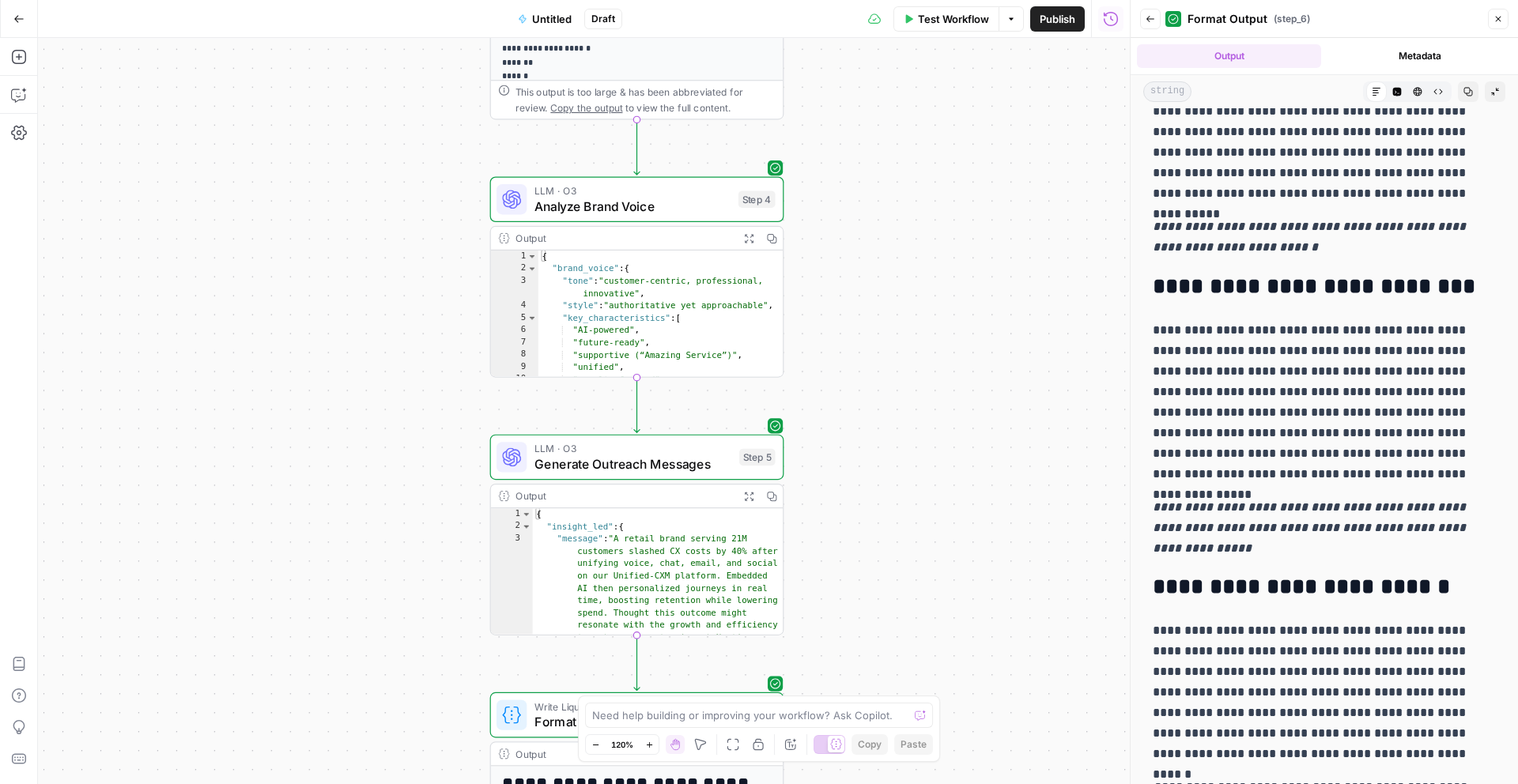
scroll to position [225, 0]
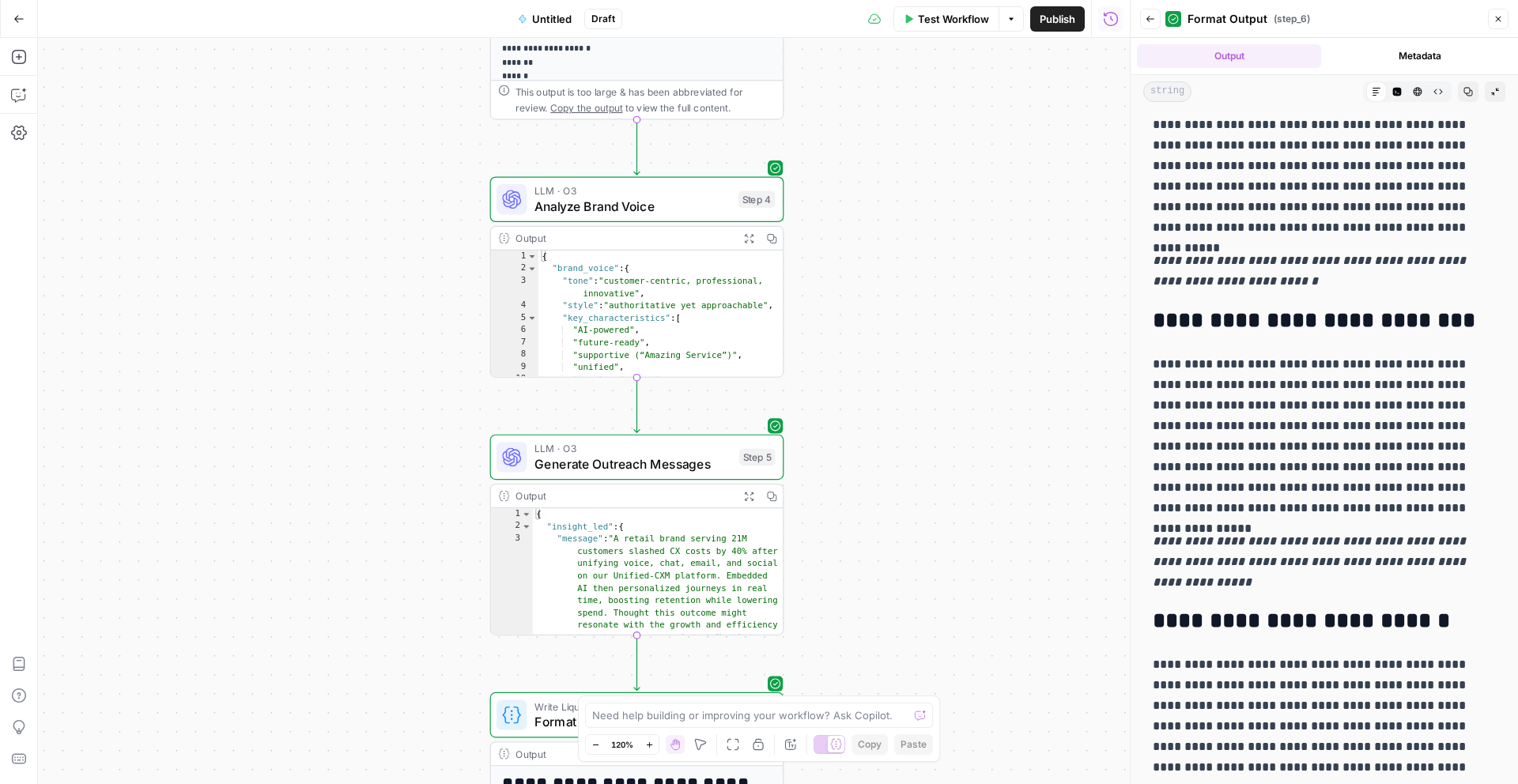
click at [1468, 85] on button "Copy" at bounding box center [1467, 91] width 21 height 21
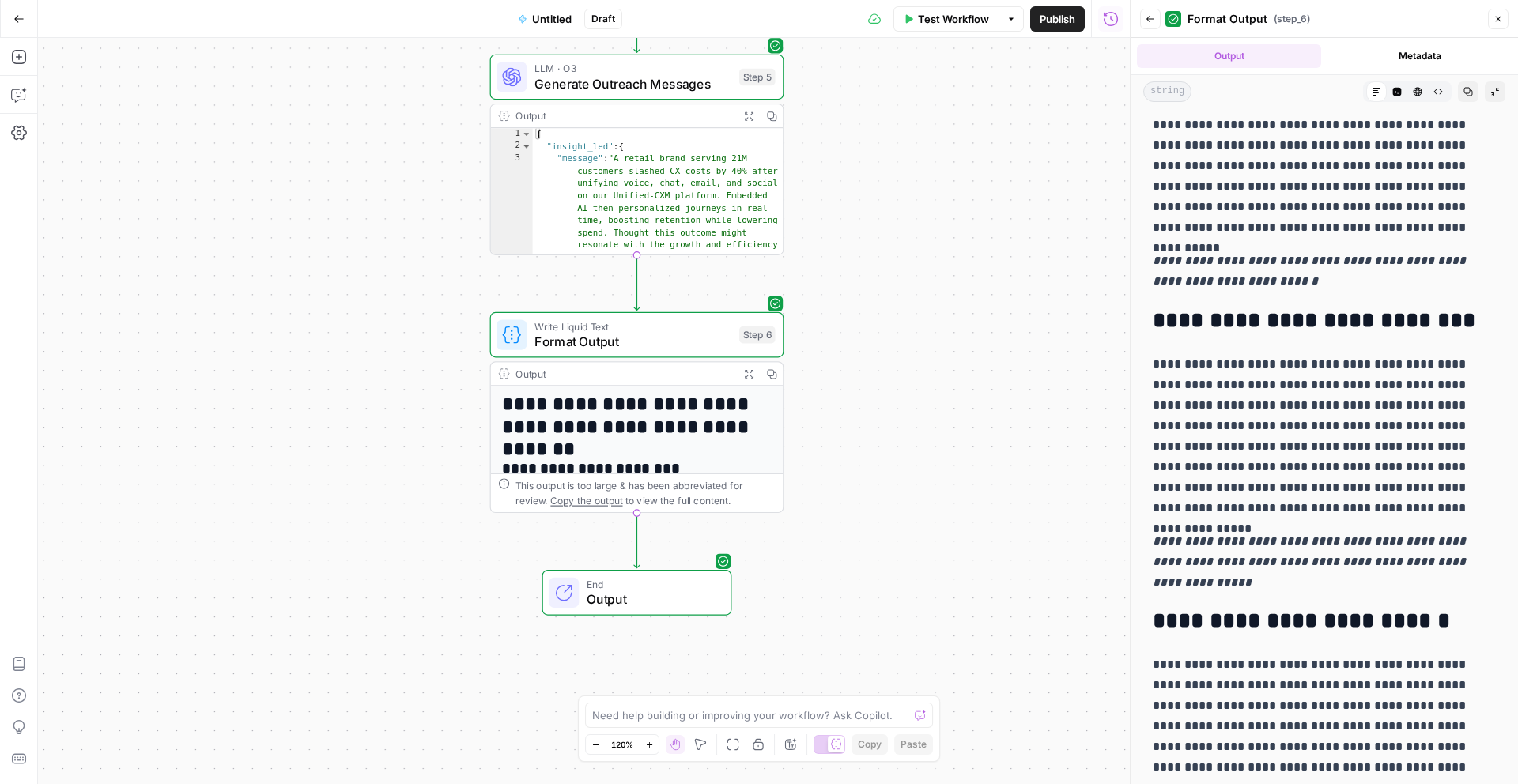
drag, startPoint x: 950, startPoint y: 368, endPoint x: 950, endPoint y: -11, distance: 379.0
click at [950, 0] on html "**********" at bounding box center [759, 392] width 1518 height 784
click at [1149, 22] on icon "button" at bounding box center [1151, 20] width 10 height 10
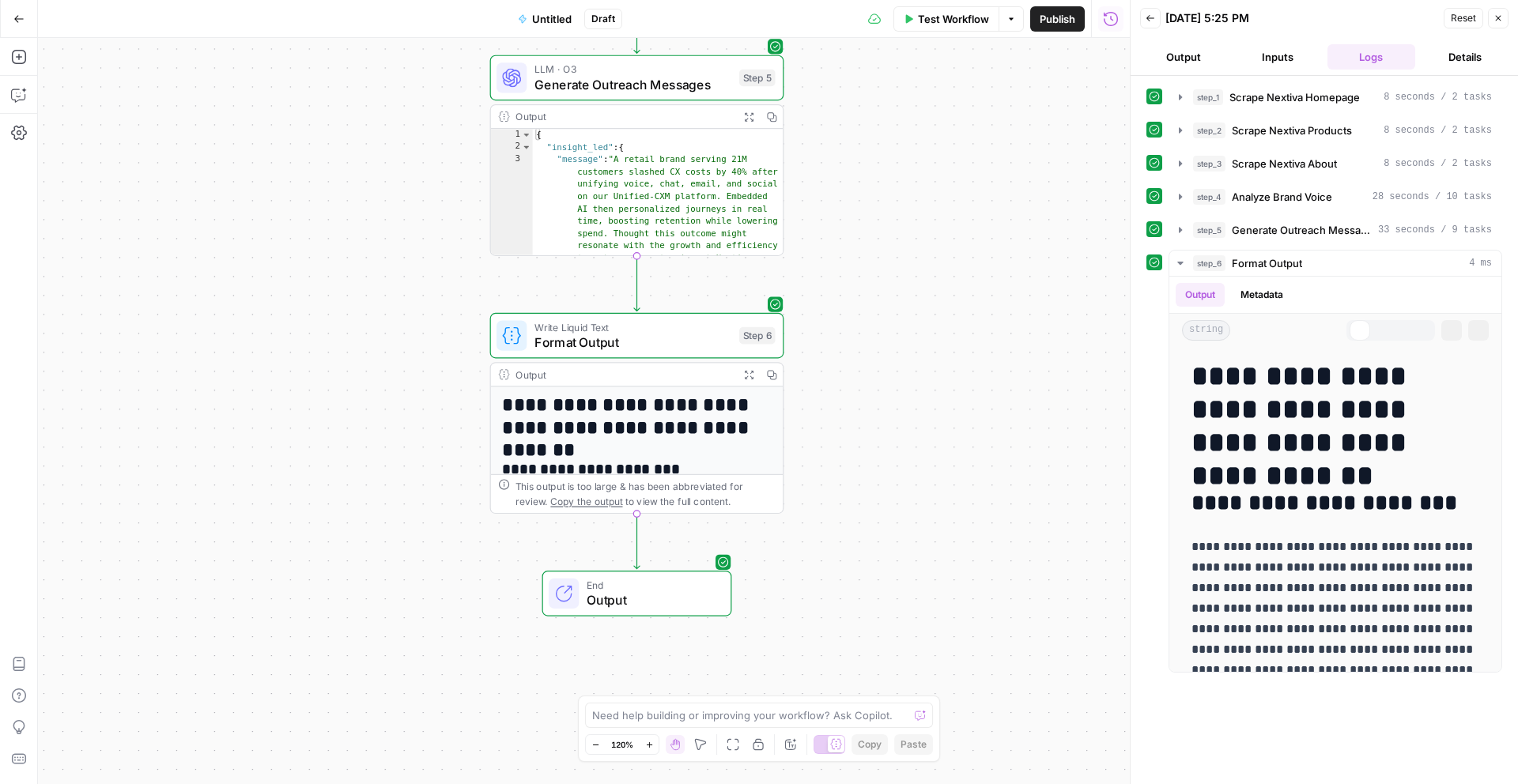
click at [1149, 22] on icon "button" at bounding box center [1151, 19] width 10 height 10
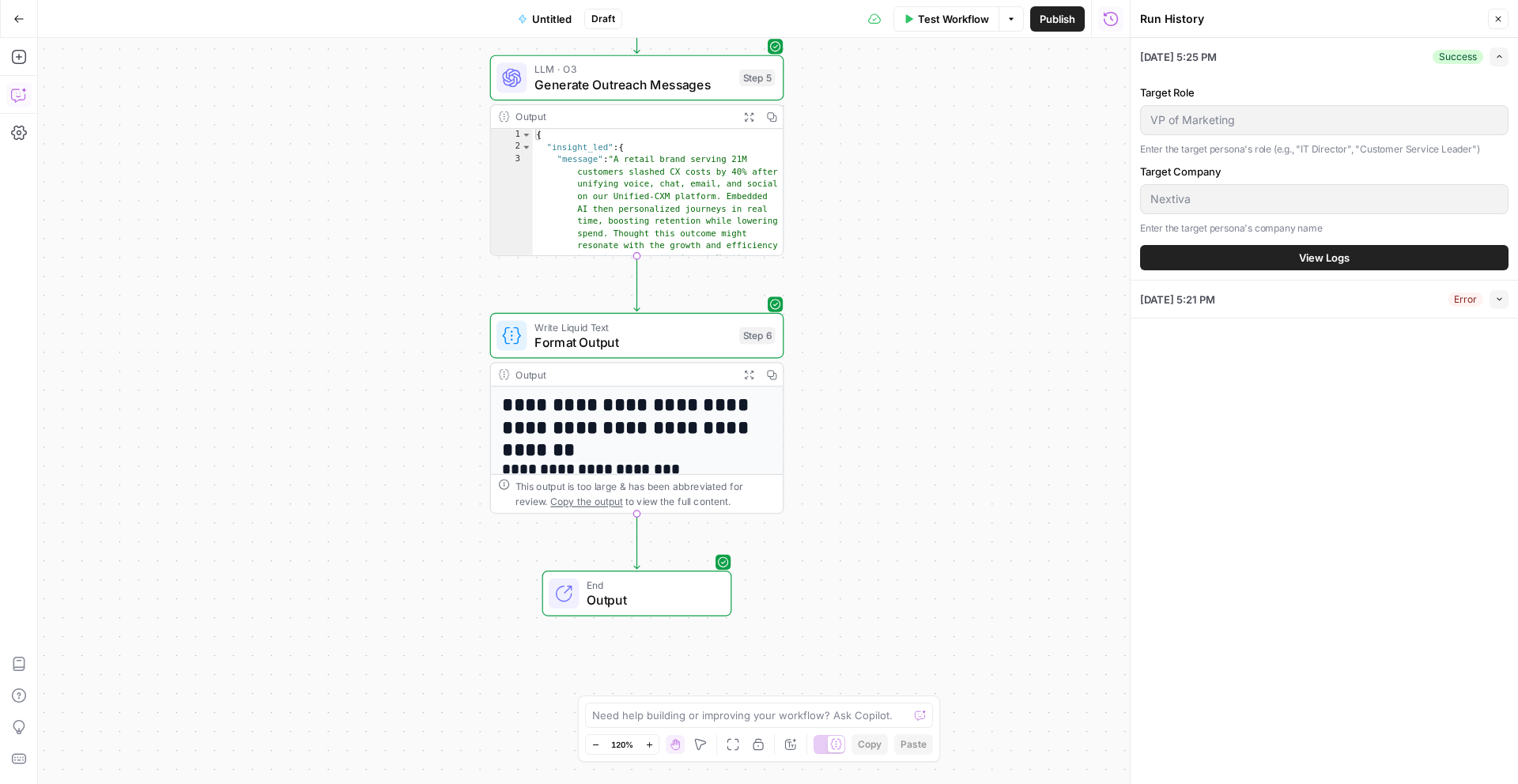
click at [17, 92] on icon "button" at bounding box center [19, 95] width 16 height 16
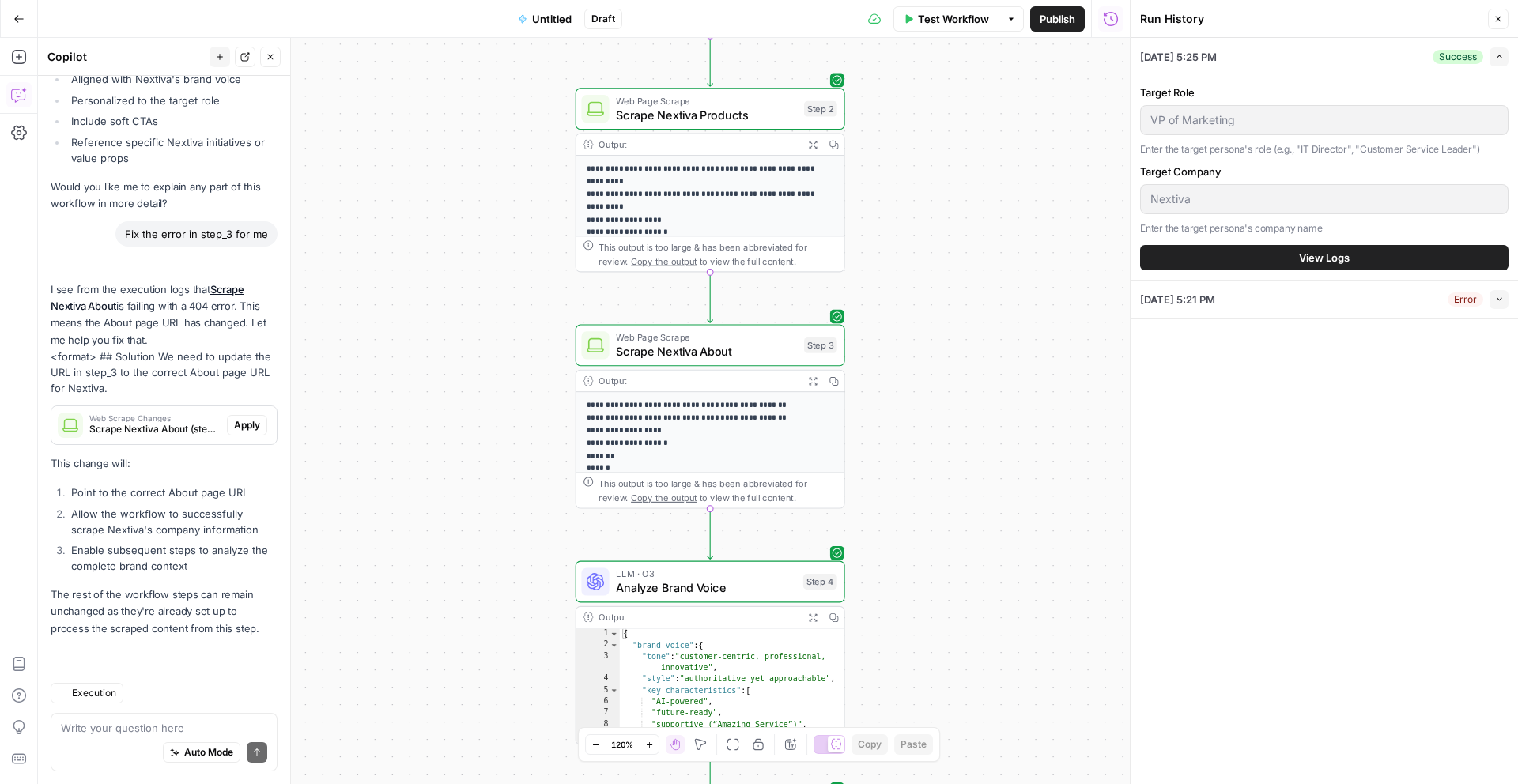
scroll to position [3052, 0]
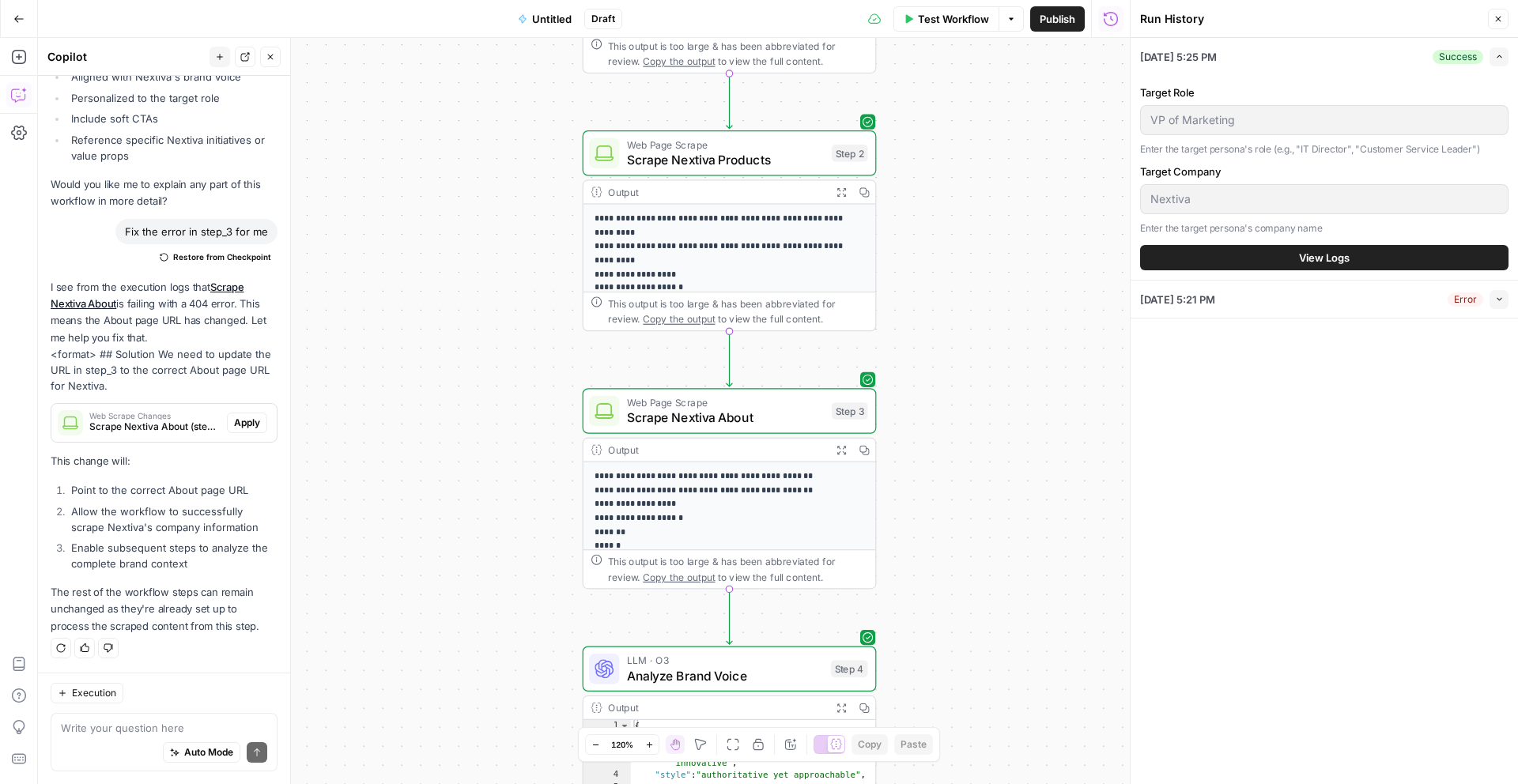
click at [143, 728] on textarea at bounding box center [163, 727] width 206 height 16
type textarea "Lor ips dolorsitam ConsecTe adipisci elitsedd eiu te INC ut LabOre. Etd magn al…"
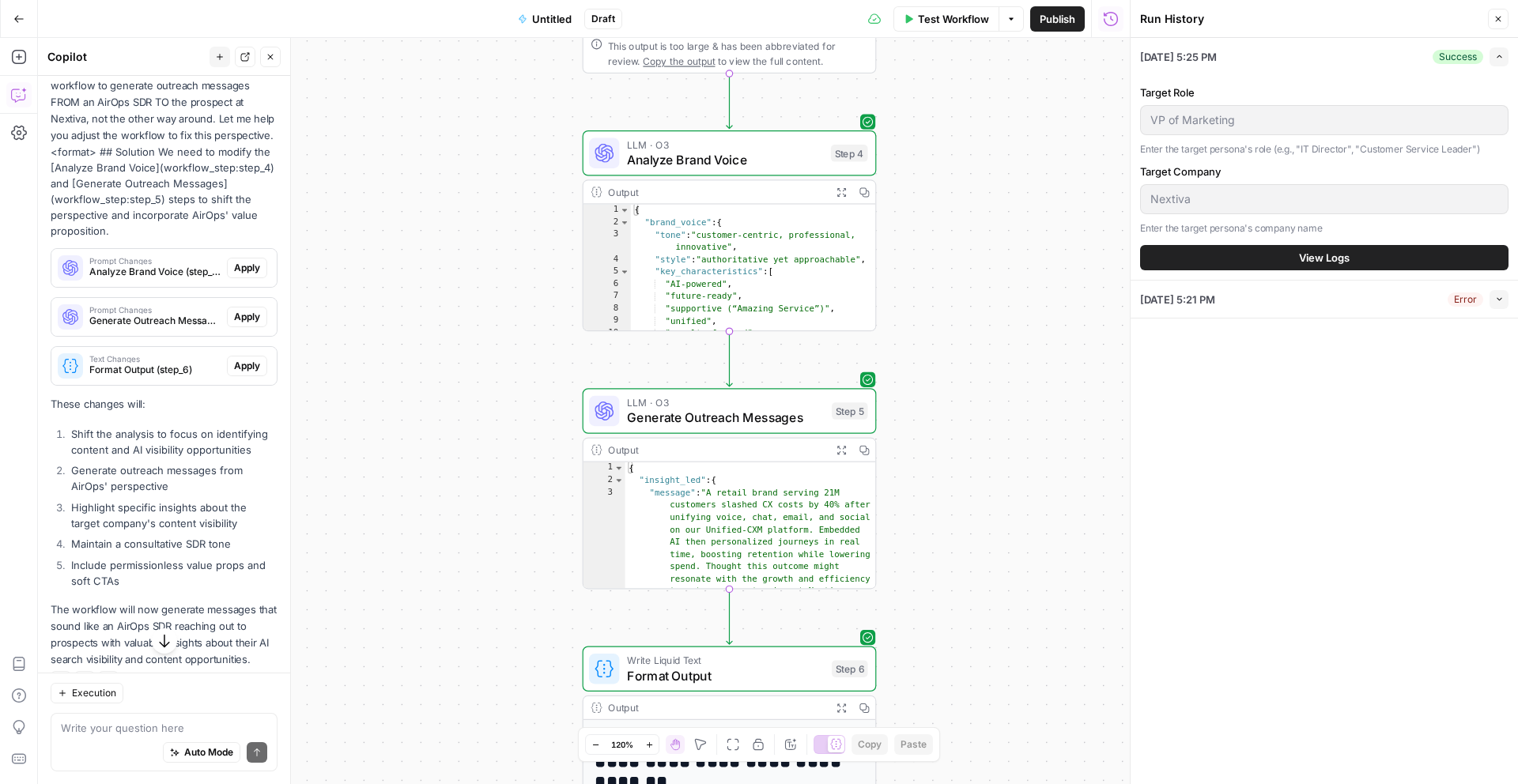
scroll to position [5268, 0]
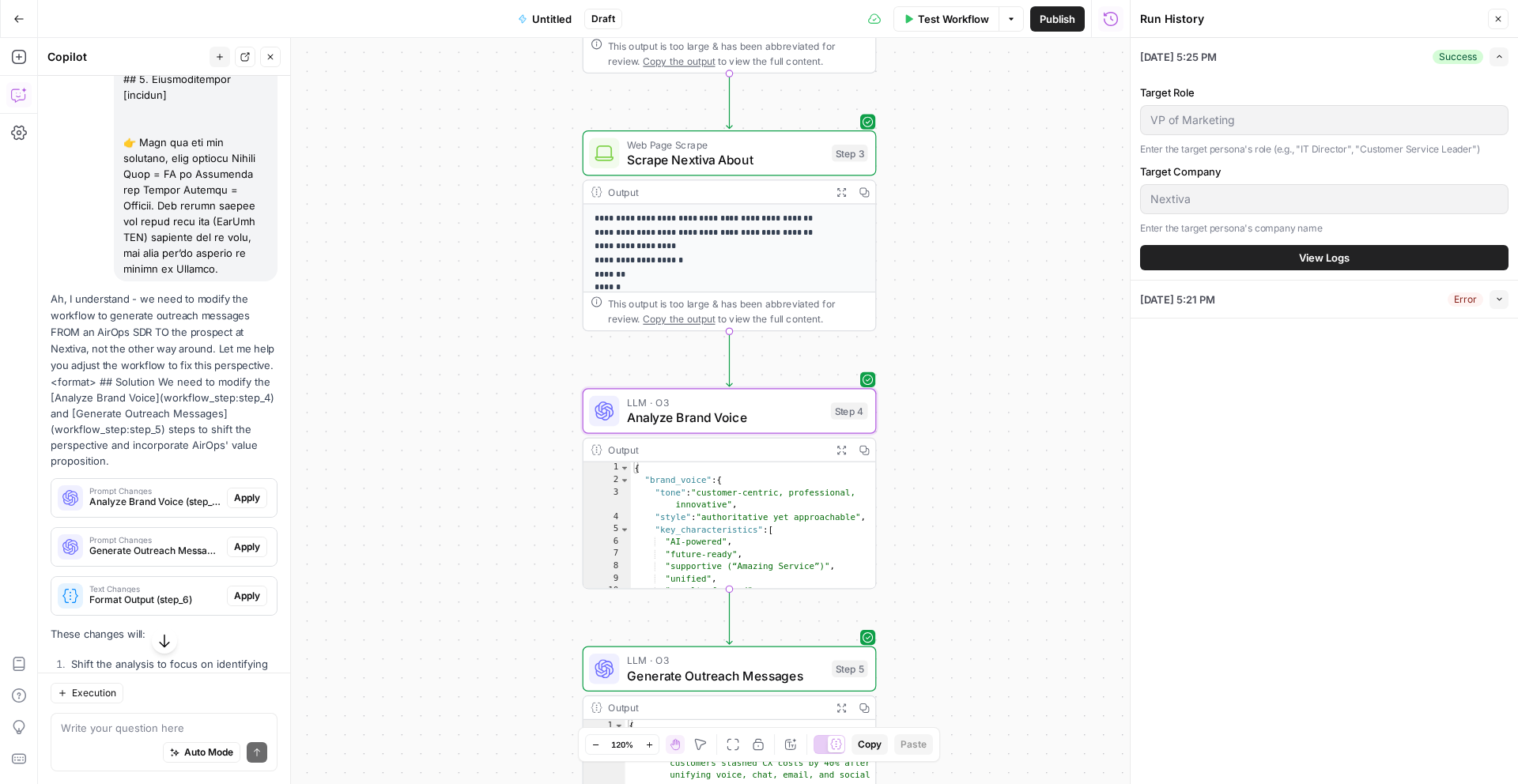
click at [233, 508] on button "Apply" at bounding box center [246, 497] width 40 height 21
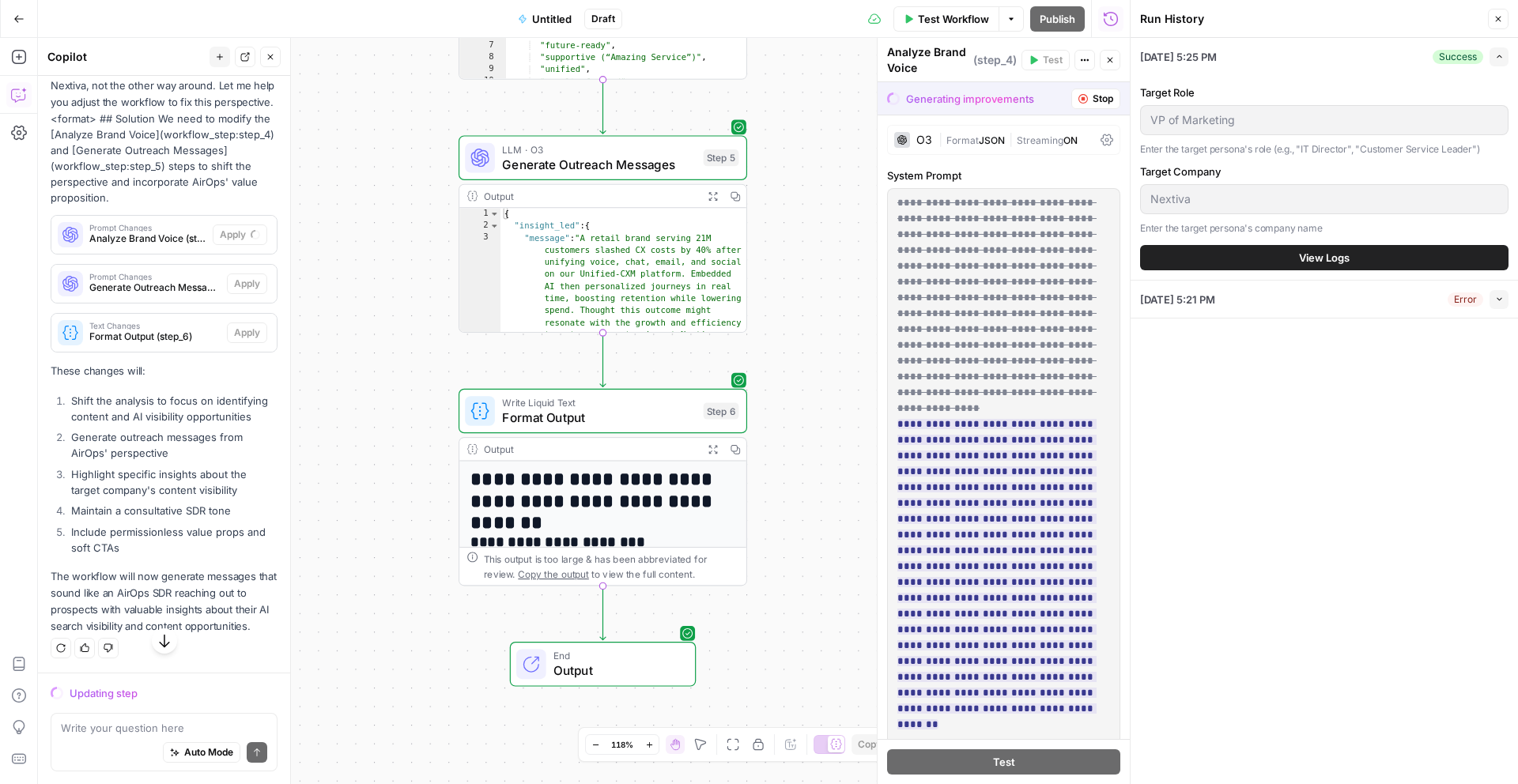
scroll to position [5218, 0]
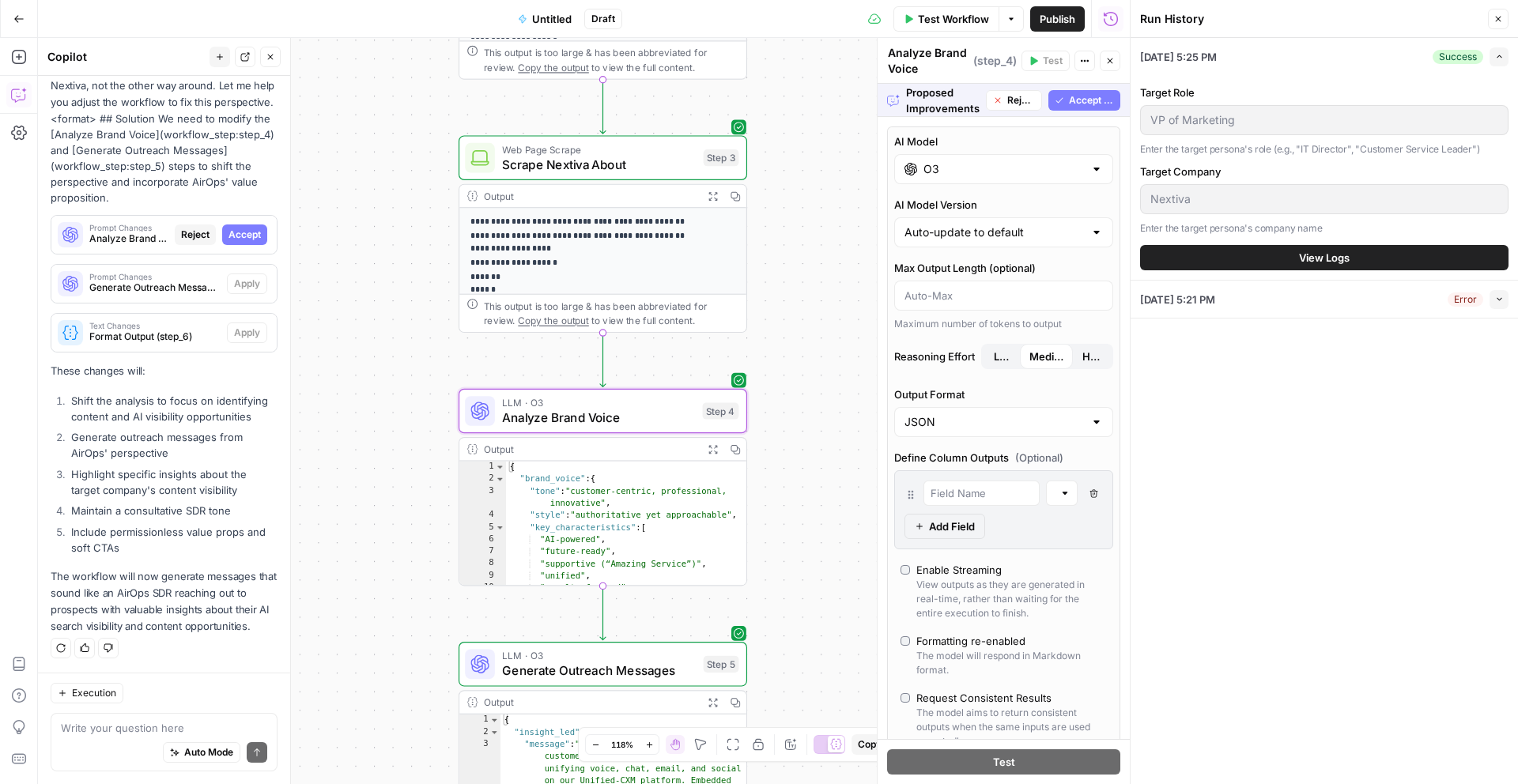
click at [263, 236] on button "Accept" at bounding box center [244, 234] width 45 height 21
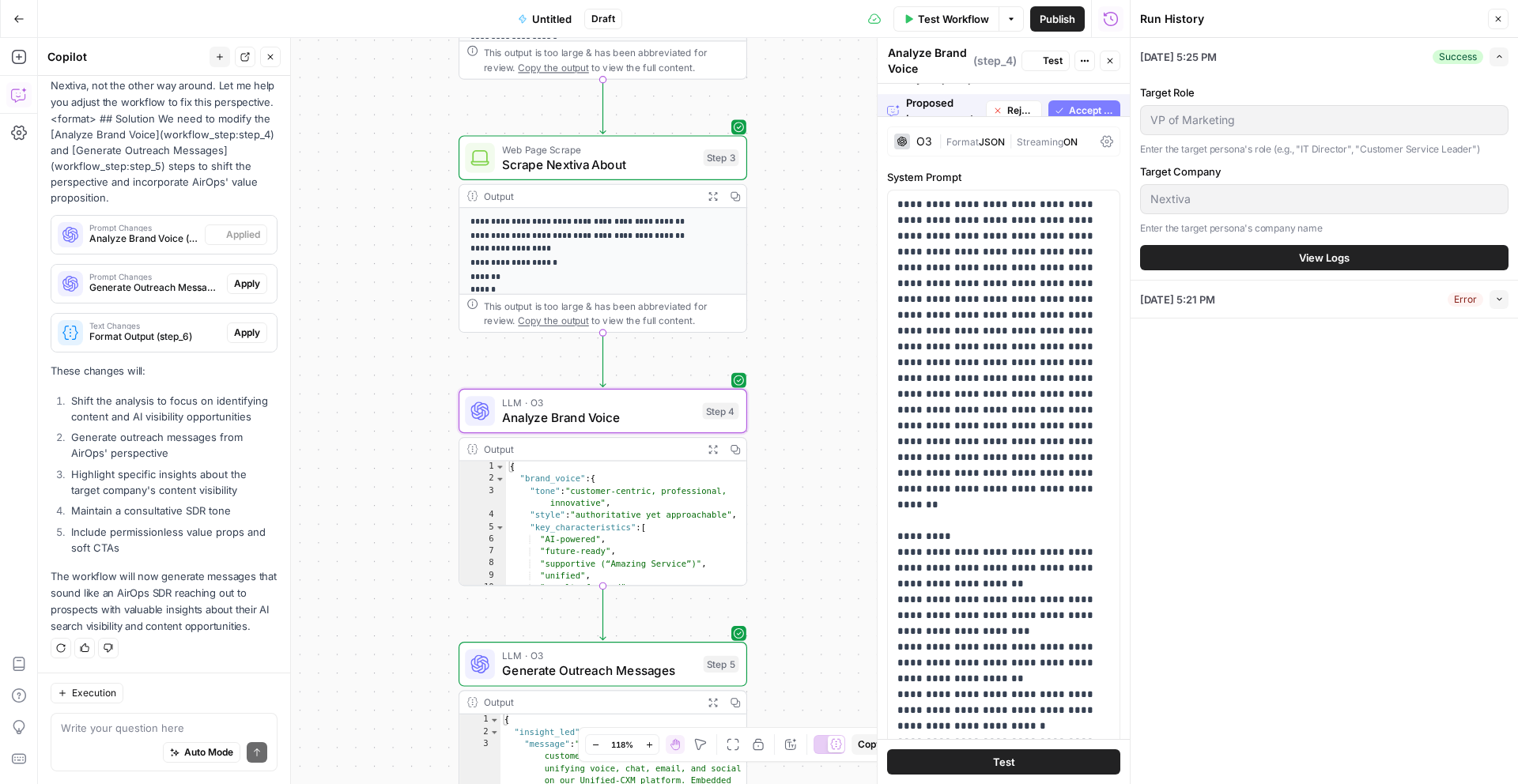
scroll to position [5294, 0]
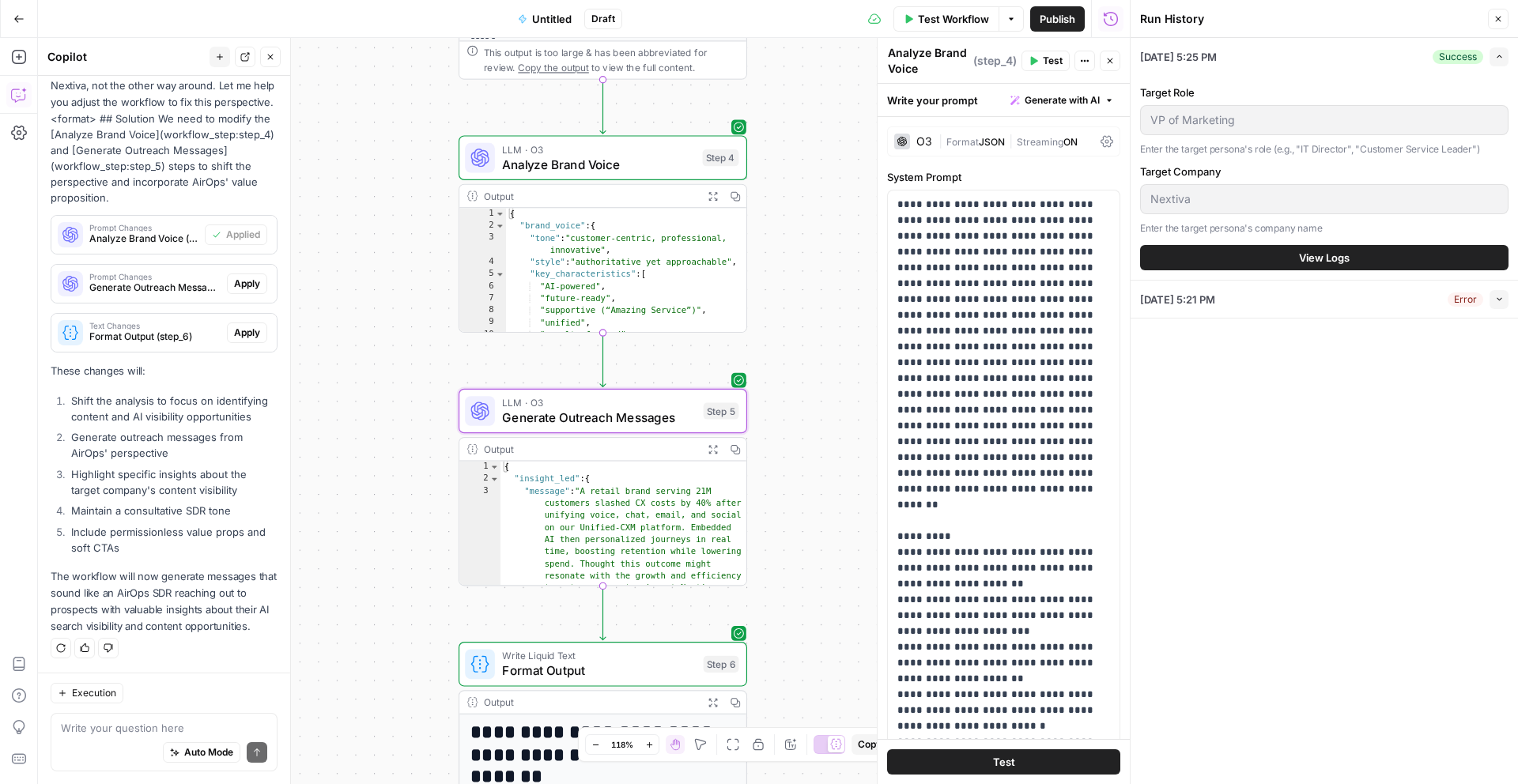
click at [256, 278] on span "Apply" at bounding box center [247, 283] width 26 height 15
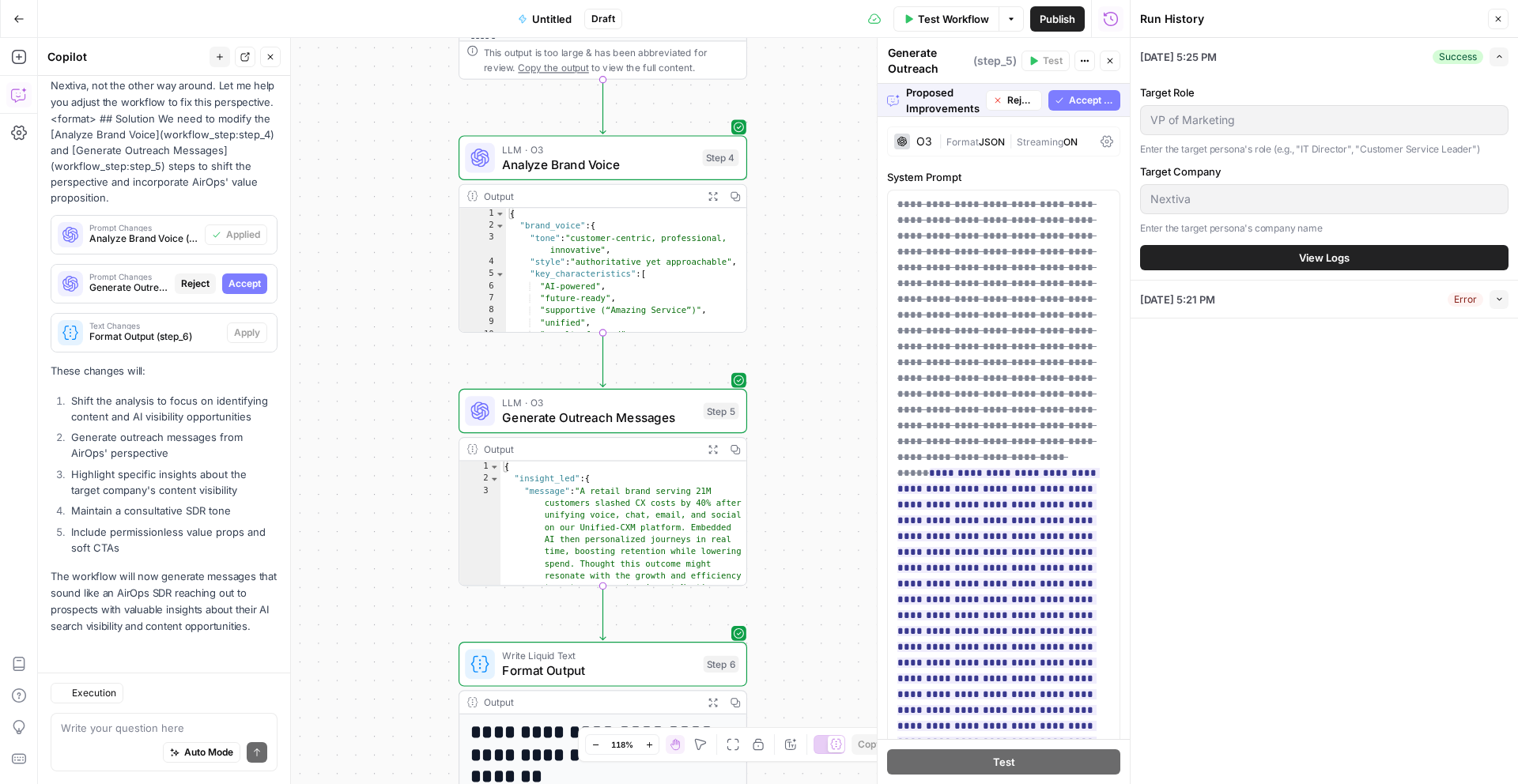
scroll to position [5218, 0]
click at [247, 282] on span "Accept" at bounding box center [244, 283] width 32 height 15
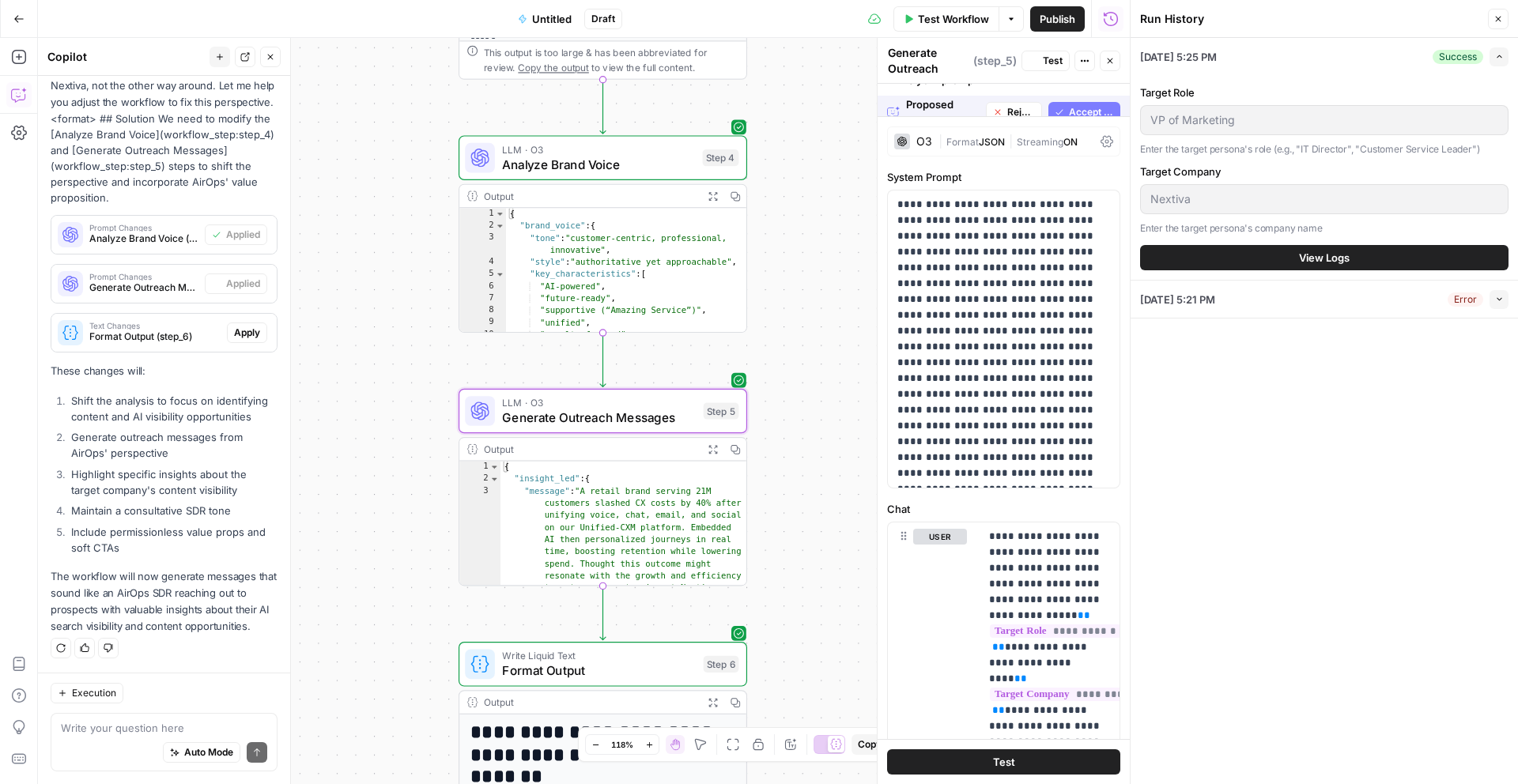
scroll to position [5294, 0]
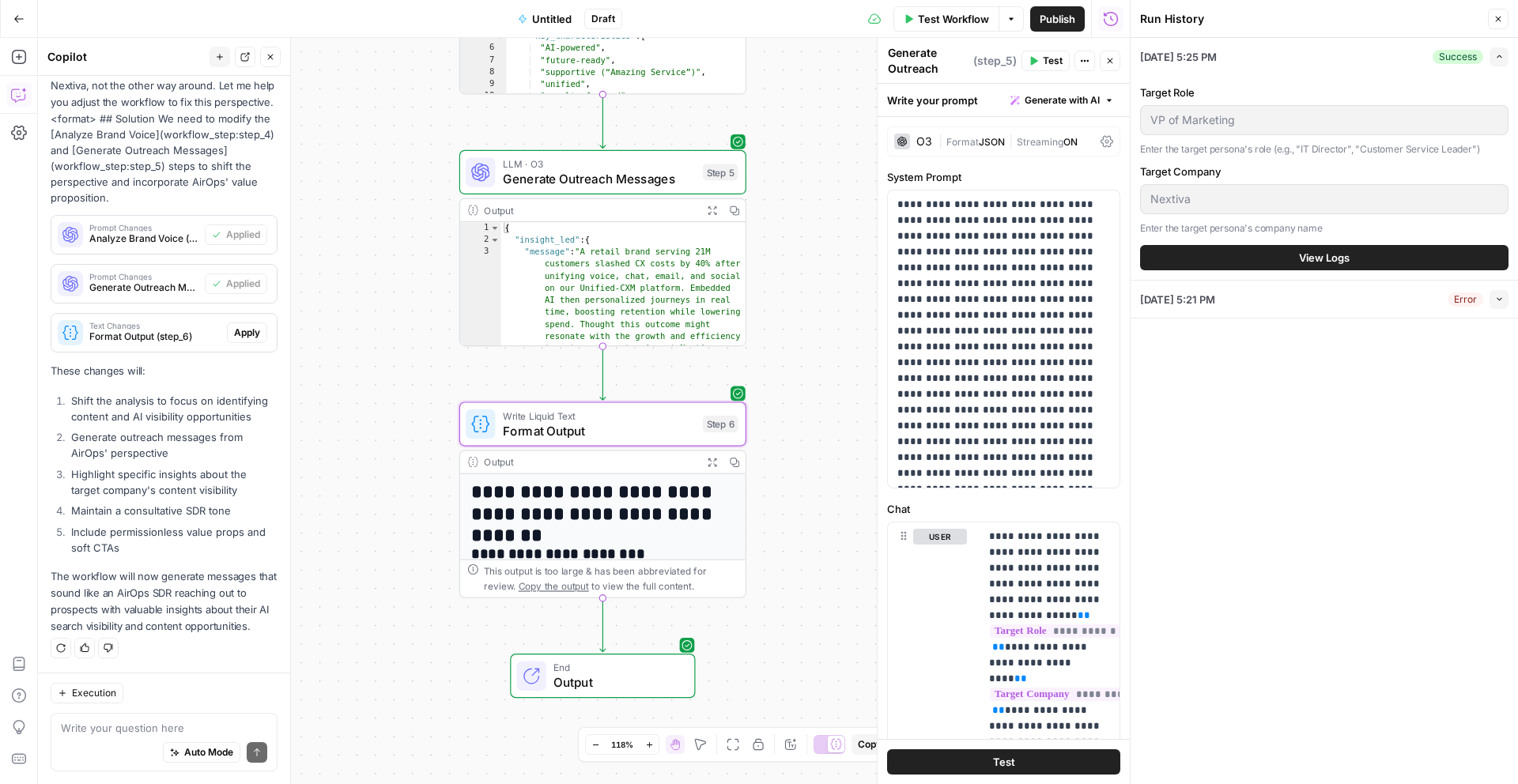
click at [247, 335] on span "Apply" at bounding box center [247, 332] width 26 height 15
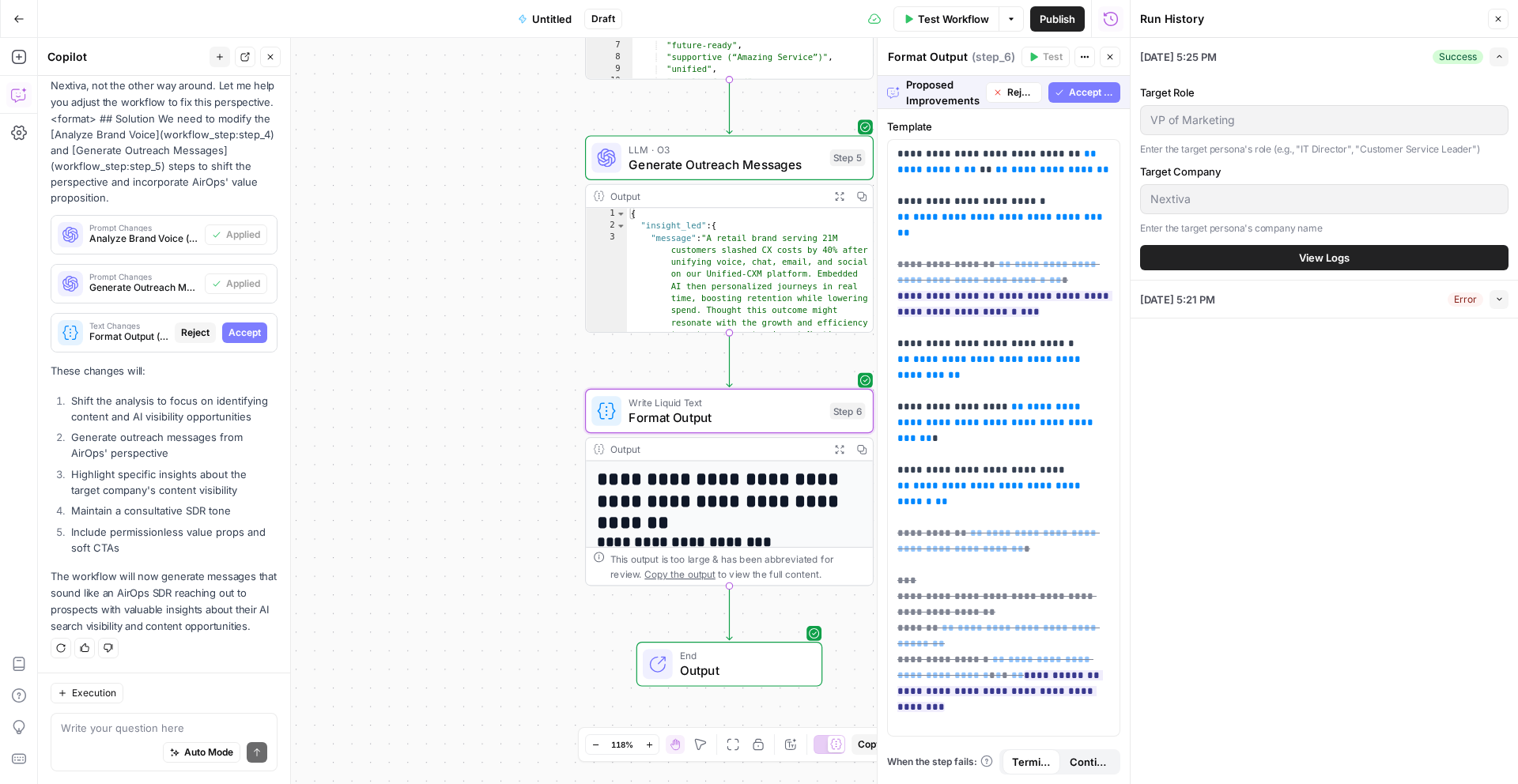
click at [247, 338] on span "Accept" at bounding box center [244, 332] width 32 height 15
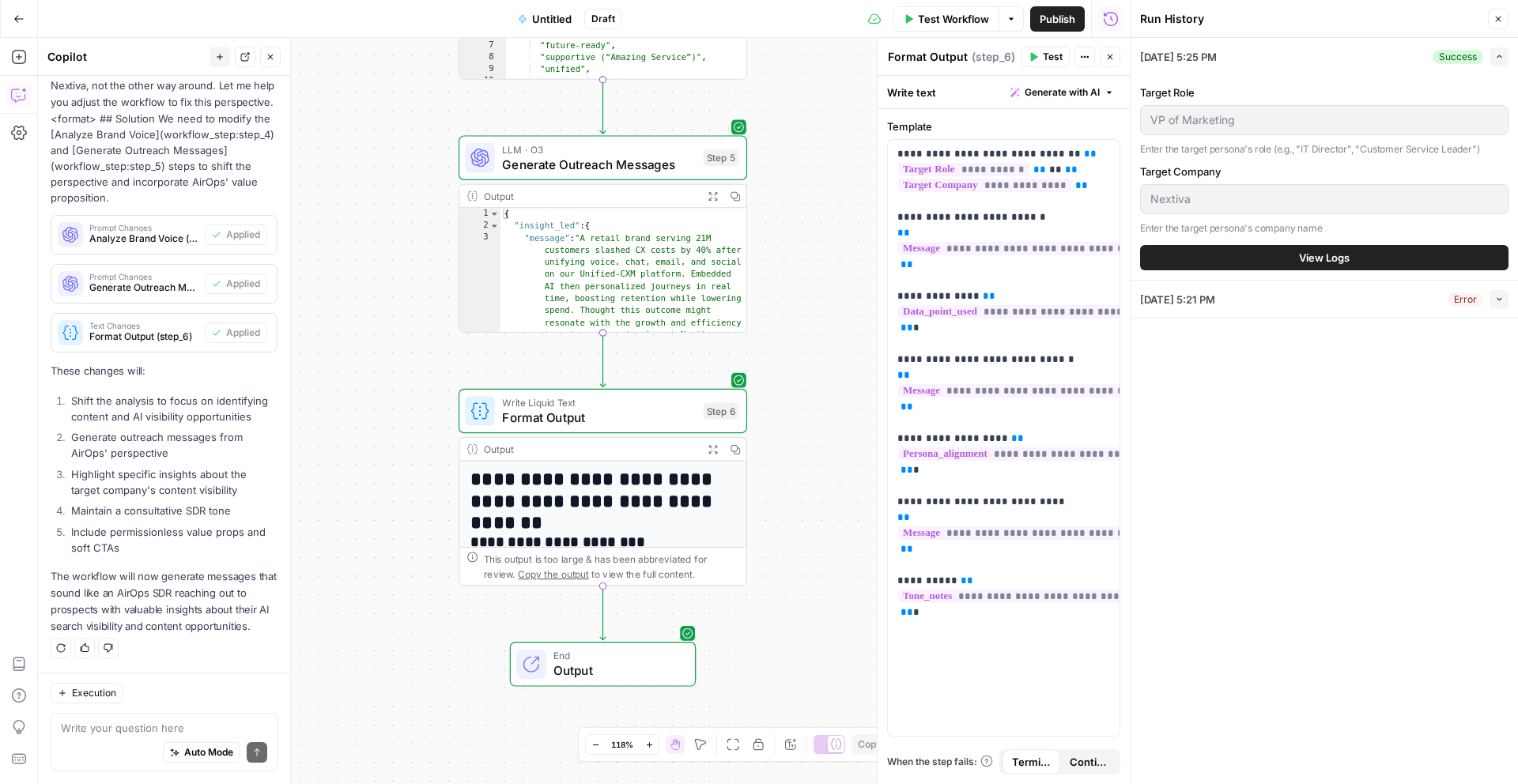
click at [952, 11] on span "Test Workflow" at bounding box center [953, 19] width 71 height 16
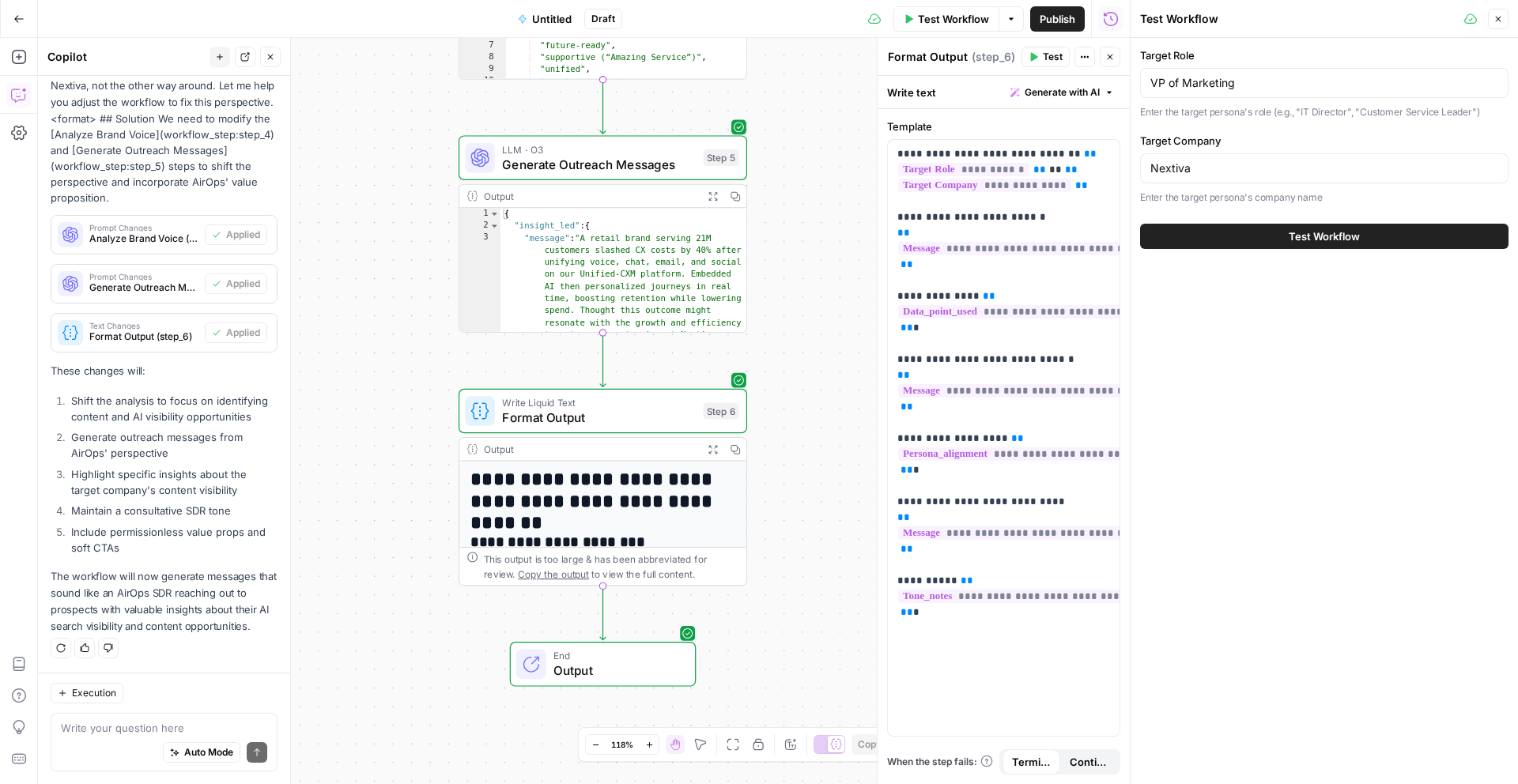
click at [914, 13] on button "Test Workflow" at bounding box center [947, 19] width 105 height 25
click at [1383, 230] on button "Test Workflow" at bounding box center [1324, 236] width 368 height 25
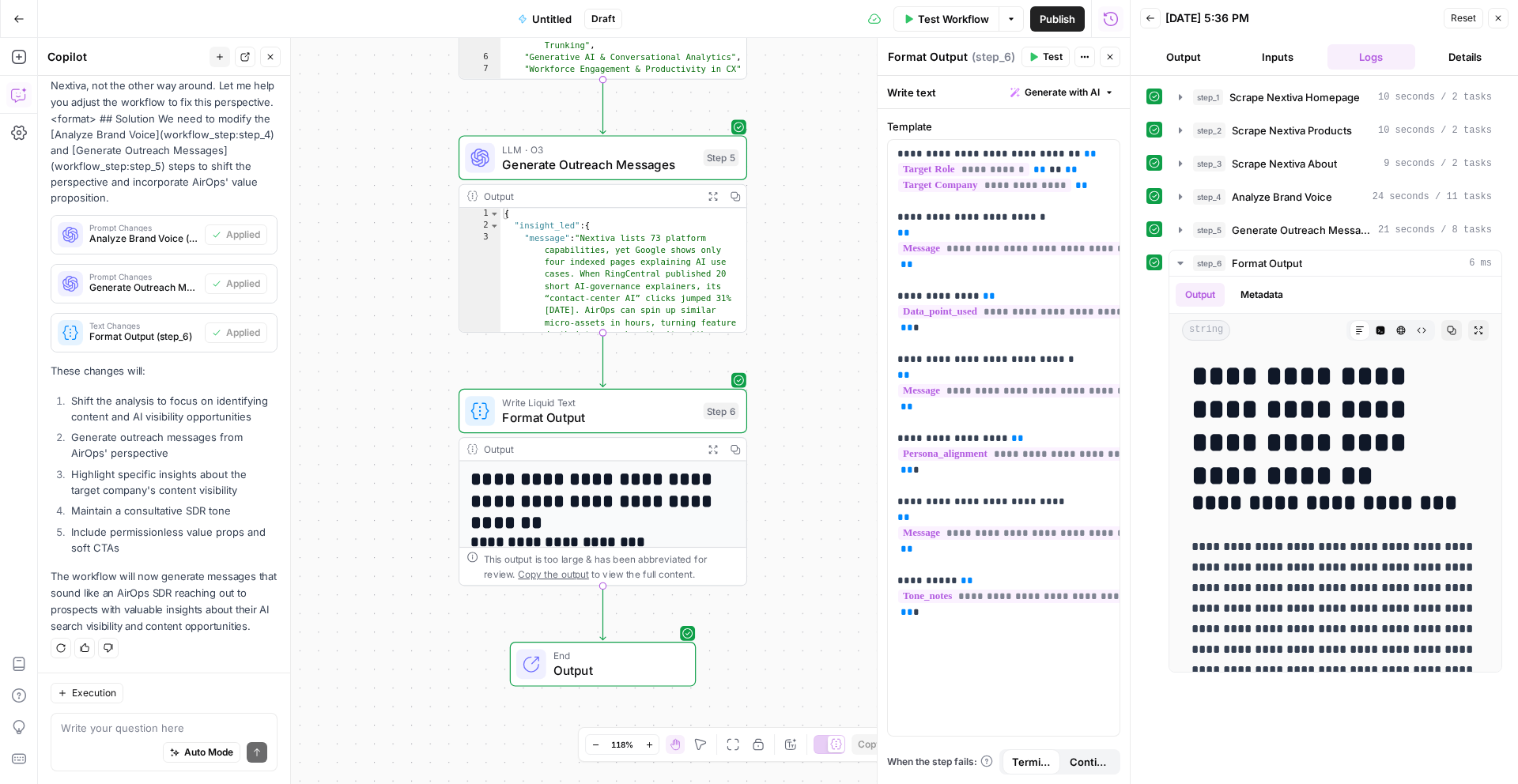
click at [552, 16] on span "Untitled" at bounding box center [552, 19] width 39 height 16
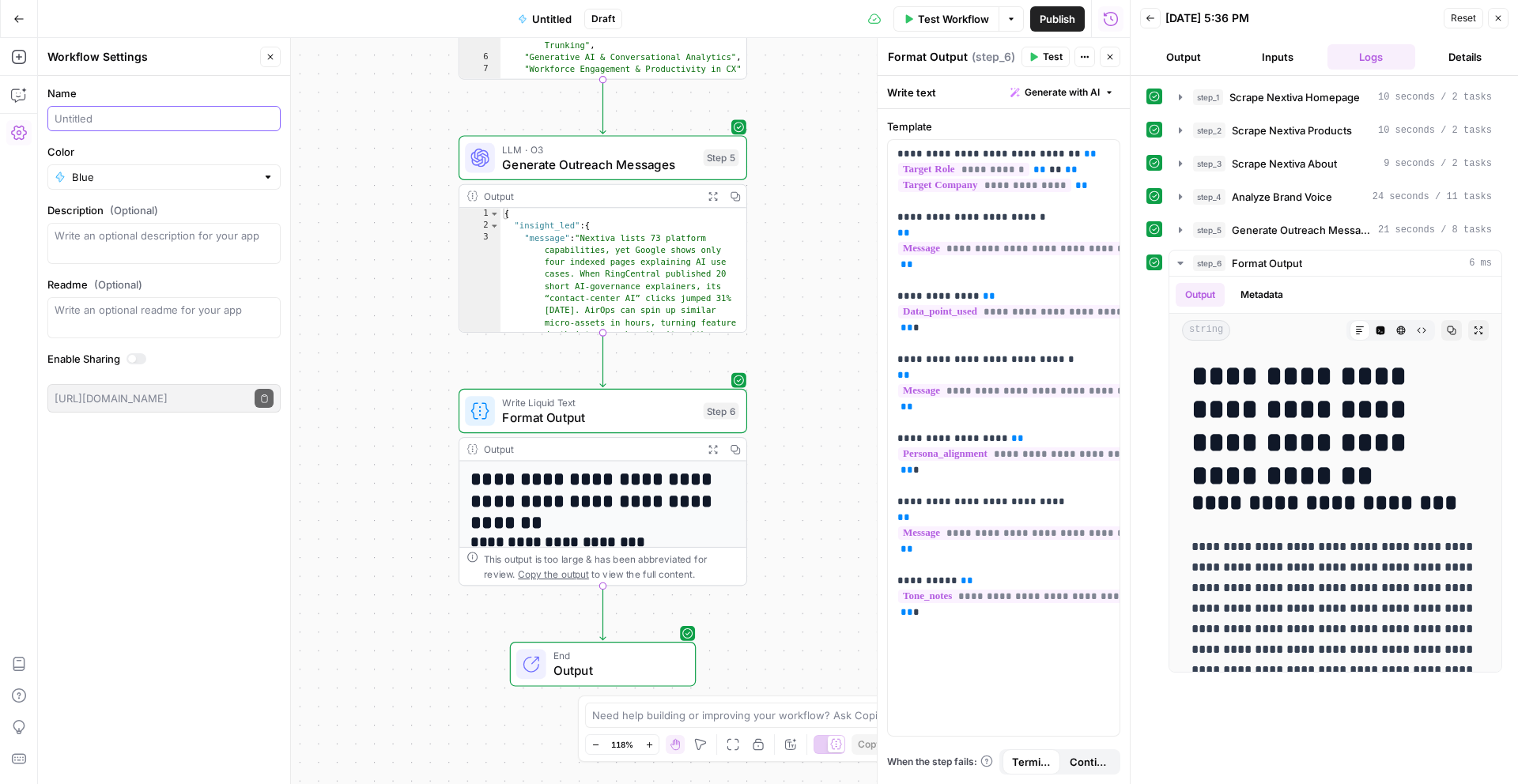
click at [87, 121] on input "Name" at bounding box center [164, 118] width 219 height 16
type input "gtm/sdr hyperfocused outreach"
click at [382, 19] on div "Go Back gtm/sdr hyperfocused outreach Draft Test Workflow Options Publish Run H…" at bounding box center [565, 19] width 1130 height 37
click at [272, 50] on button "Close" at bounding box center [270, 57] width 21 height 21
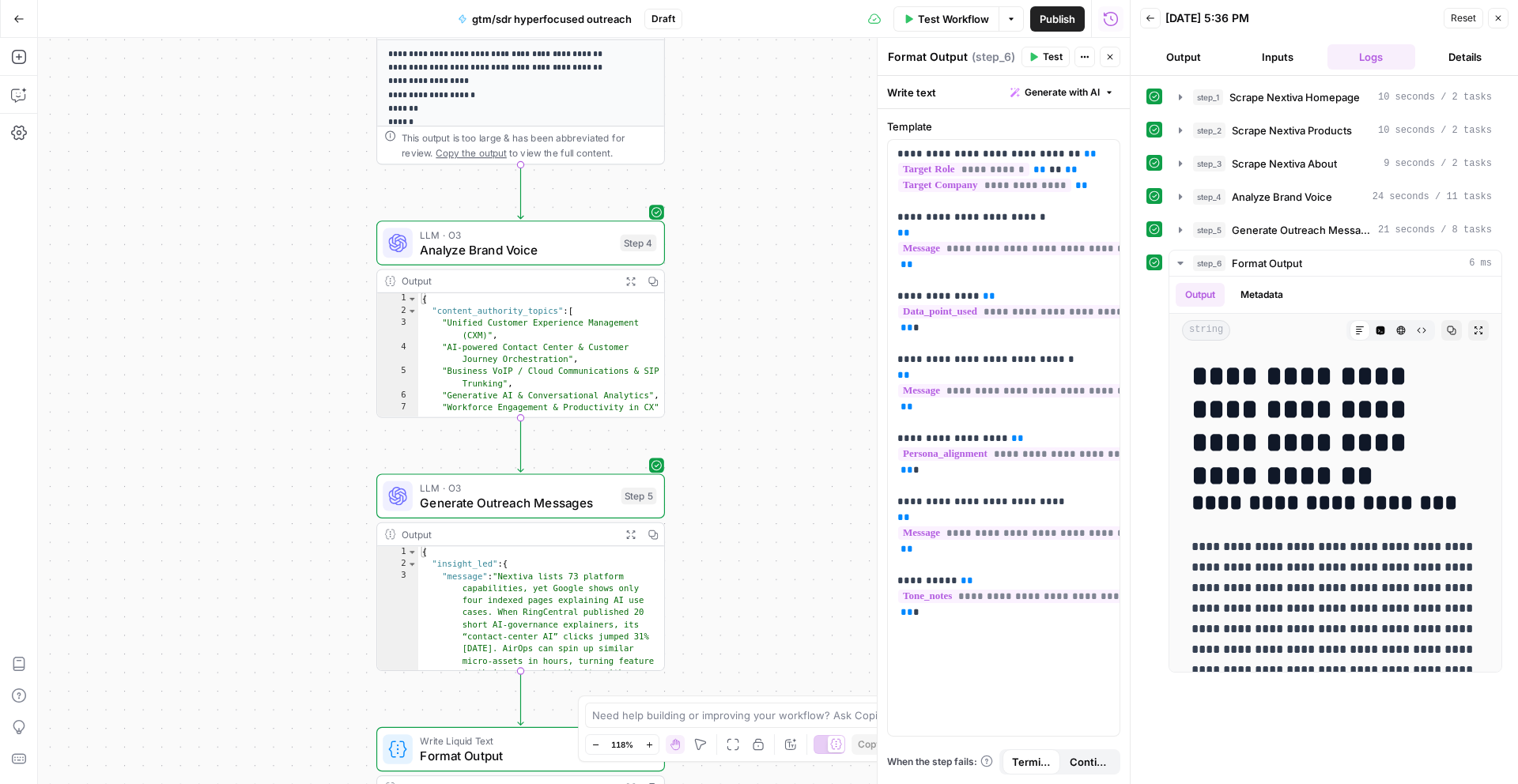
drag, startPoint x: 388, startPoint y: 227, endPoint x: 303, endPoint y: 561, distance: 344.6
click at [305, 564] on div "**********" at bounding box center [584, 411] width 1092 height 746
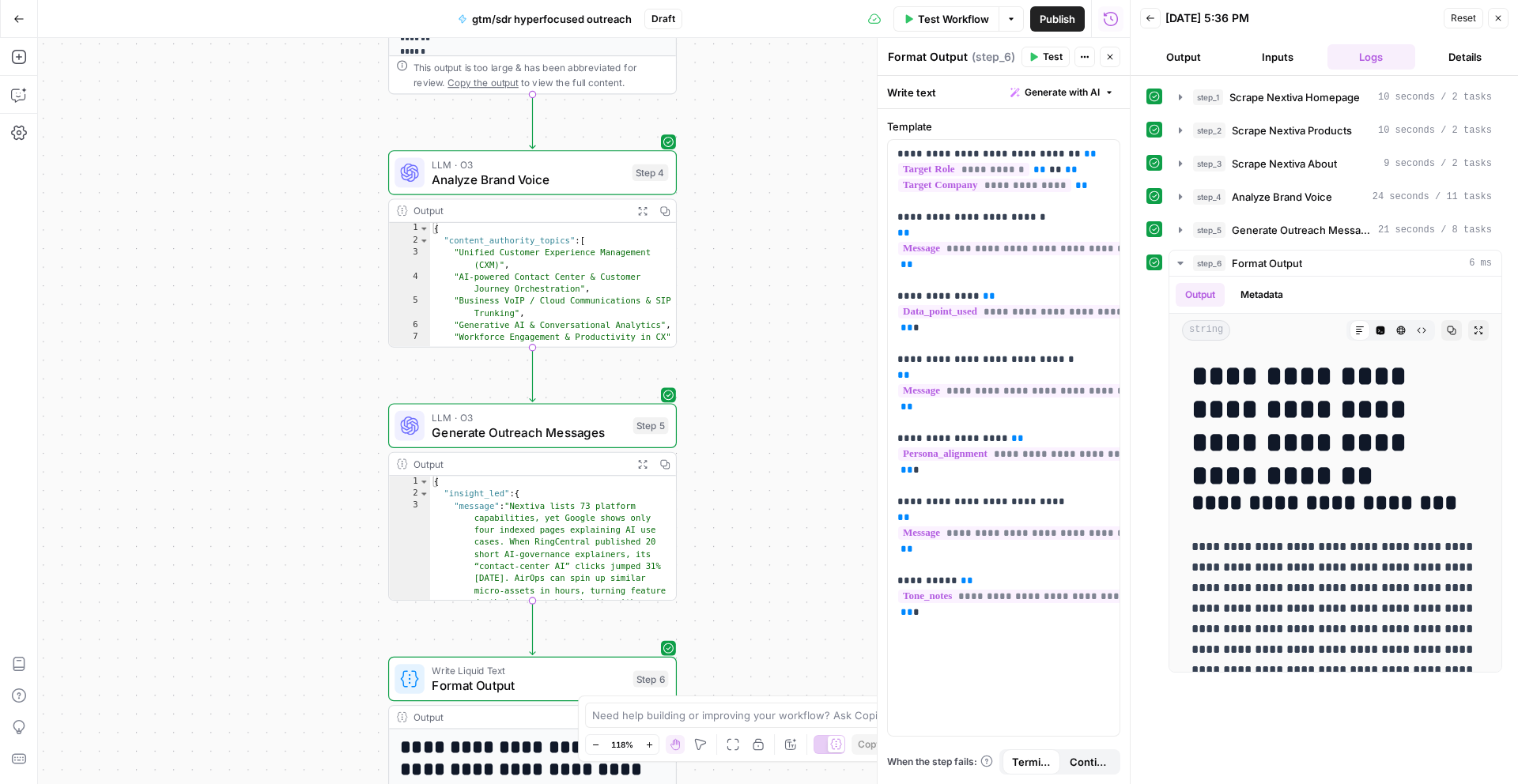
click at [595, 744] on icon "button" at bounding box center [595, 744] width 9 height 9
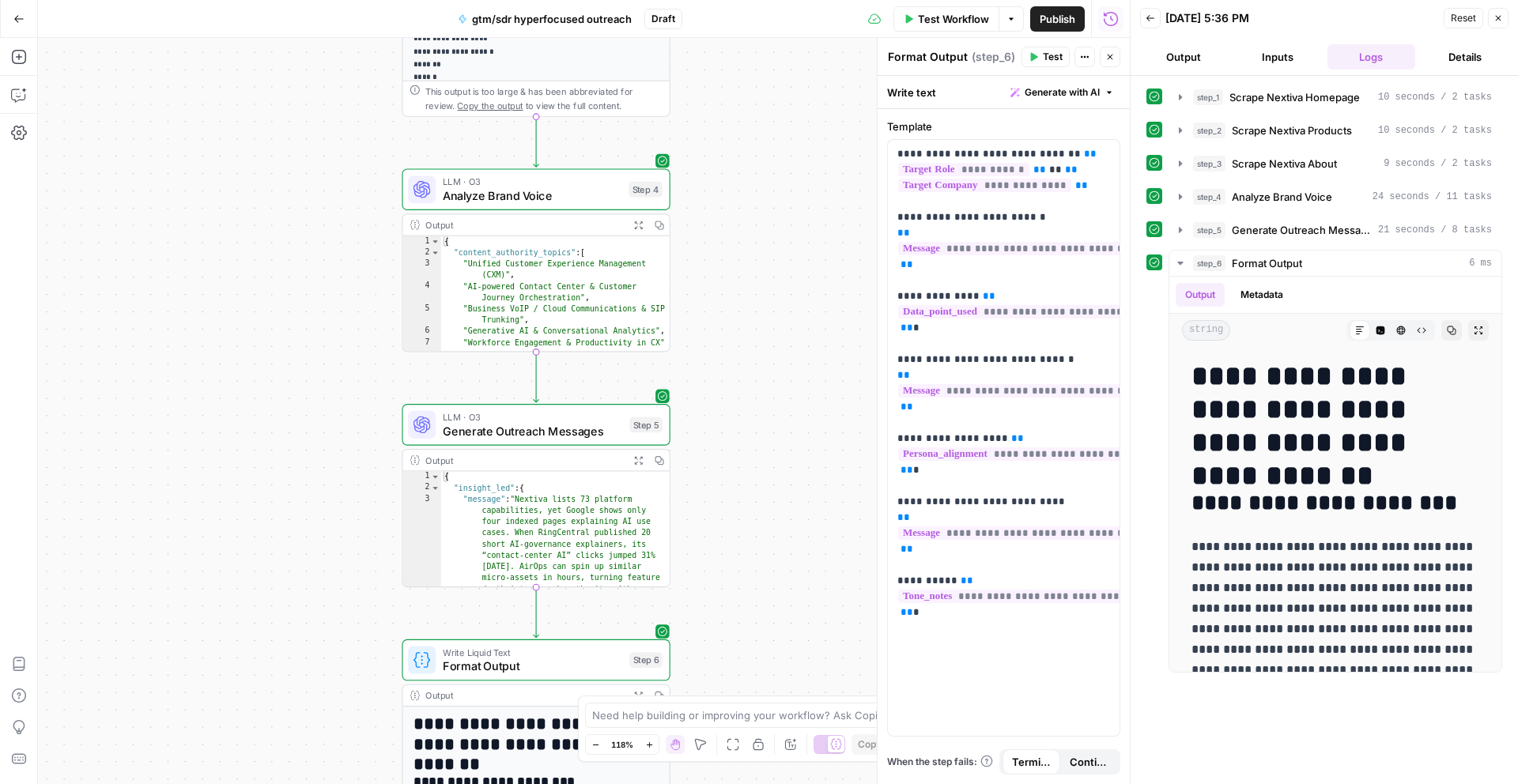
click at [595, 744] on icon "button" at bounding box center [595, 744] width 9 height 9
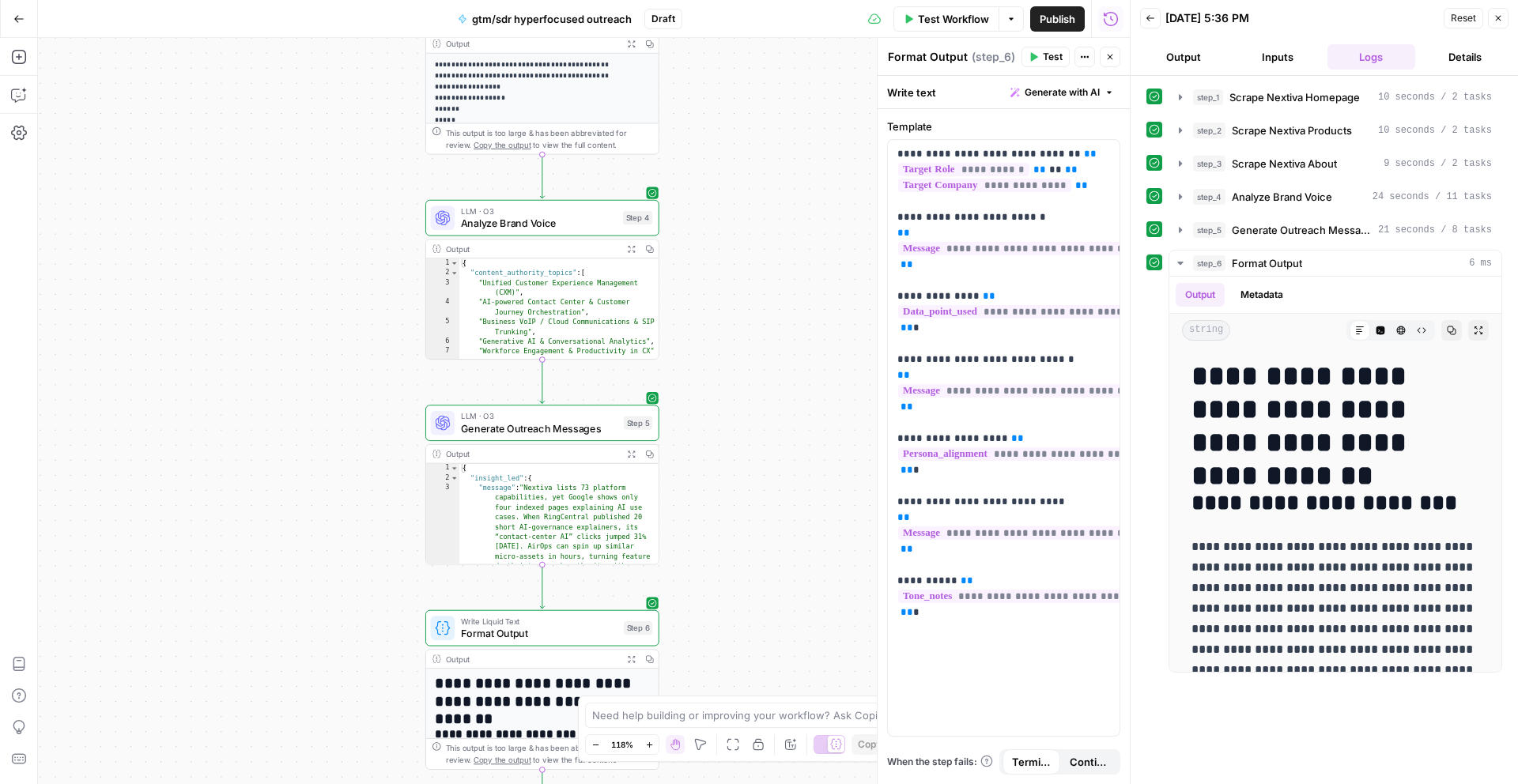
click at [595, 744] on icon "button" at bounding box center [595, 744] width 9 height 9
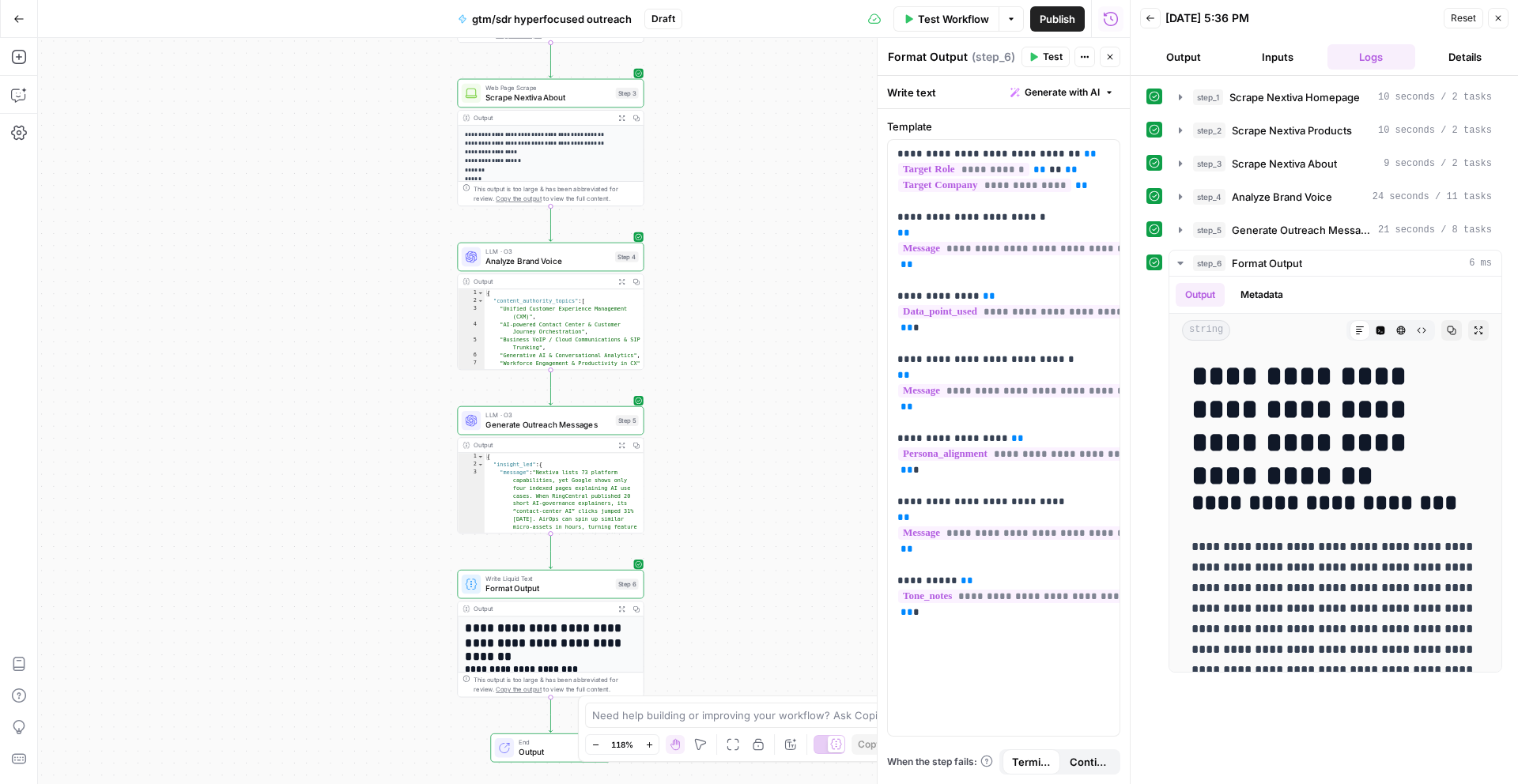
click at [595, 744] on icon "button" at bounding box center [595, 744] width 9 height 9
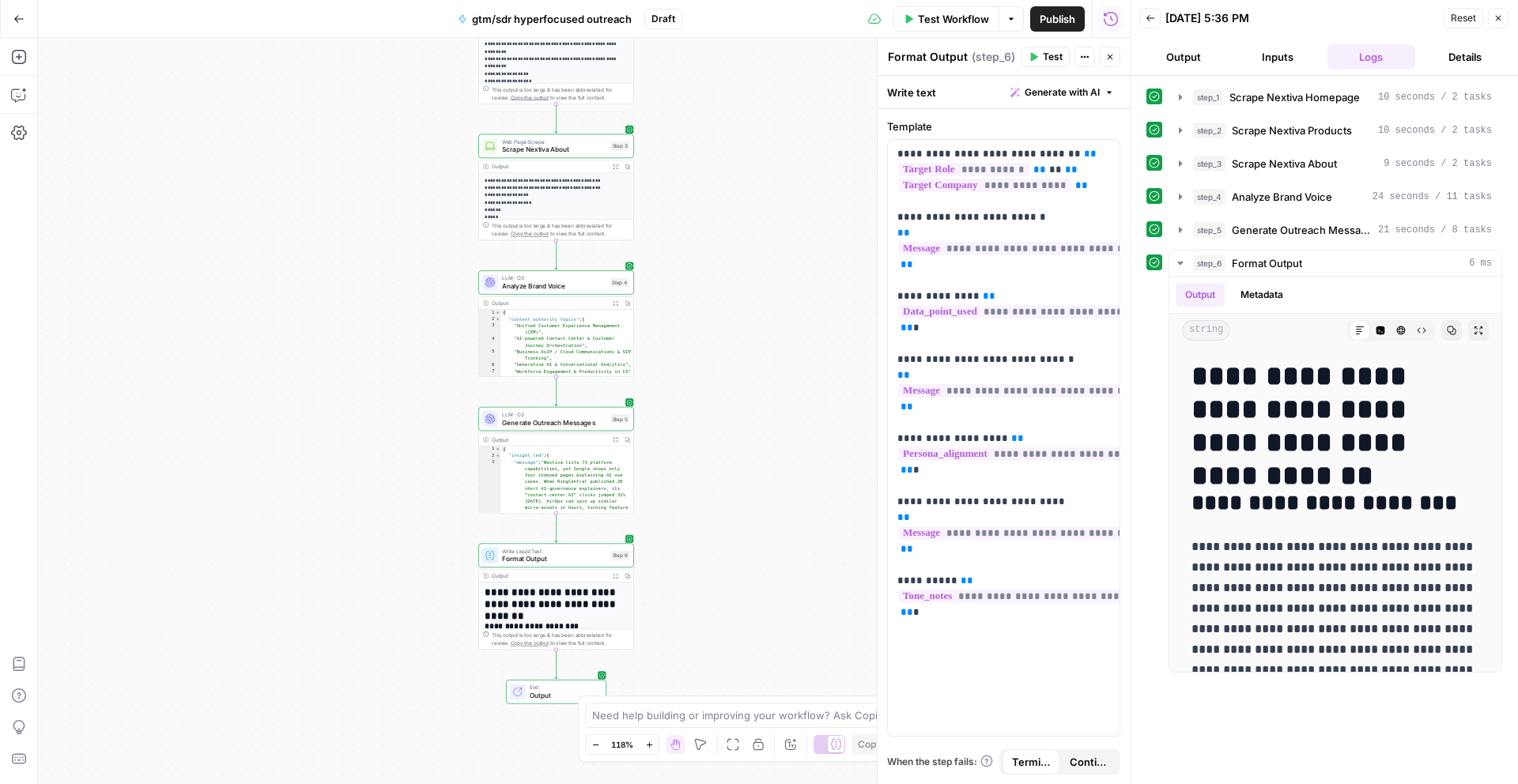
click at [595, 744] on icon "button" at bounding box center [595, 744] width 9 height 9
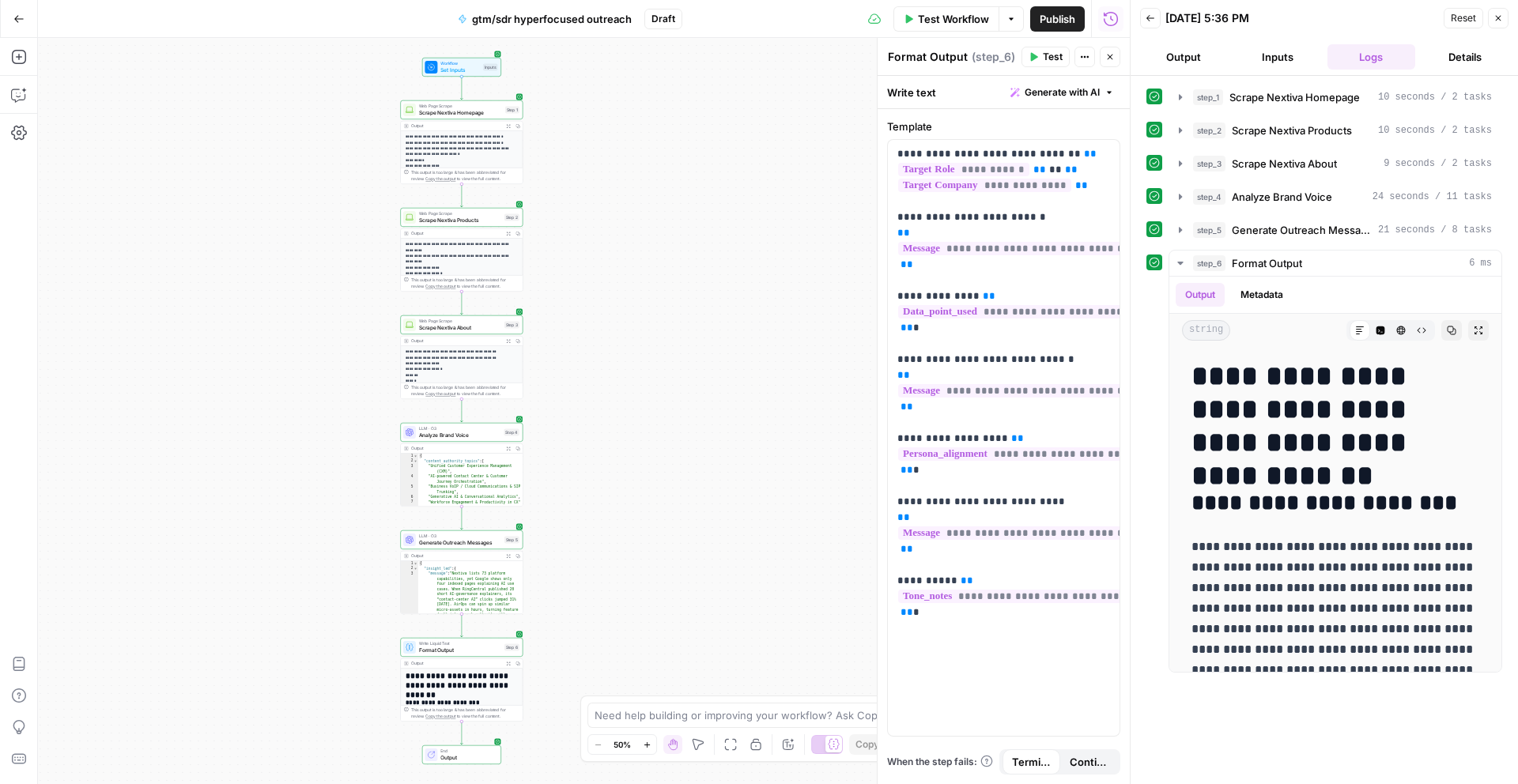
drag, startPoint x: 686, startPoint y: 454, endPoint x: 585, endPoint y: 576, distance: 158.4
click at [584, 576] on div "**********" at bounding box center [584, 411] width 1092 height 746
click at [647, 744] on icon "button" at bounding box center [647, 744] width 6 height 6
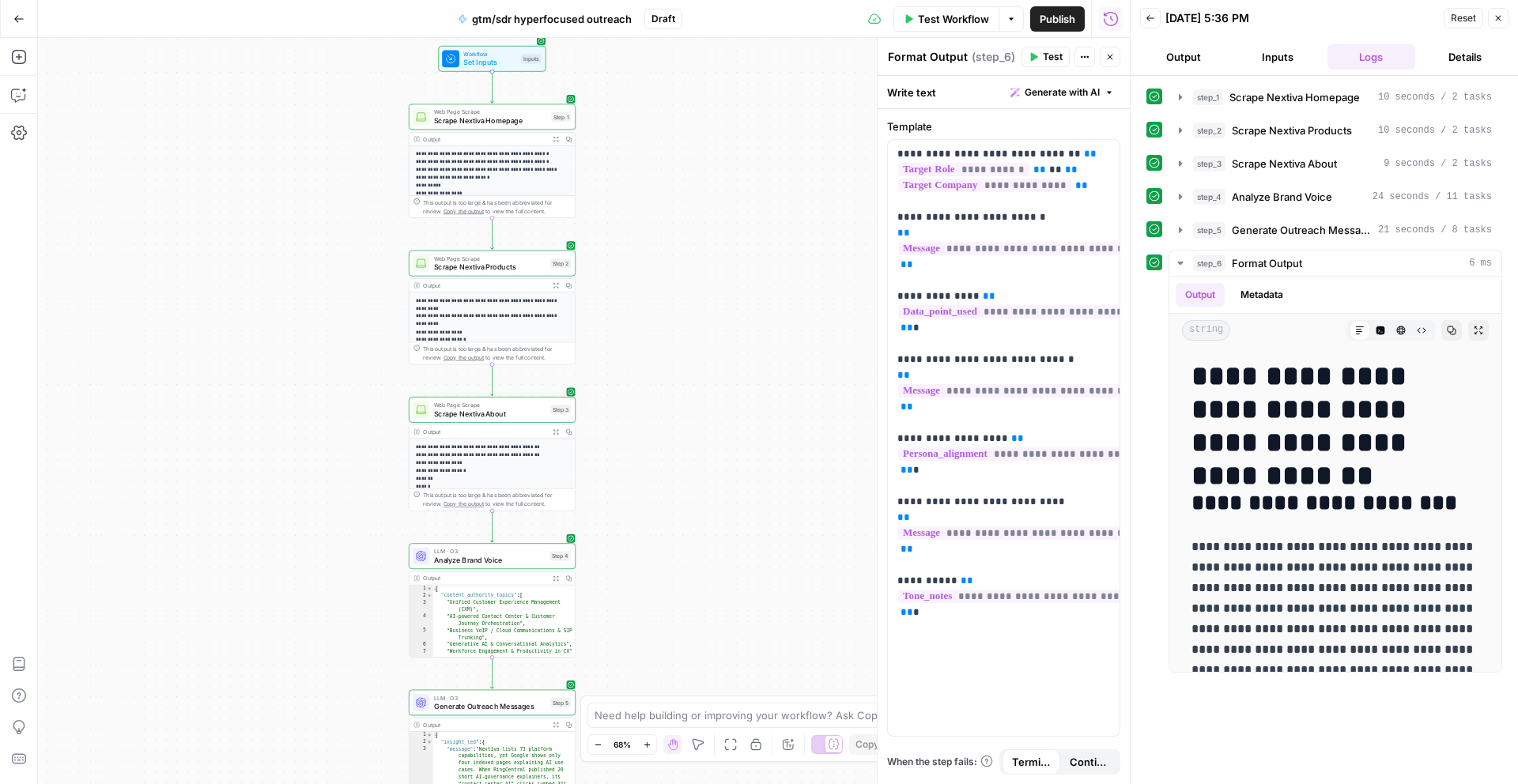
drag, startPoint x: 637, startPoint y: 503, endPoint x: 712, endPoint y: 615, distance: 134.8
click at [712, 615] on div "**********" at bounding box center [584, 411] width 1092 height 746
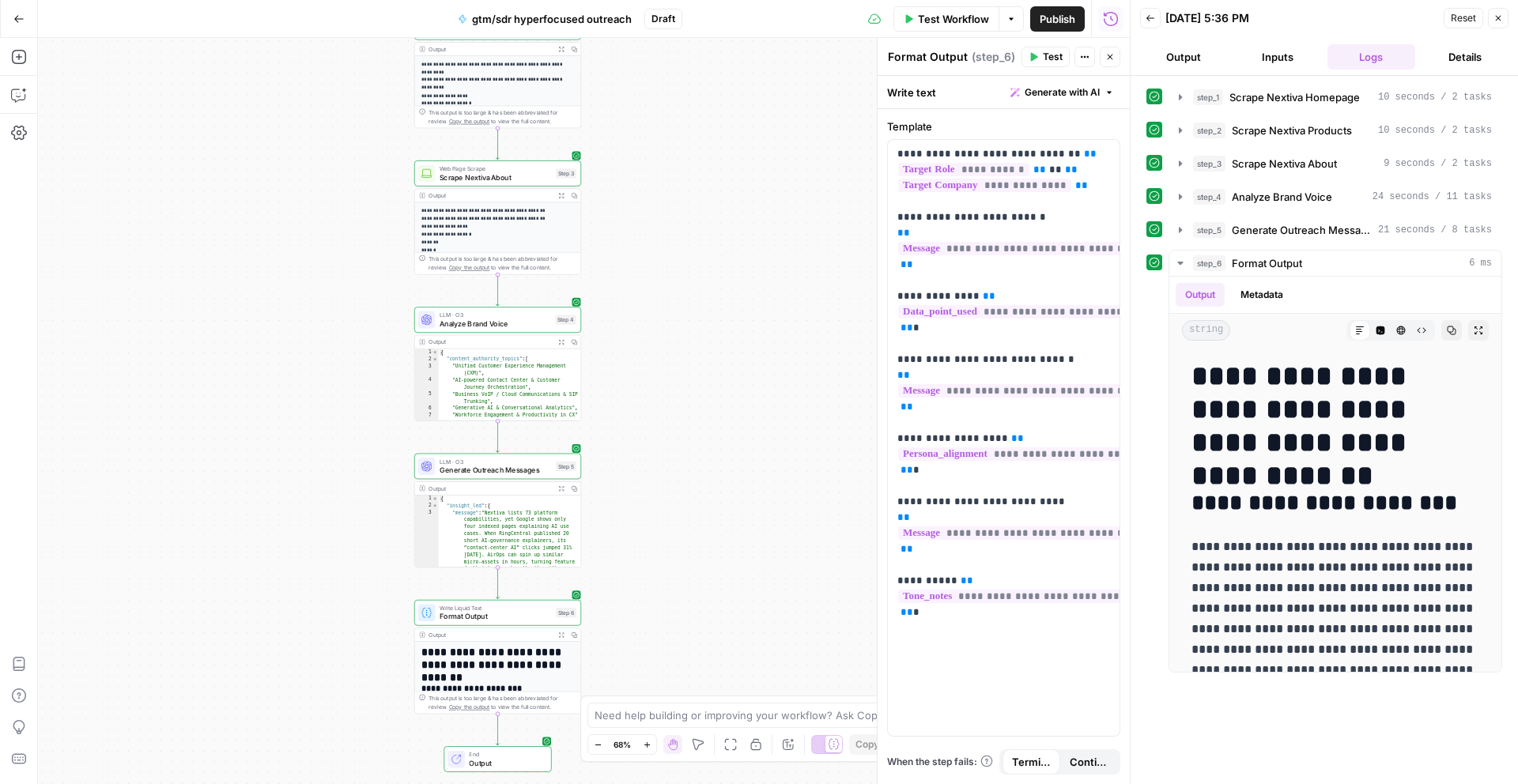
drag, startPoint x: 712, startPoint y: 615, endPoint x: 718, endPoint y: 284, distance: 331.1
click at [718, 284] on div "**********" at bounding box center [584, 411] width 1092 height 746
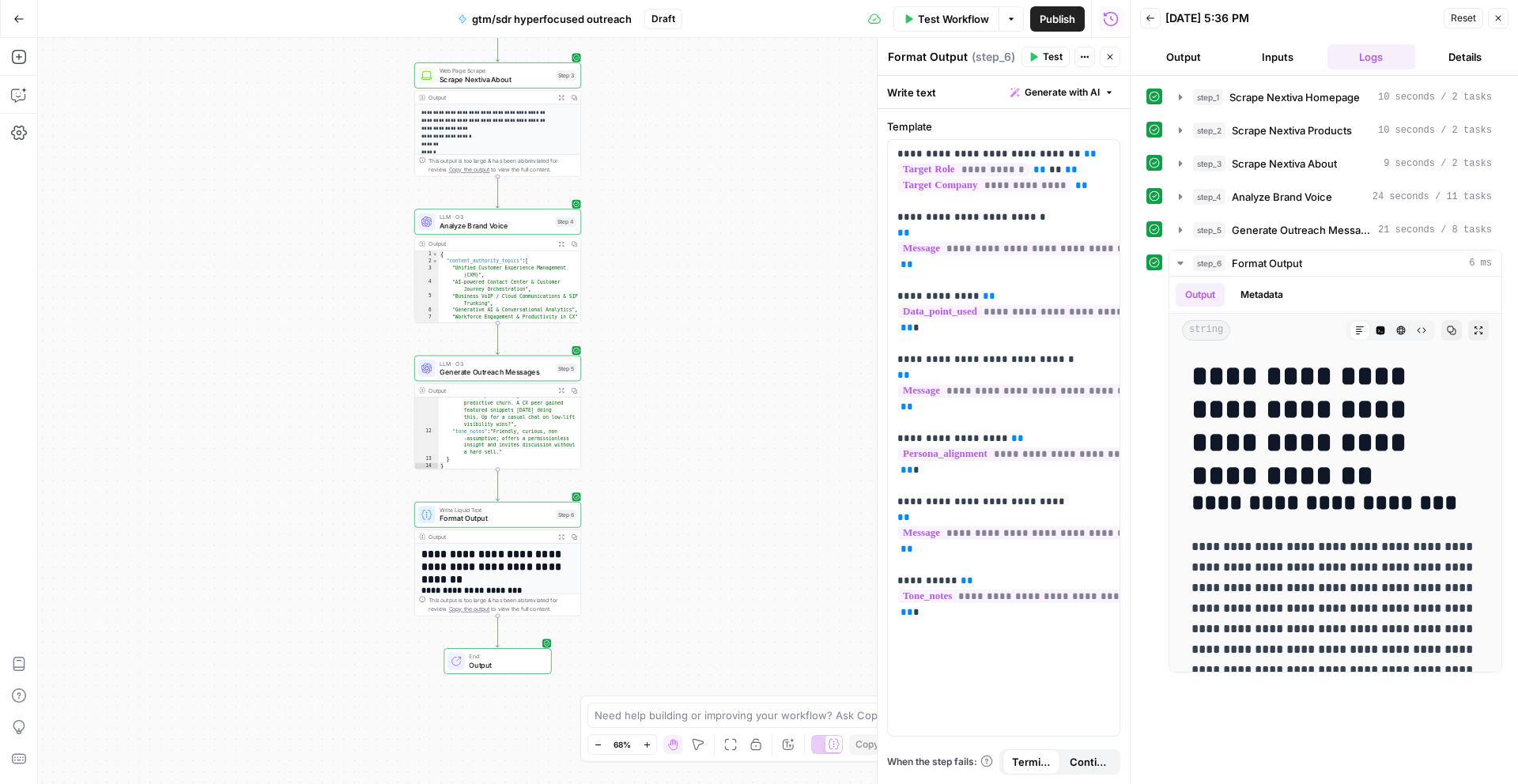
scroll to position [437, 0]
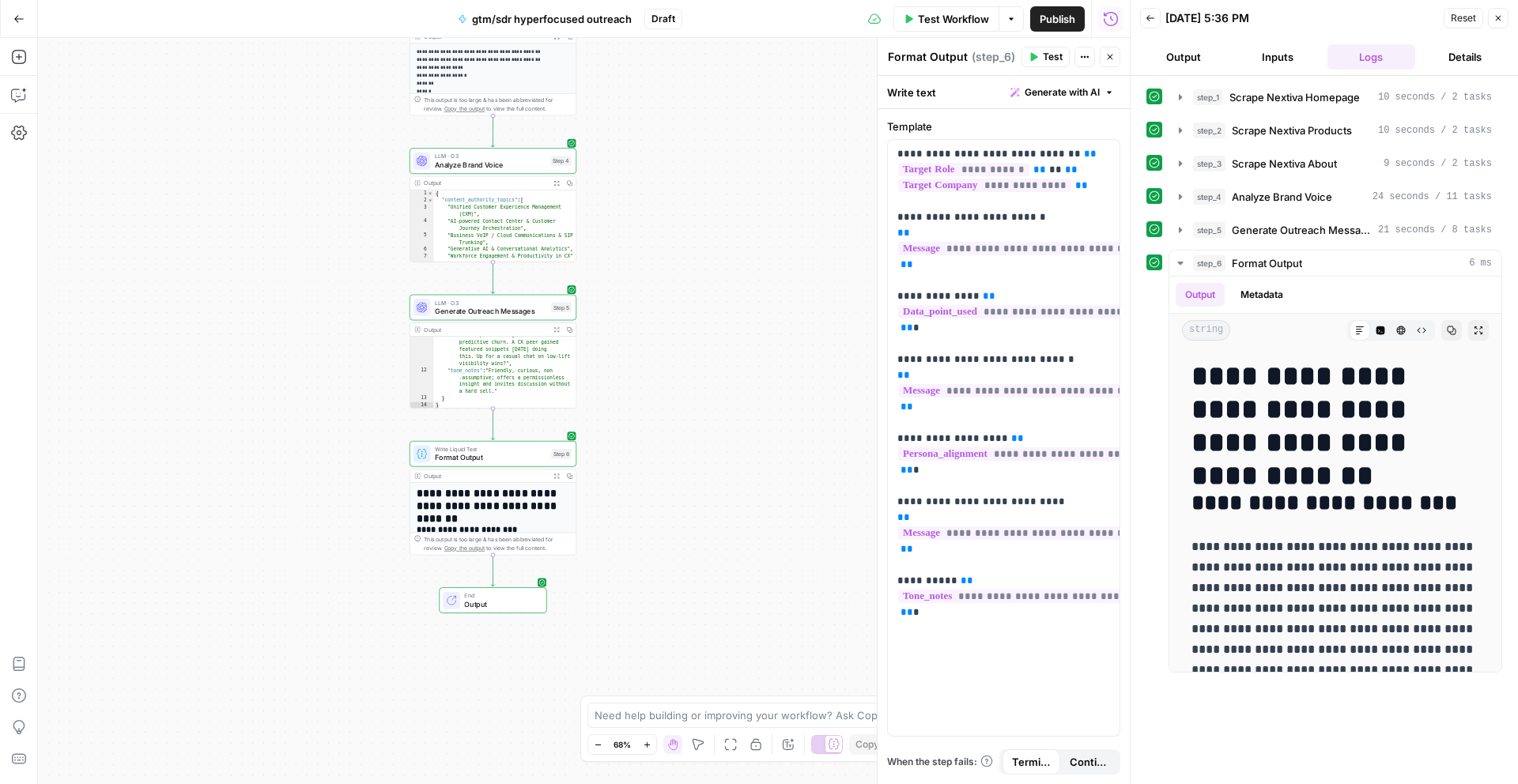
drag, startPoint x: 682, startPoint y: 501, endPoint x: 674, endPoint y: 427, distance: 74.4
click at [674, 427] on div "**********" at bounding box center [584, 411] width 1092 height 746
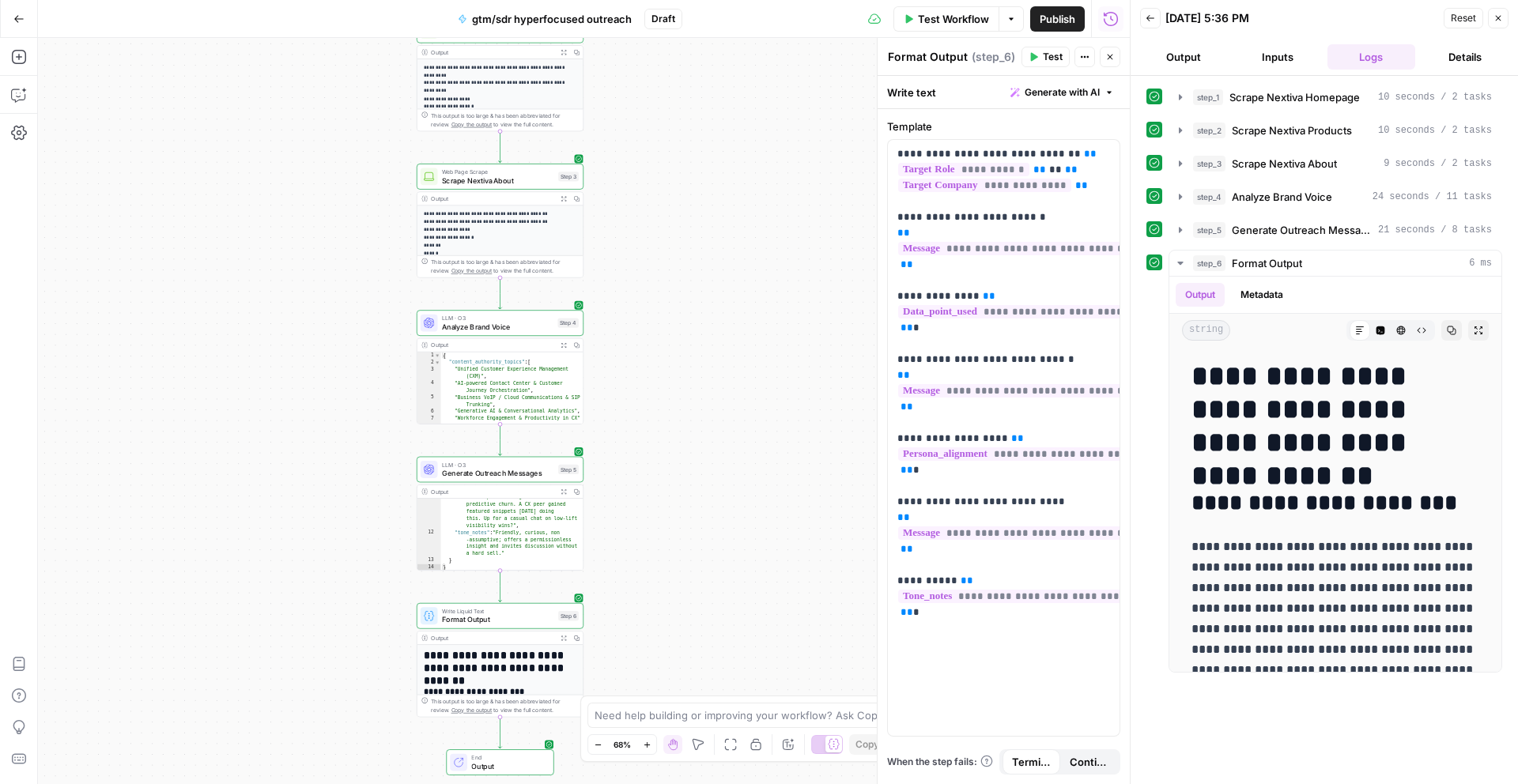
drag, startPoint x: 767, startPoint y: 313, endPoint x: 765, endPoint y: 522, distance: 209.0
click at [765, 522] on div "**********" at bounding box center [584, 411] width 1092 height 746
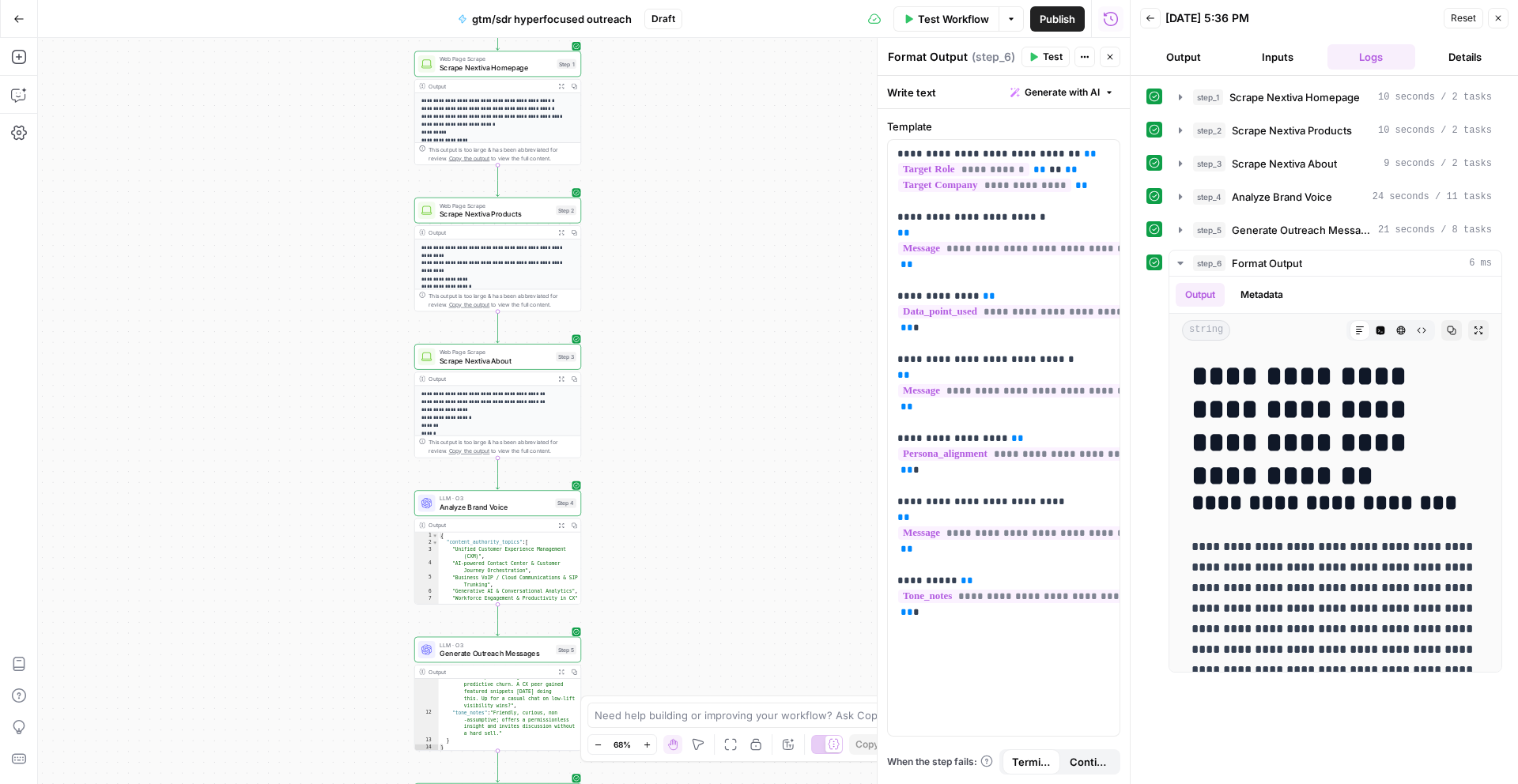
drag, startPoint x: 764, startPoint y: 320, endPoint x: 760, endPoint y: 528, distance: 208.0
click at [761, 530] on div "**********" at bounding box center [584, 411] width 1092 height 746
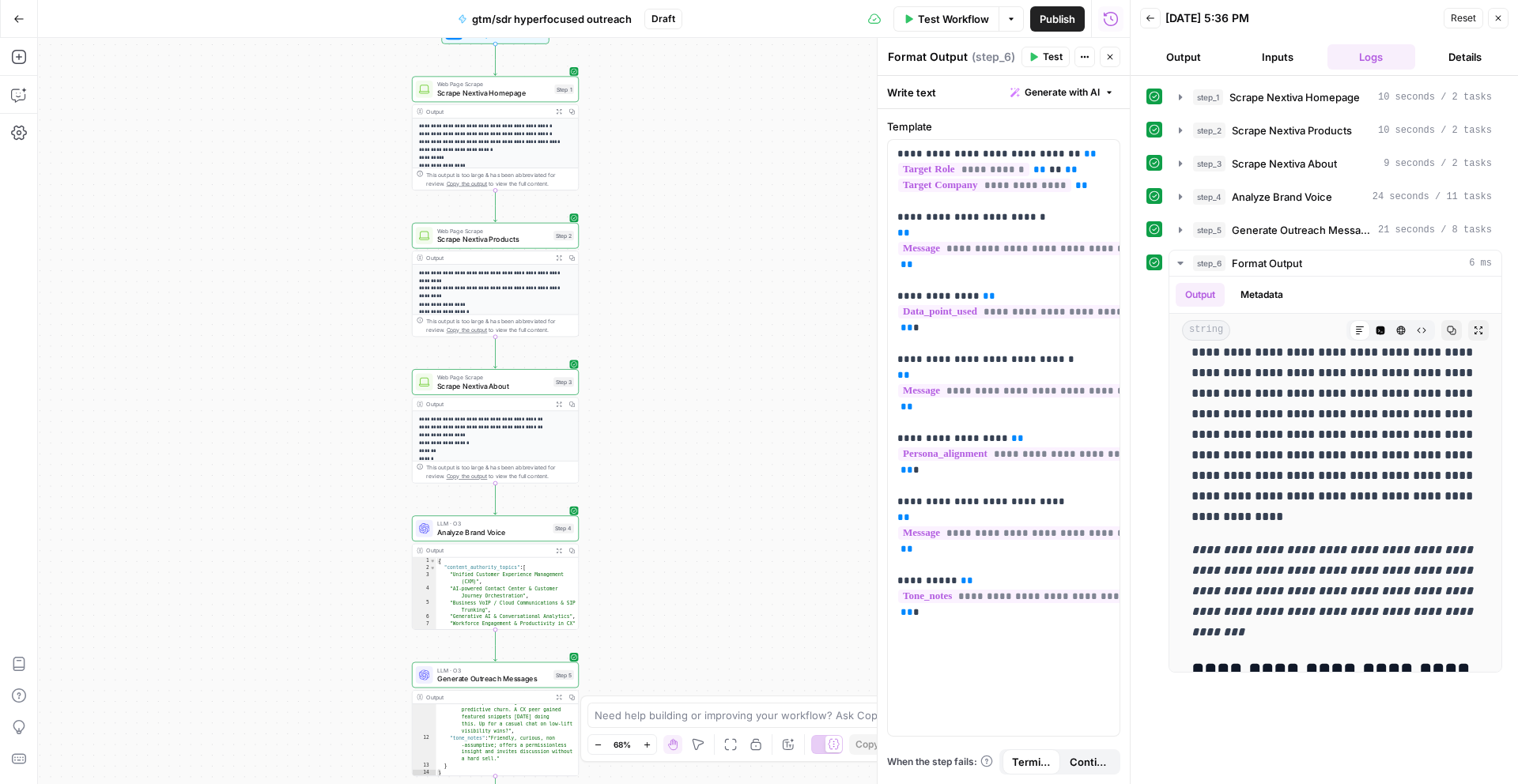
scroll to position [503, 0]
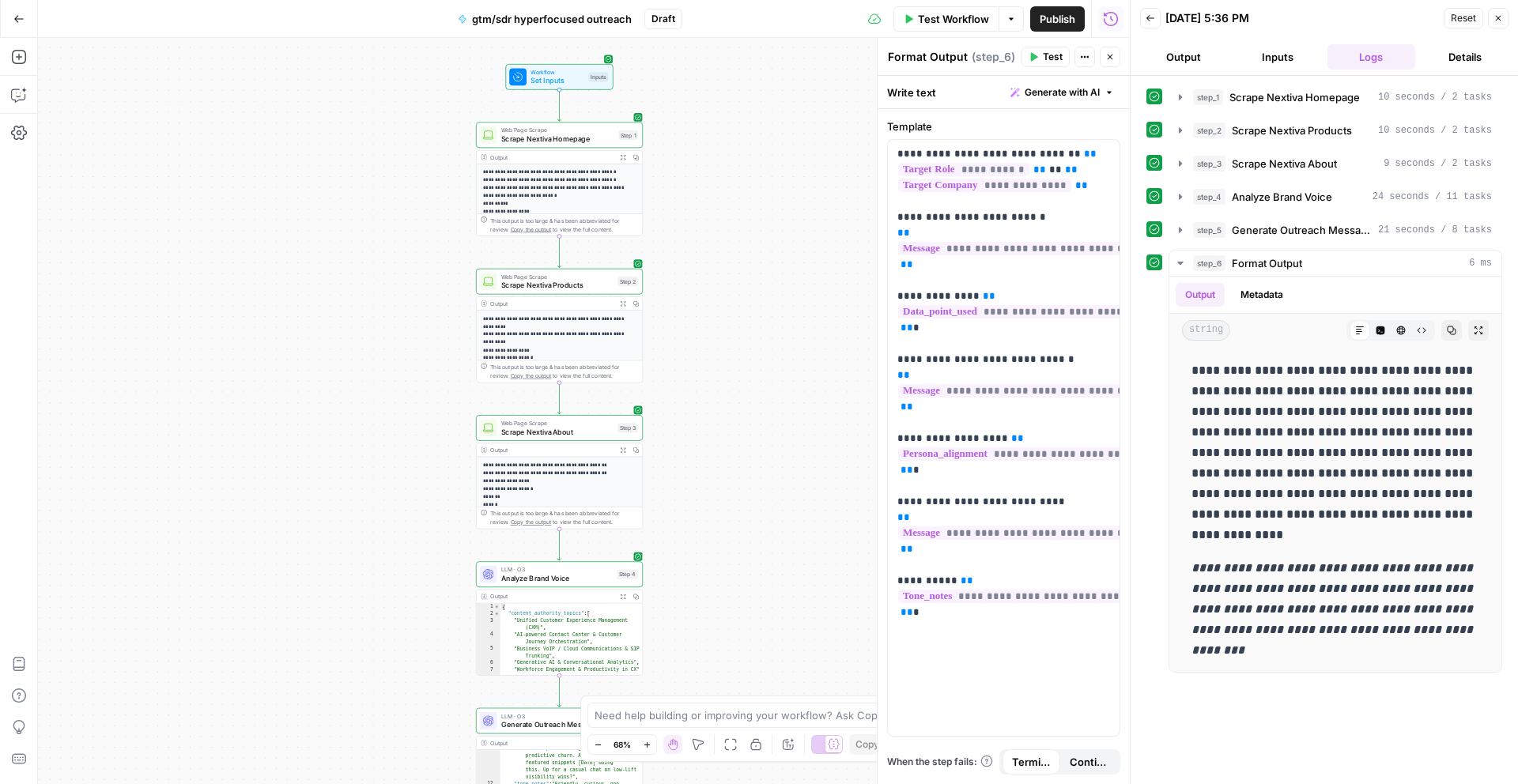
drag, startPoint x: 714, startPoint y: 353, endPoint x: 743, endPoint y: 400, distance: 55.2
click at [743, 400] on div "**********" at bounding box center [584, 411] width 1092 height 746
drag, startPoint x: 884, startPoint y: 375, endPoint x: 890, endPoint y: 347, distance: 28.6
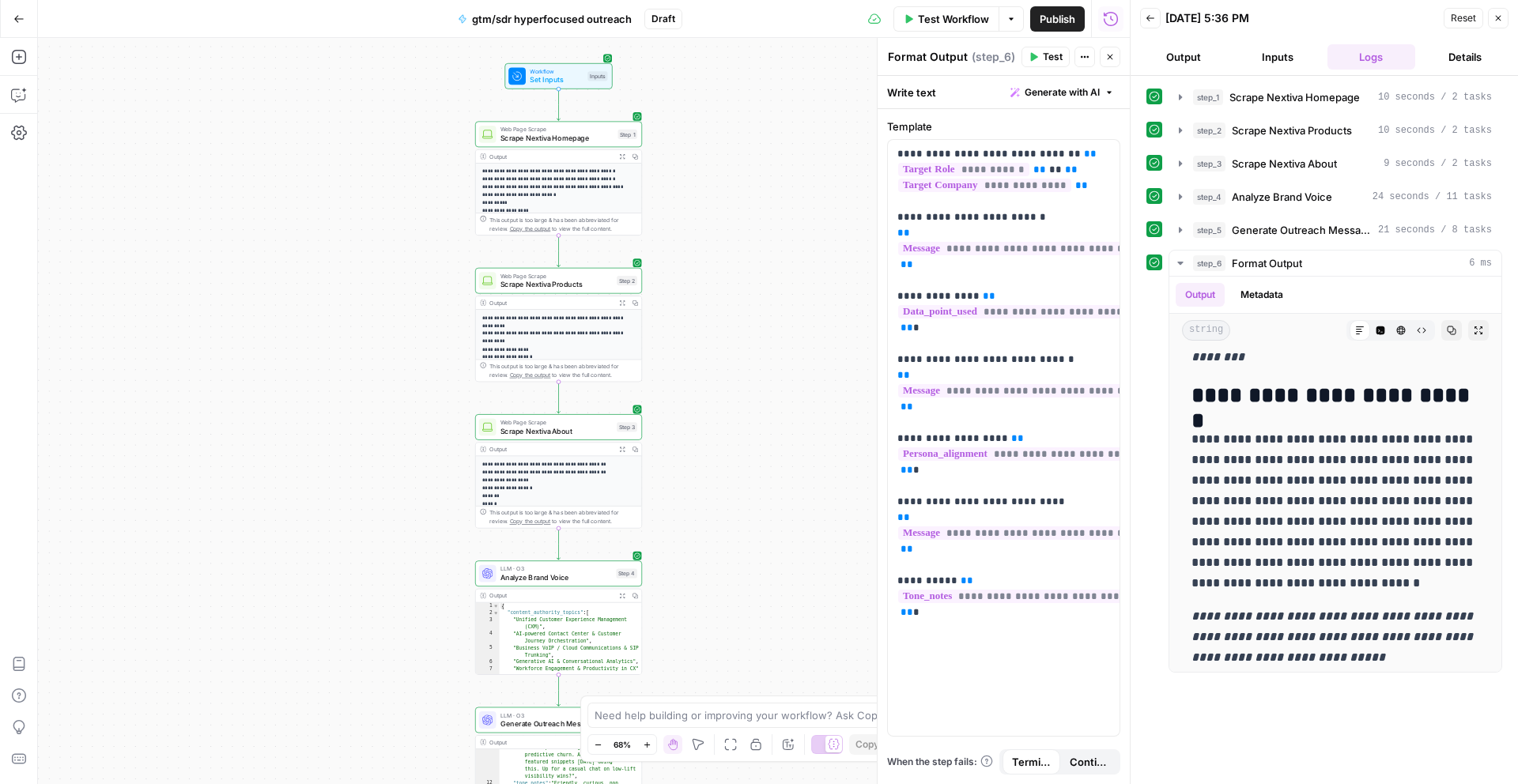
scroll to position [805, 0]
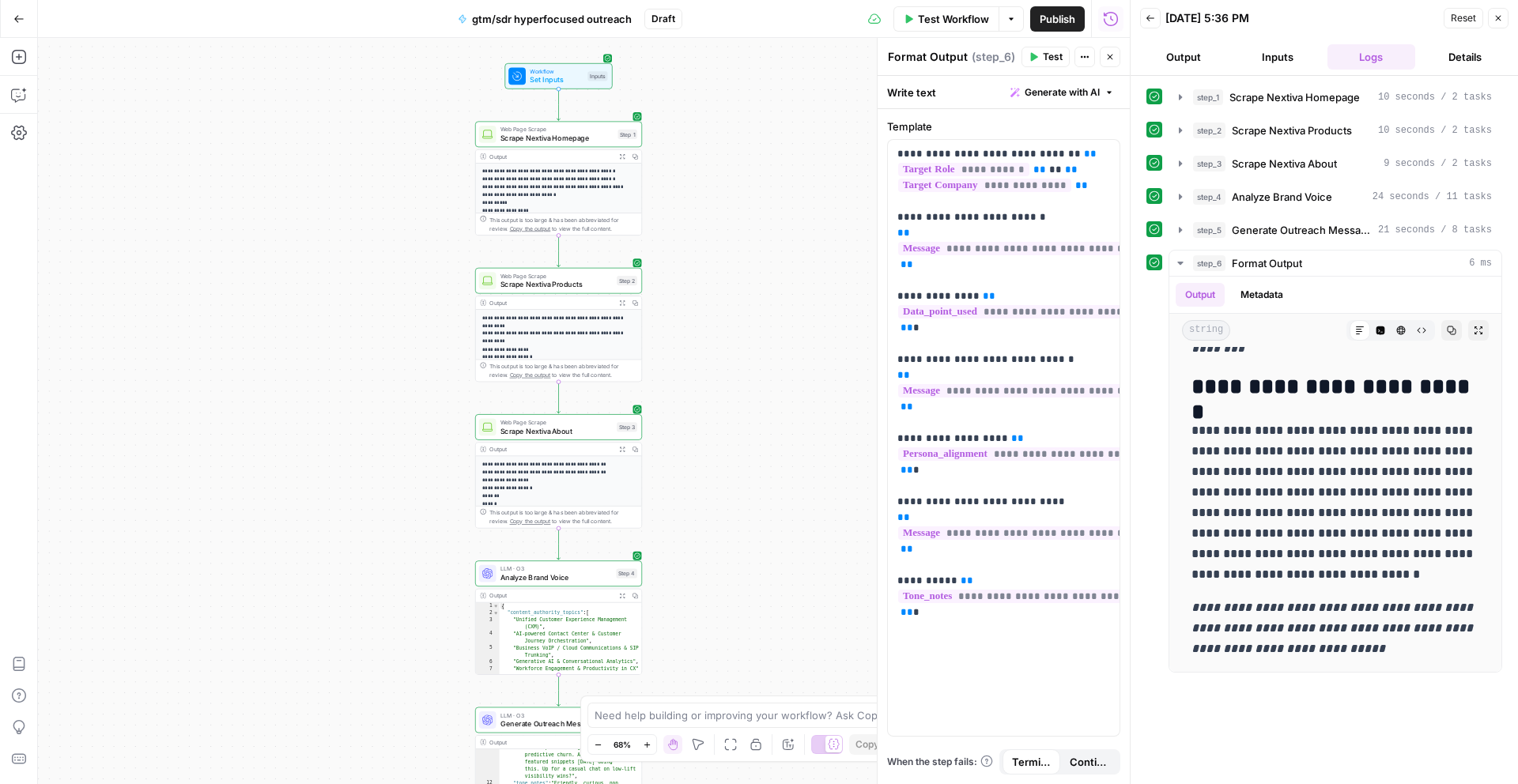
click at [1497, 14] on icon "button" at bounding box center [1498, 19] width 10 height 10
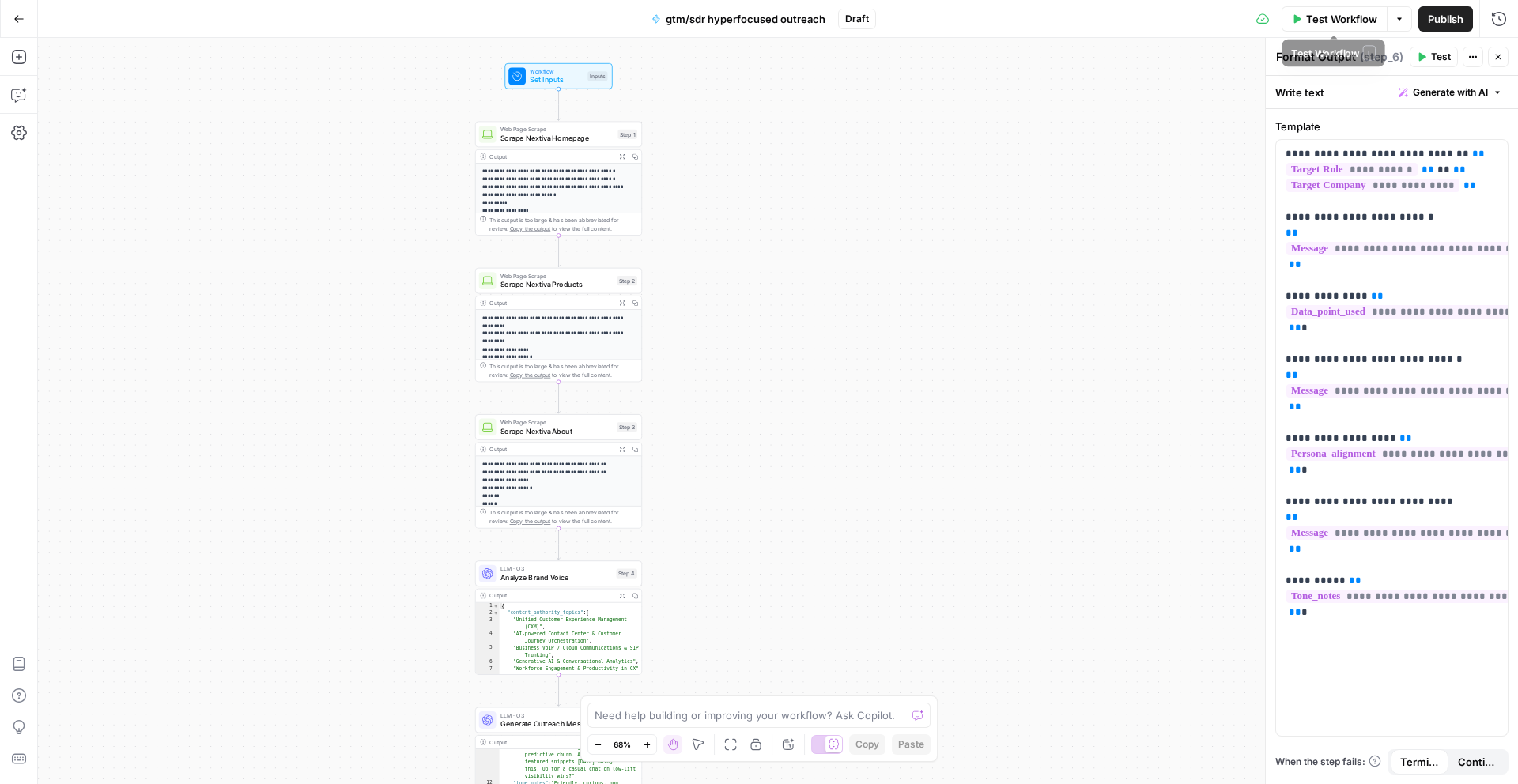
click at [1390, 11] on button "Options" at bounding box center [1400, 19] width 25 height 25
click at [1070, 33] on div "Test Workflow Options Publish Run History" at bounding box center [1197, 19] width 642 height 37
click at [786, 15] on span "gtm/sdr hyperfocused outreach" at bounding box center [744, 19] width 159 height 16
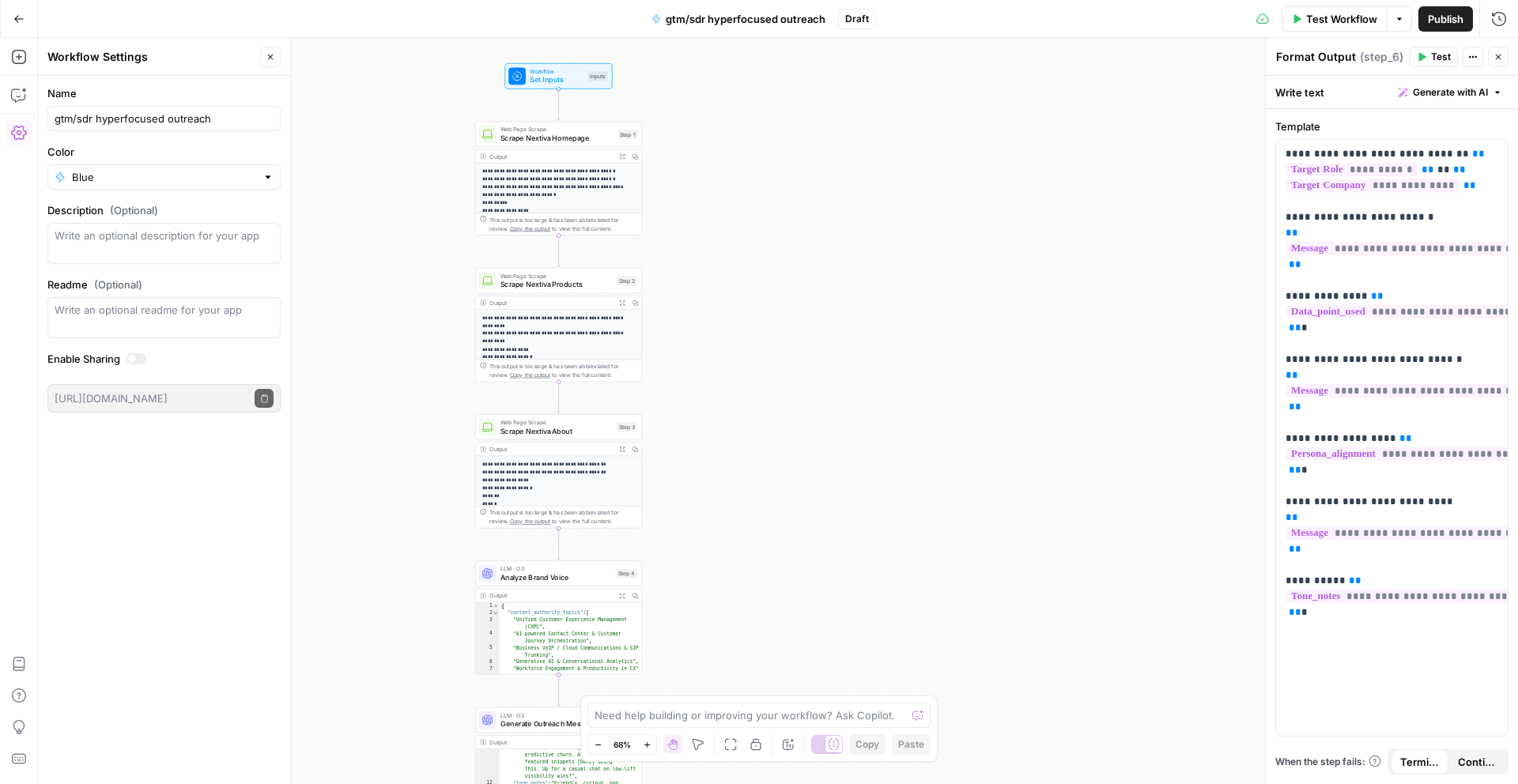
click at [272, 52] on icon "button" at bounding box center [271, 57] width 10 height 10
click at [19, 21] on icon "button" at bounding box center [19, 19] width 11 height 11
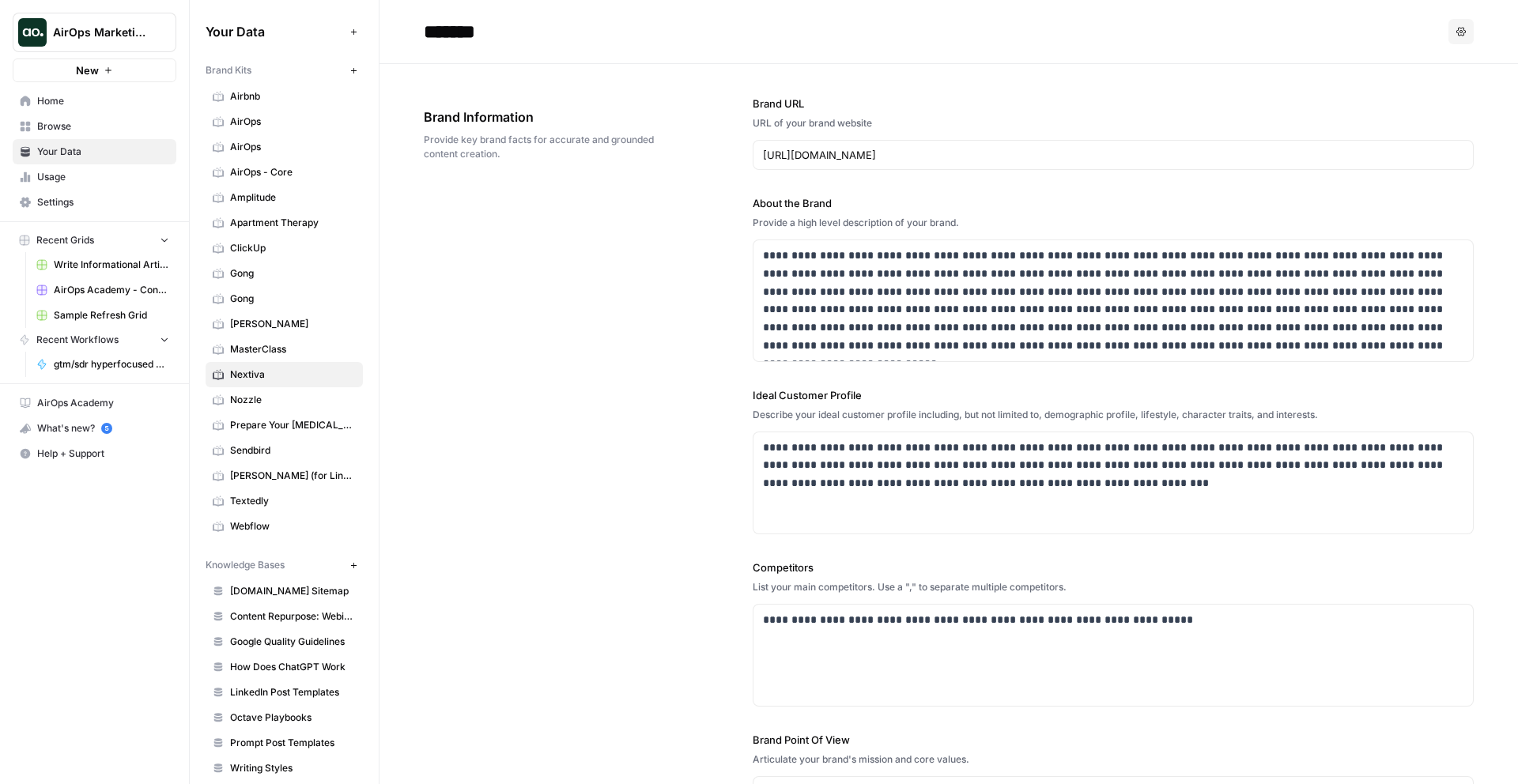
click at [106, 371] on link "gtm/sdr hyperfocused outreach" at bounding box center [103, 364] width 148 height 25
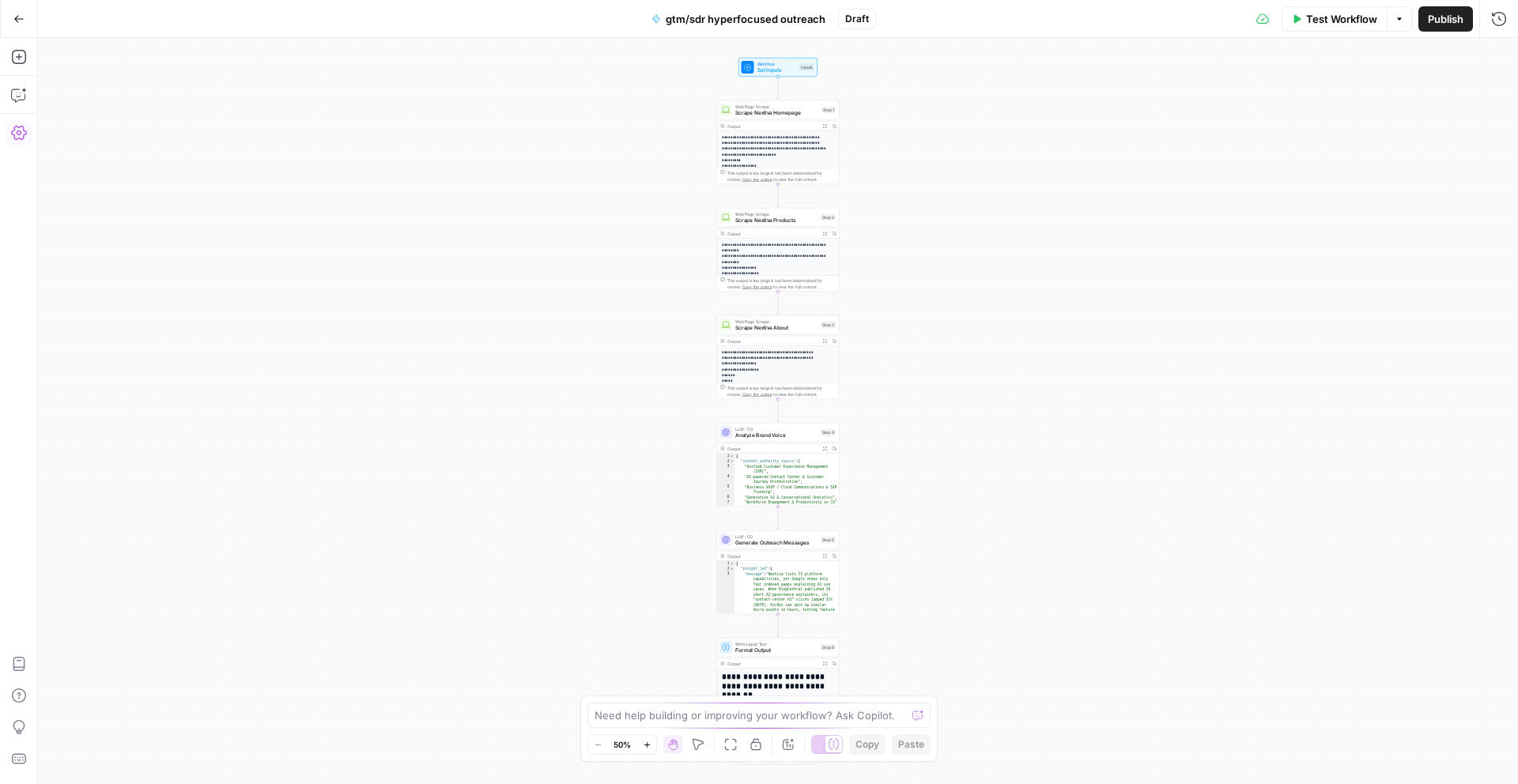
click at [14, 131] on icon "button" at bounding box center [19, 133] width 16 height 16
click at [343, 598] on div "**********" at bounding box center [778, 411] width 1480 height 746
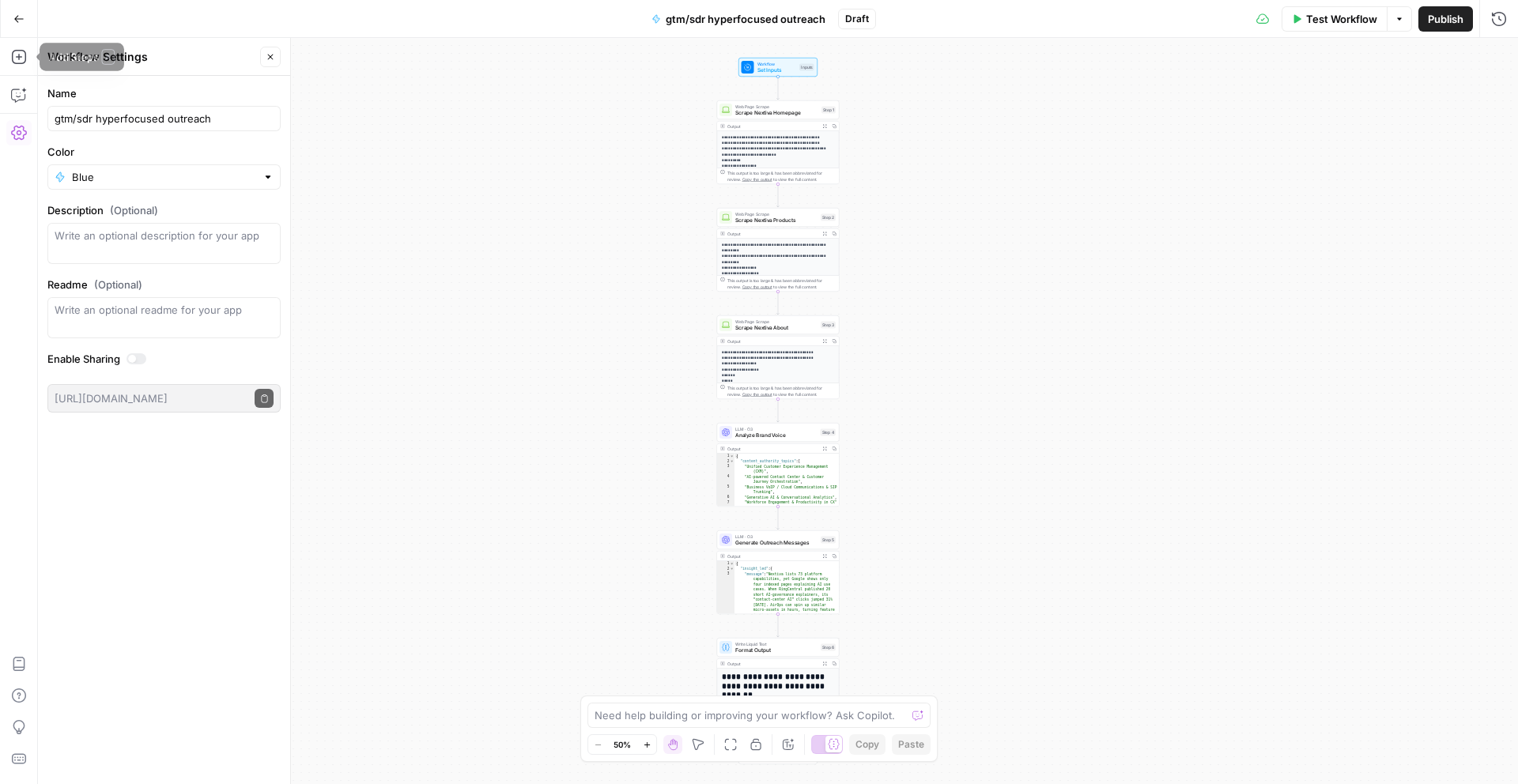
click at [18, 25] on button "Go Back" at bounding box center [19, 19] width 28 height 28
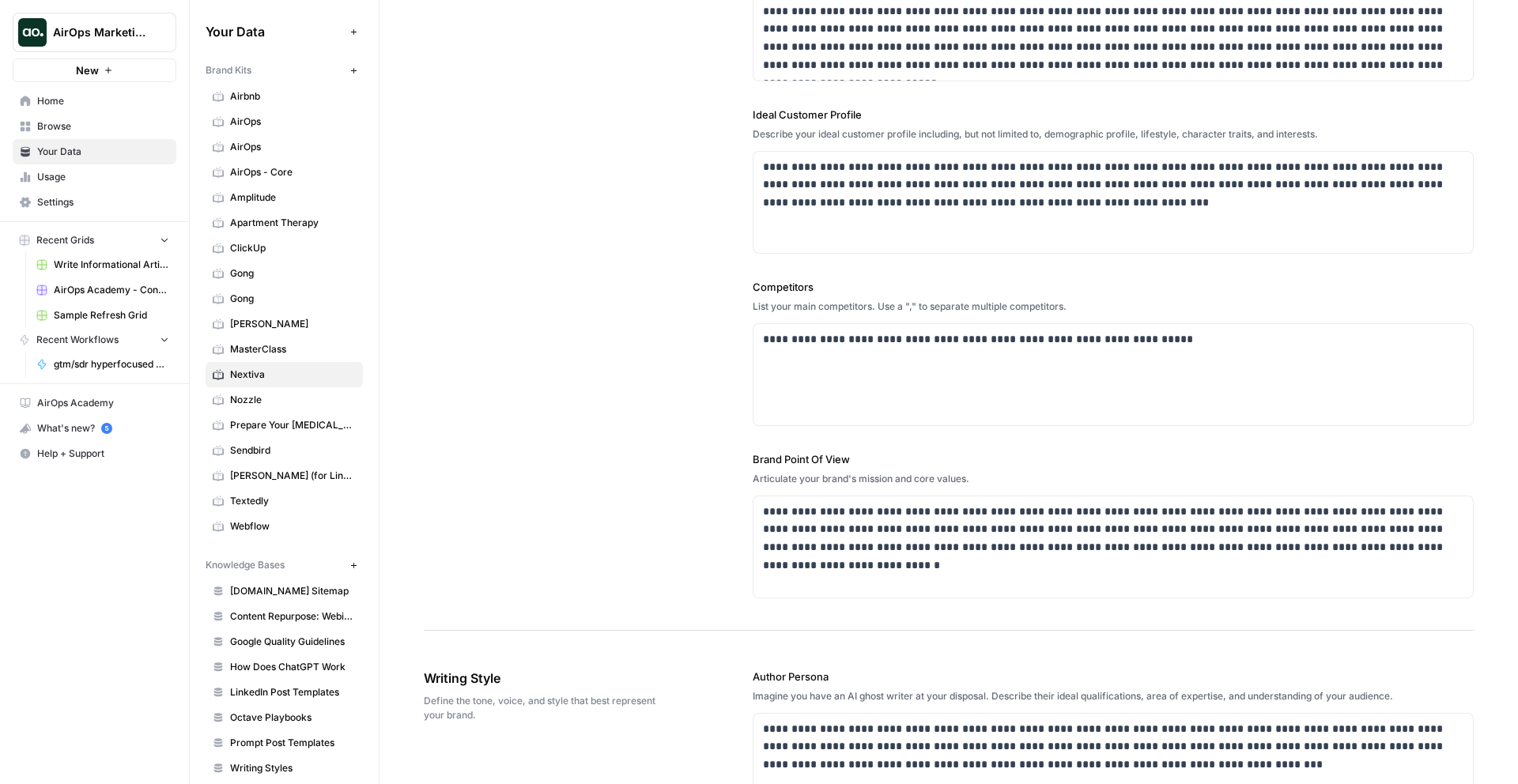
scroll to position [281, 0]
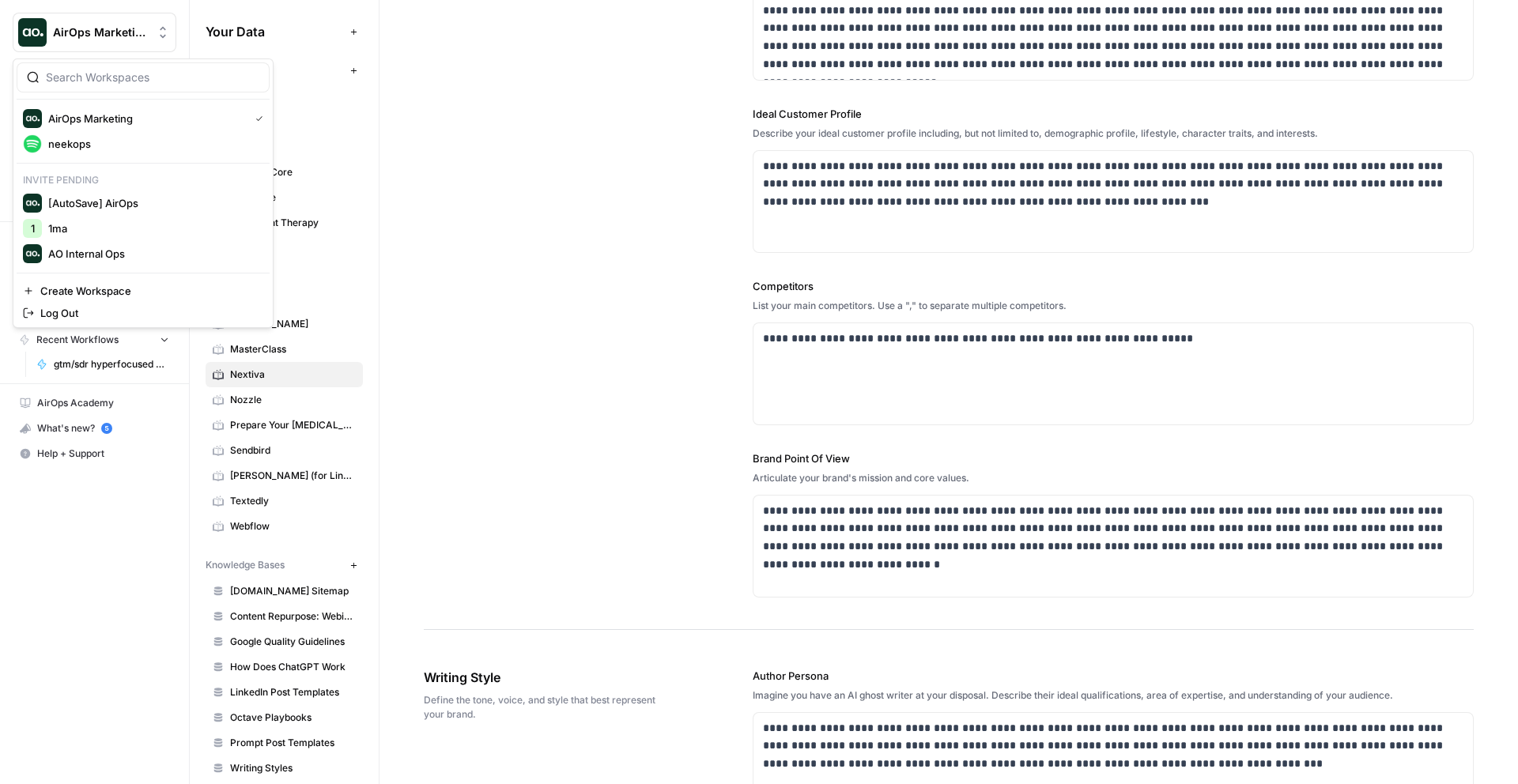
click at [125, 28] on span "AirOps Marketing" at bounding box center [101, 32] width 96 height 16
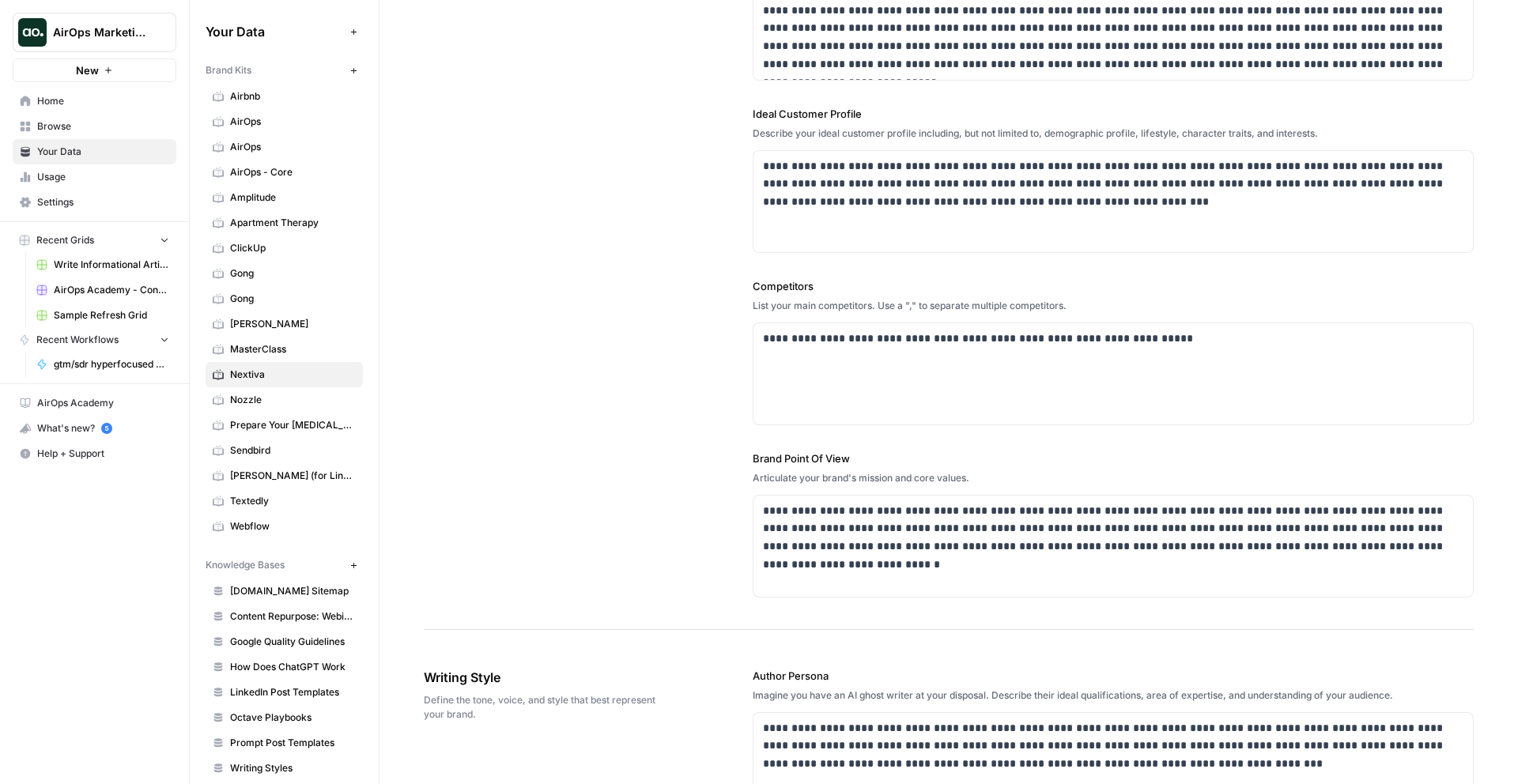
click at [87, 356] on link "gtm/sdr hyperfocused outreach" at bounding box center [103, 364] width 148 height 25
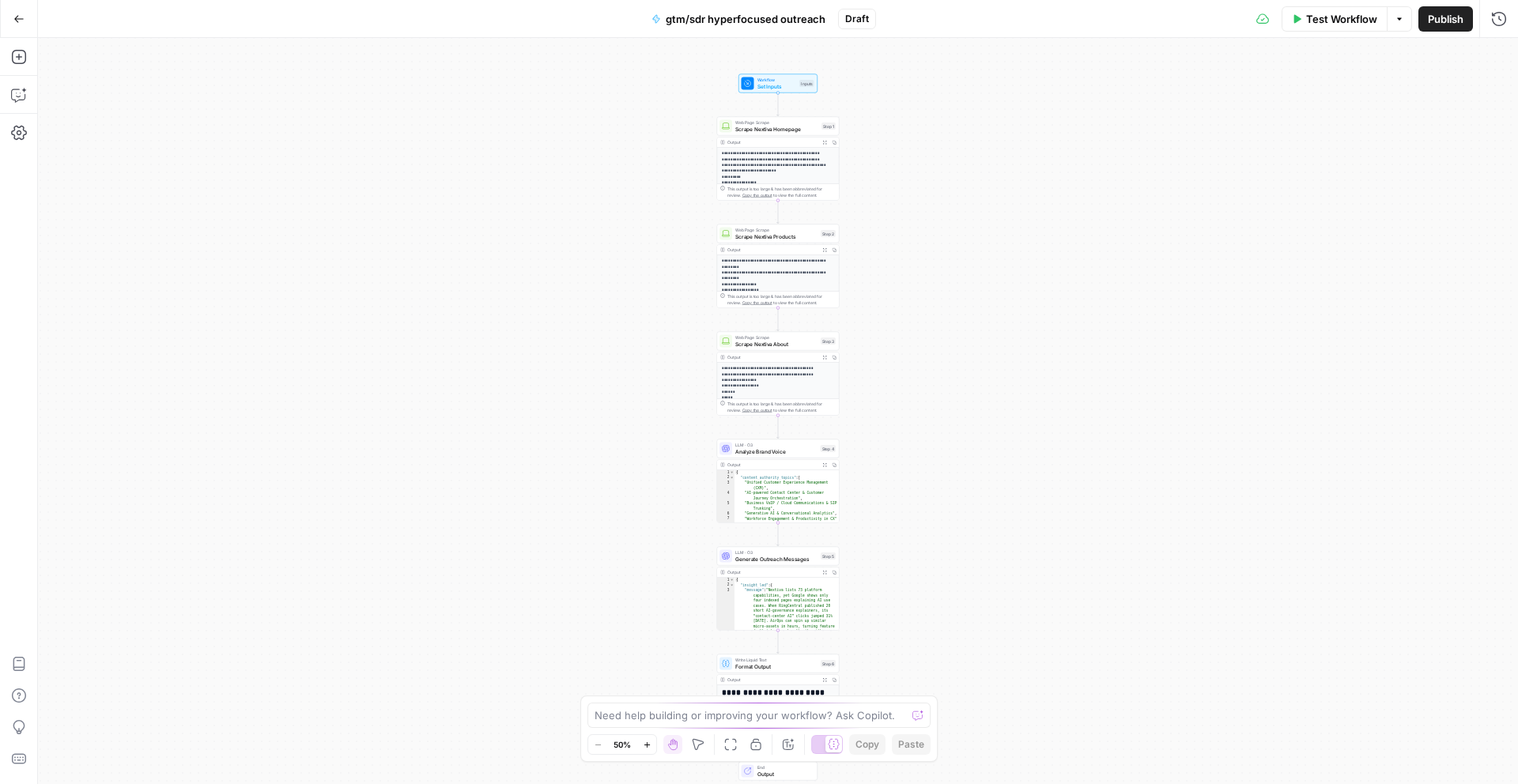
click at [649, 740] on icon "button" at bounding box center [647, 744] width 9 height 9
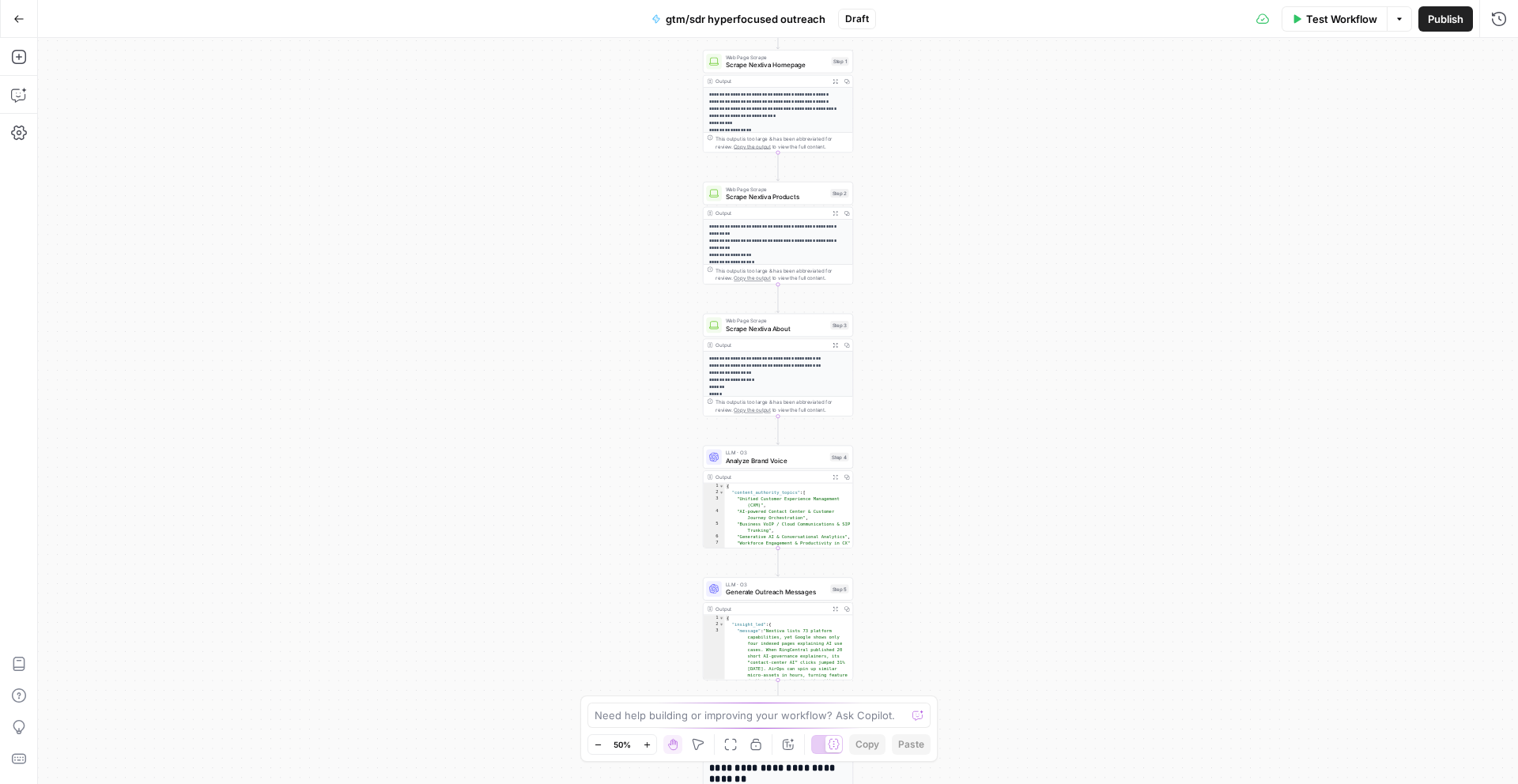
click at [649, 740] on icon "button" at bounding box center [647, 744] width 9 height 9
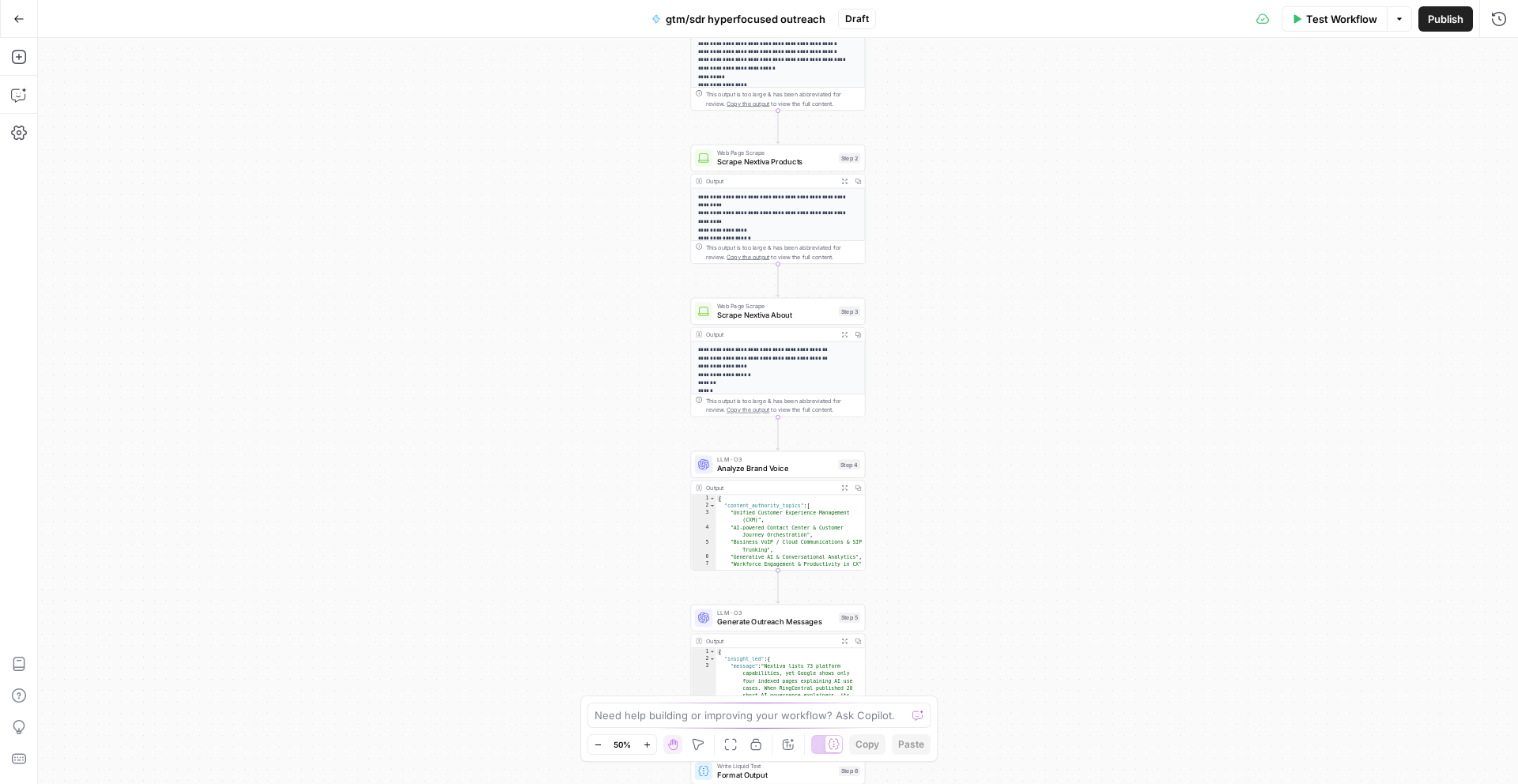
click at [649, 740] on icon "button" at bounding box center [647, 744] width 9 height 9
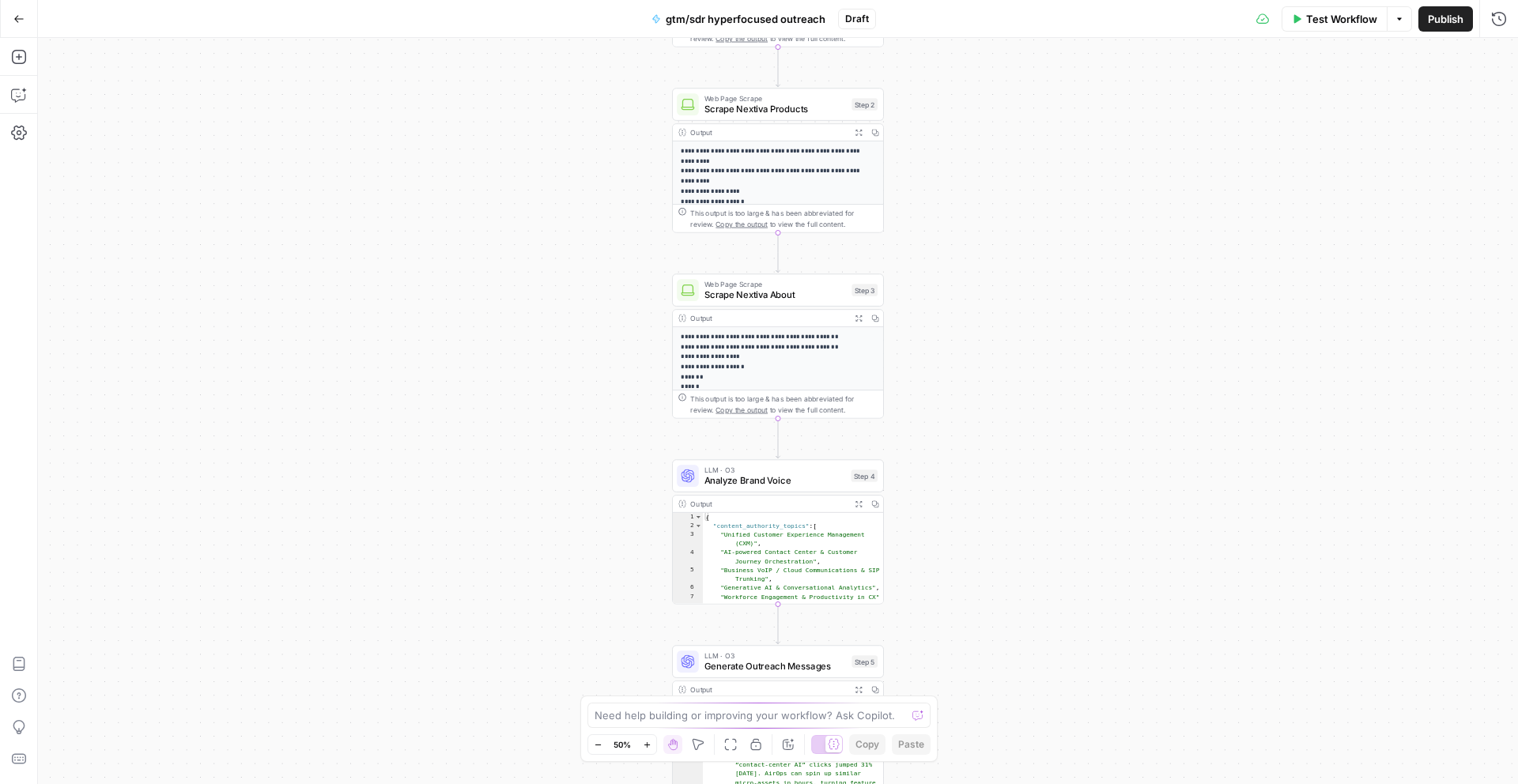
click at [649, 740] on icon "button" at bounding box center [647, 744] width 9 height 9
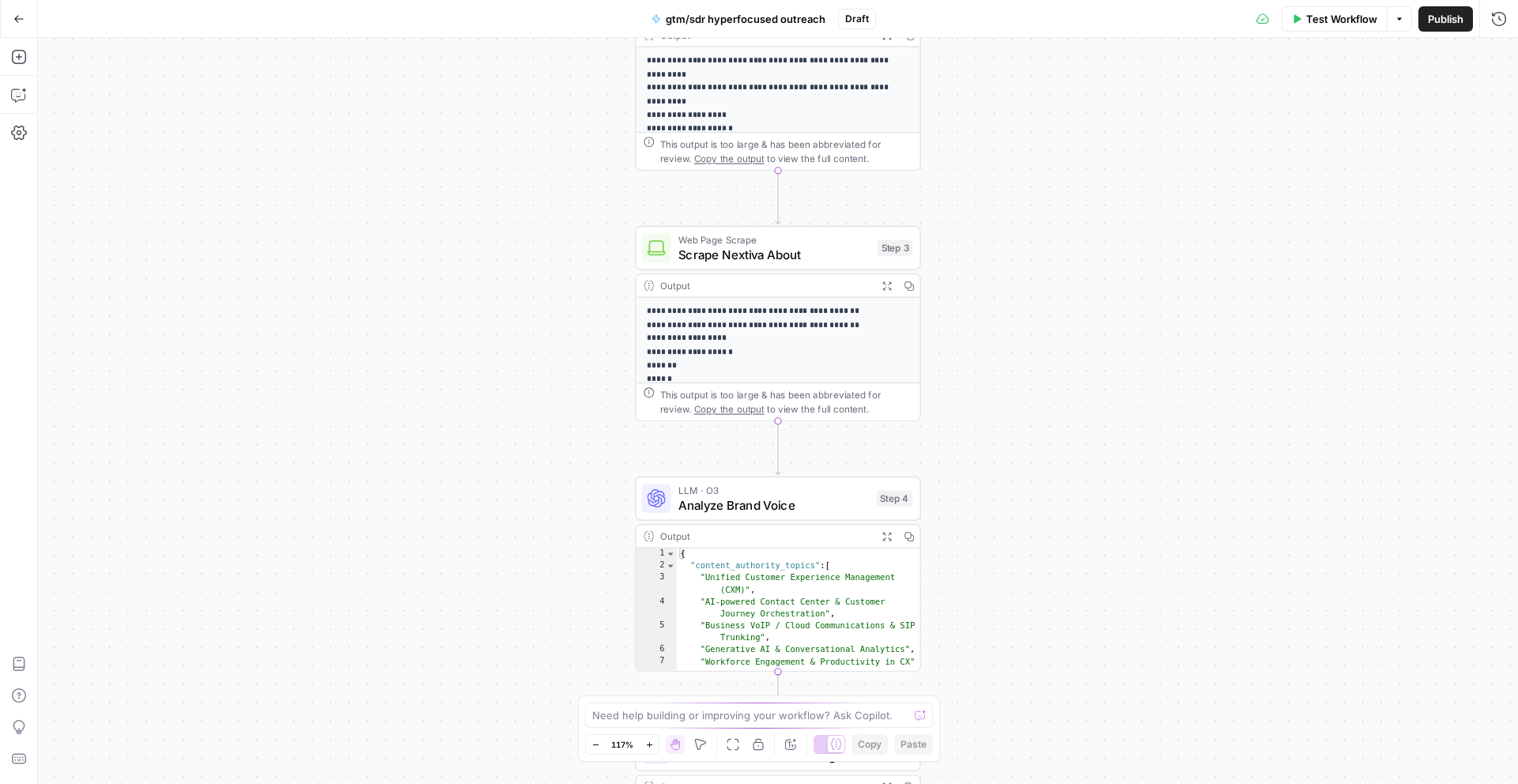
drag, startPoint x: 1119, startPoint y: 407, endPoint x: 844, endPoint y: 453, distance: 278.8
click at [844, 453] on div "**********" at bounding box center [778, 411] width 1480 height 746
